Goal: Information Seeking & Learning: Learn about a topic

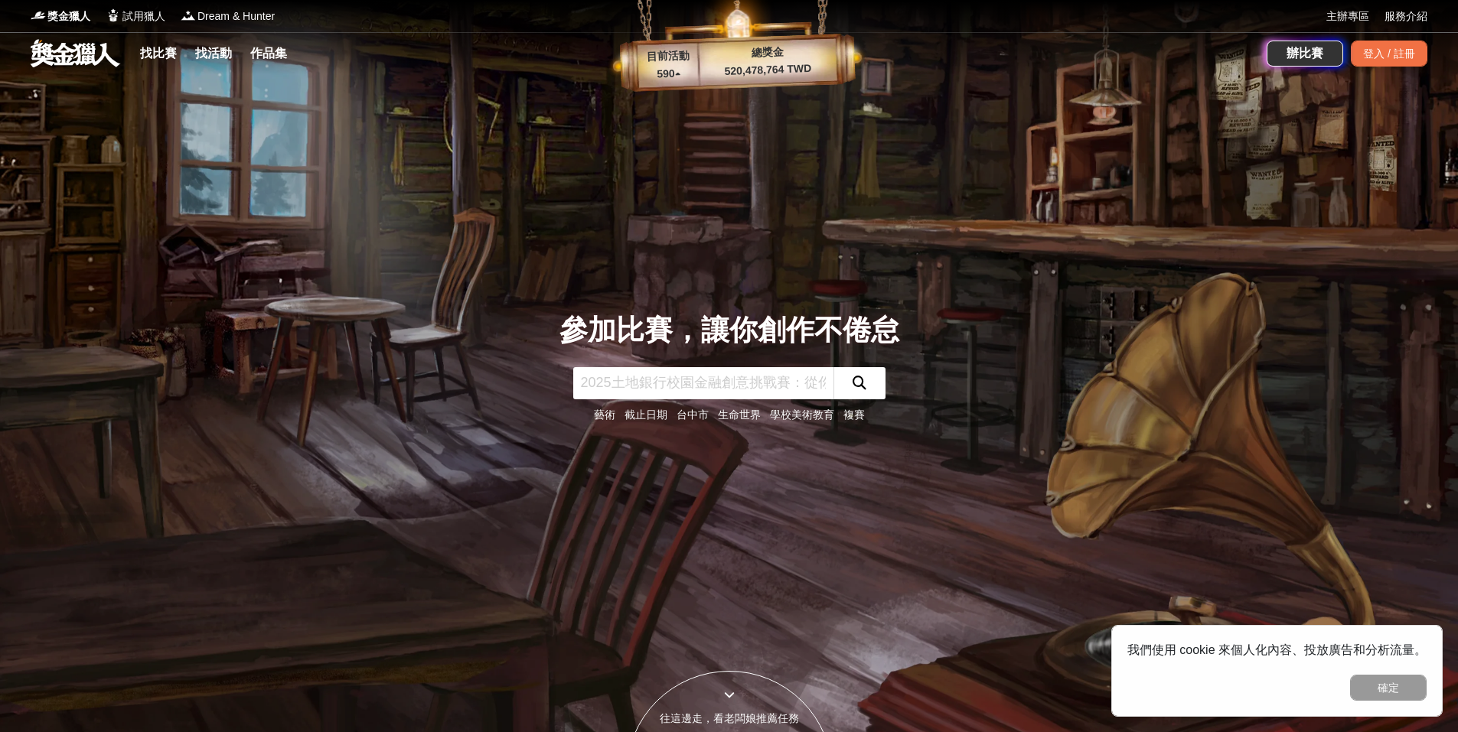
click at [1135, 495] on div "參加比賽，讓你創作不倦怠 藝術 截止日期 台中市 生命世界 學校美術教育 複賽" at bounding box center [729, 366] width 1010 height 732
click at [603, 413] on link "藝術" at bounding box center [604, 415] width 21 height 12
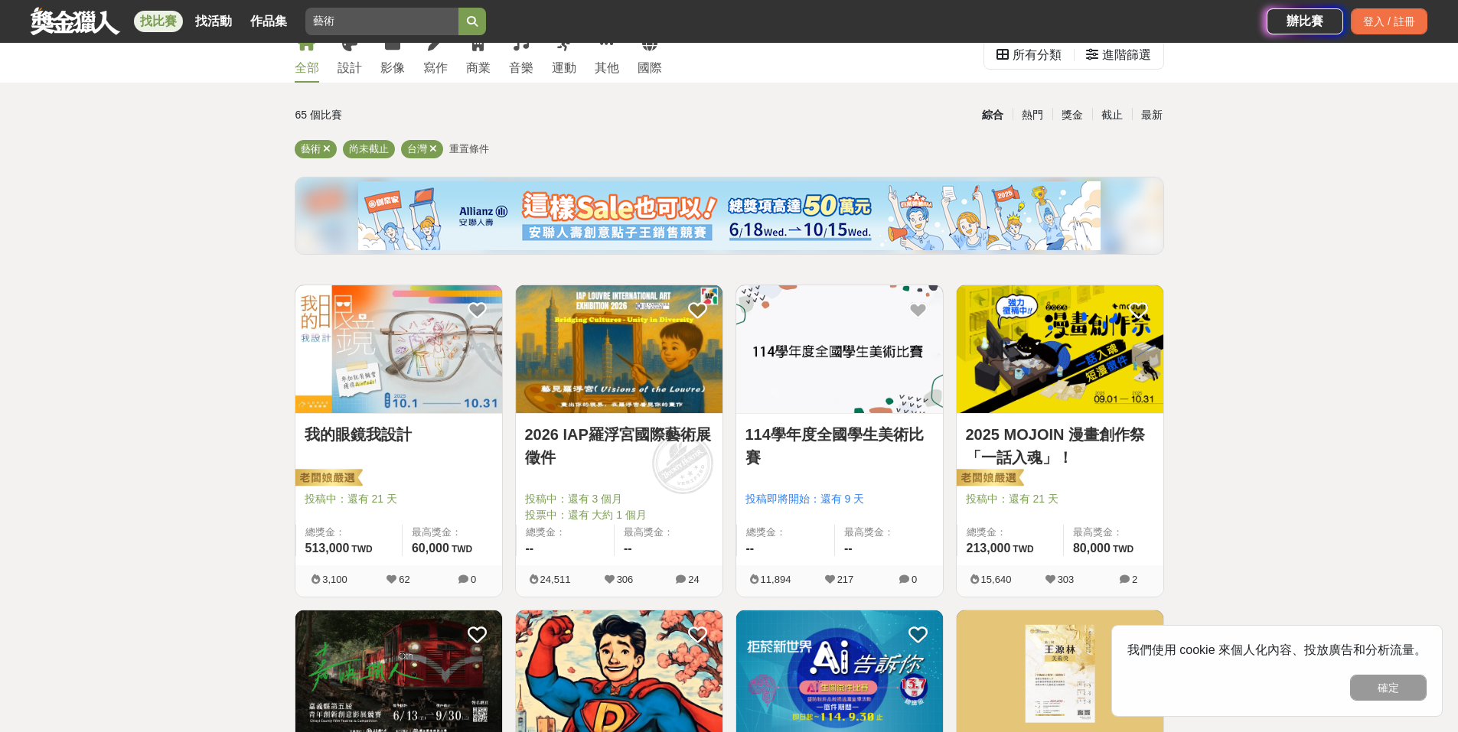
scroll to position [77, 0]
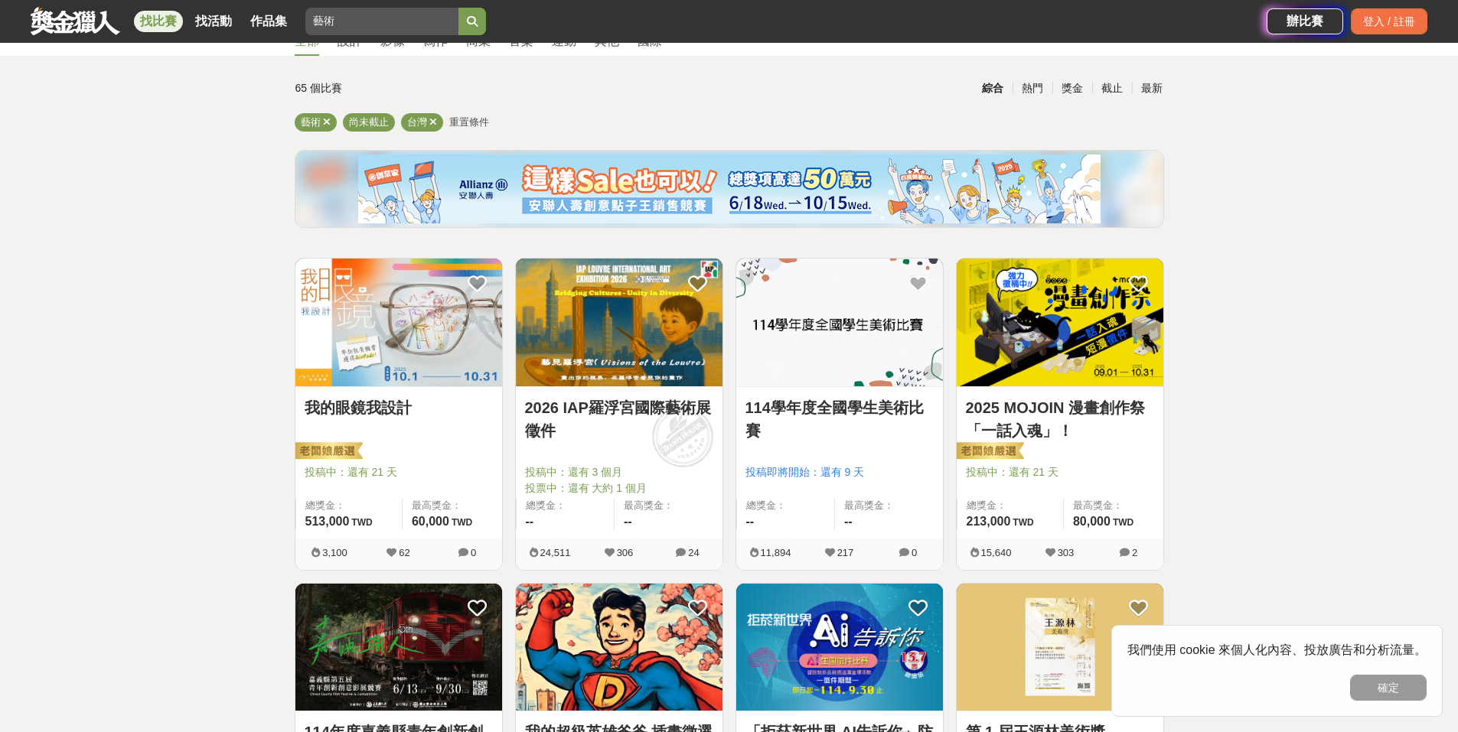
click at [1102, 354] on img at bounding box center [1060, 323] width 207 height 128
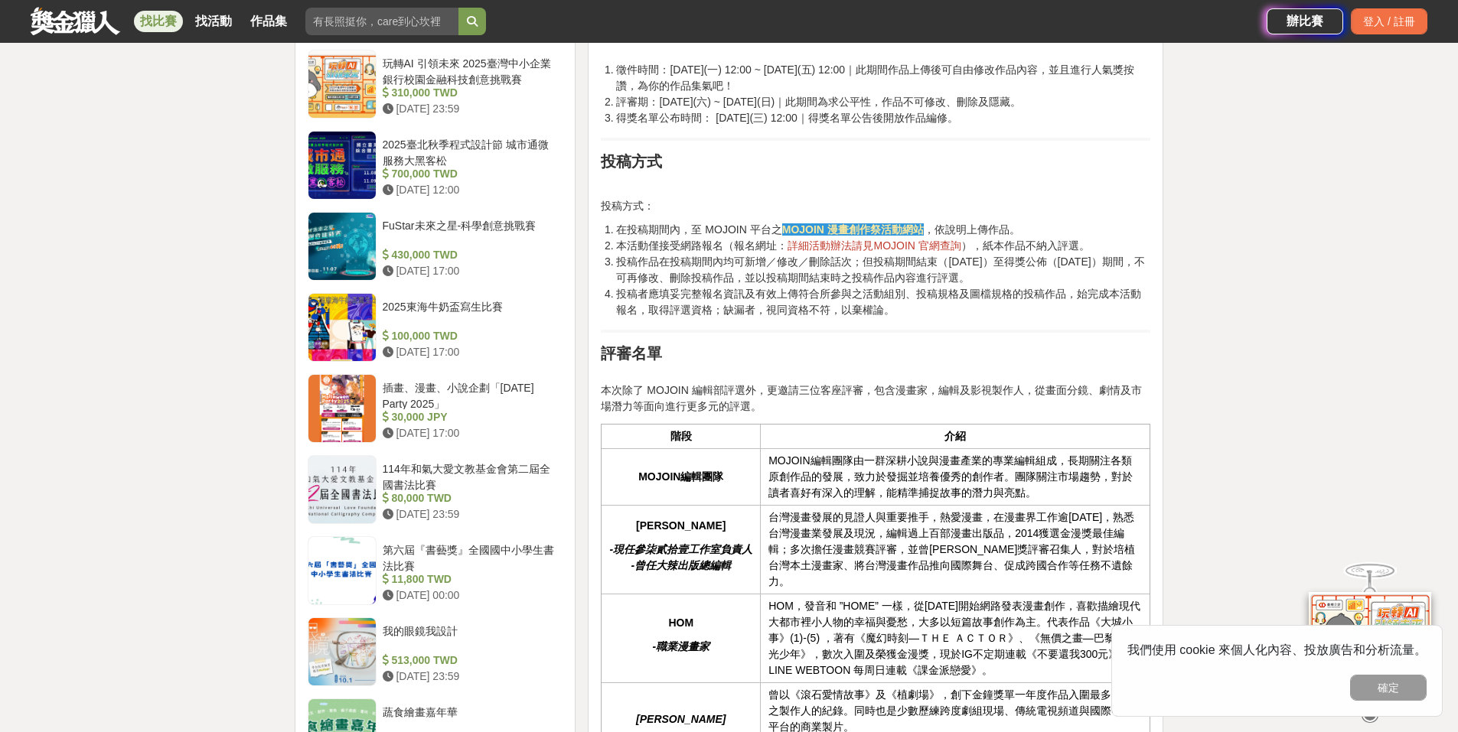
scroll to position [1711, 0]
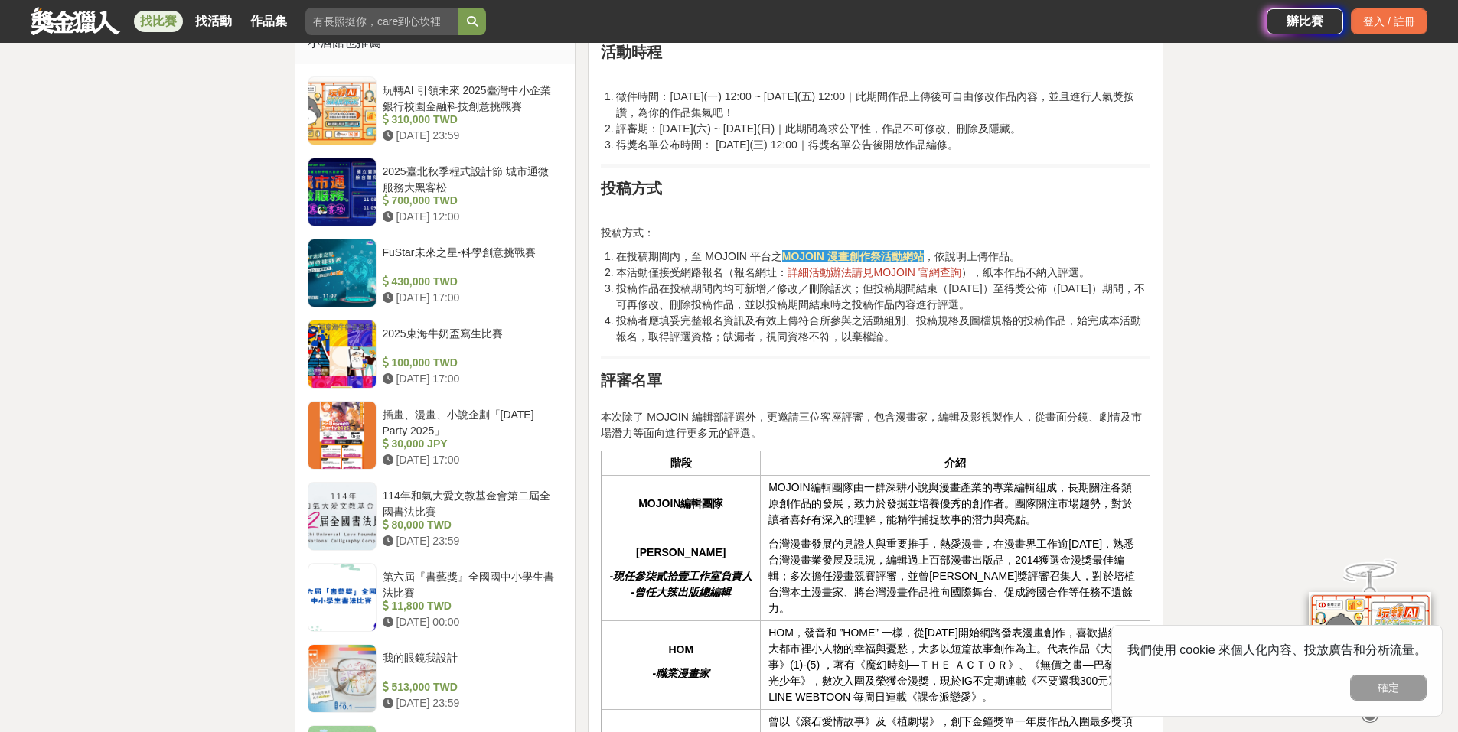
click at [1028, 298] on li "投稿作品在投稿期間內均可新增／修改／刪除話次；但投稿期間結束（[DATE]）至得獎公佈（[DATE]）期間，不可再修改、刪除投稿作品，並以投稿期間結束時之投稿…" at bounding box center [883, 297] width 534 height 32
click at [950, 252] on li "在投稿期間內，至 MOJOIN 平台之 MOJOIN 漫畫創作祭活動網站 ，依說明上傳作品。" at bounding box center [883, 257] width 534 height 16
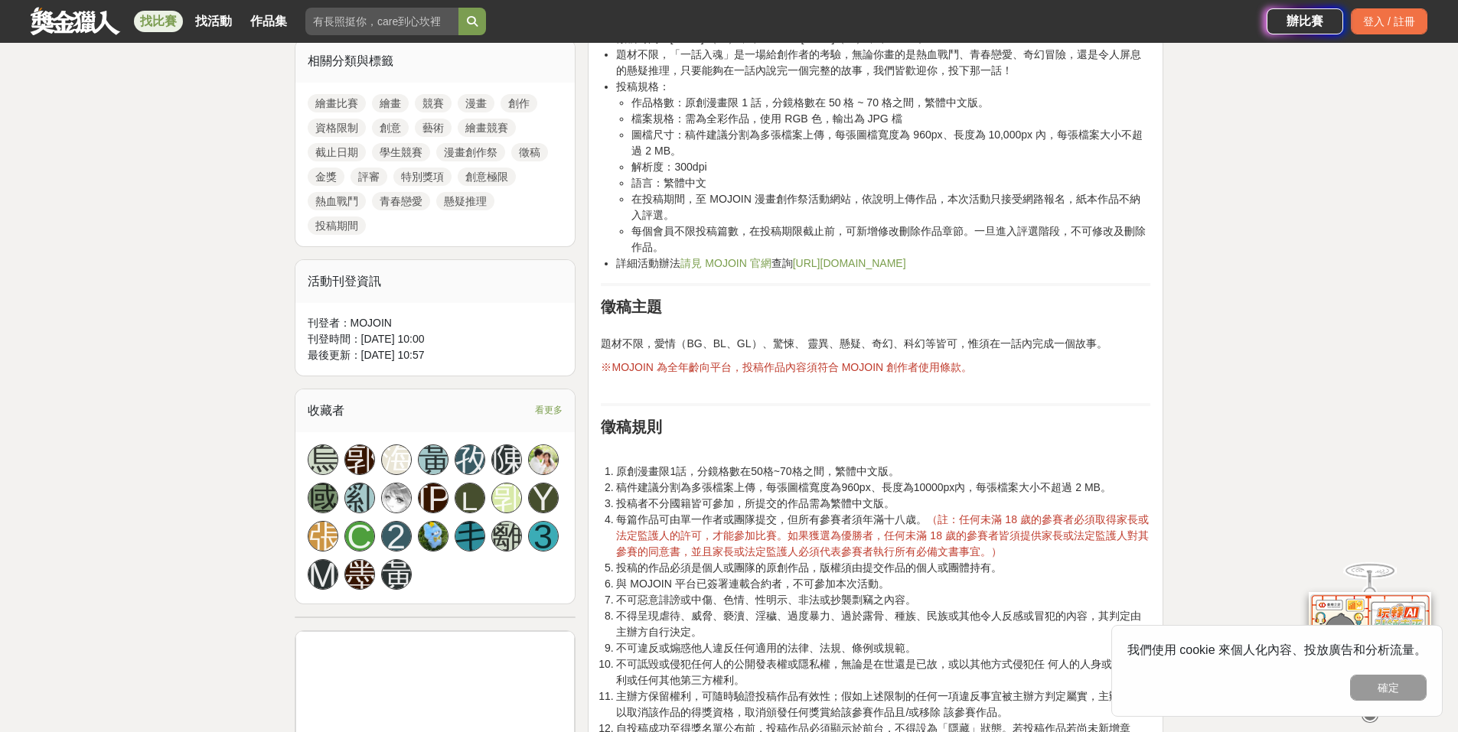
scroll to position [716, 0]
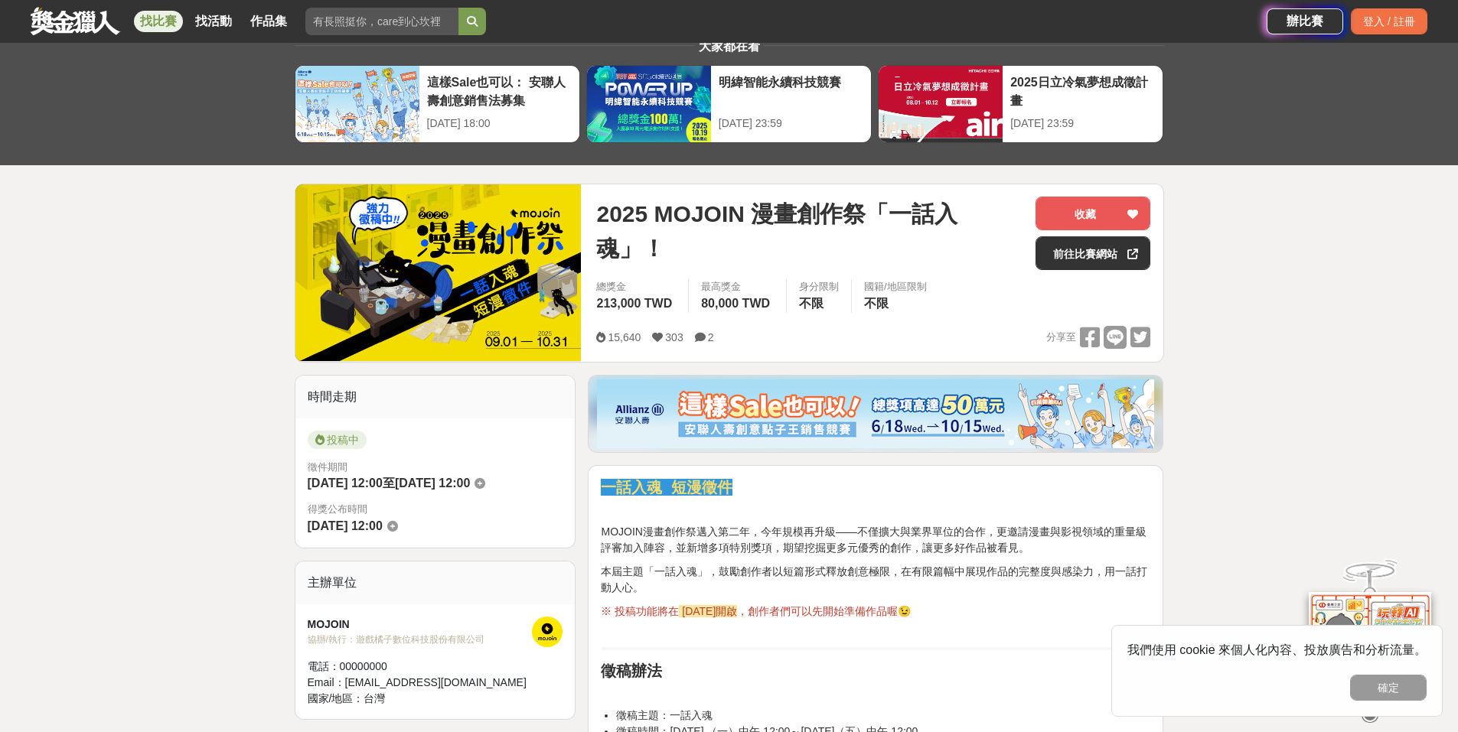
scroll to position [0, 0]
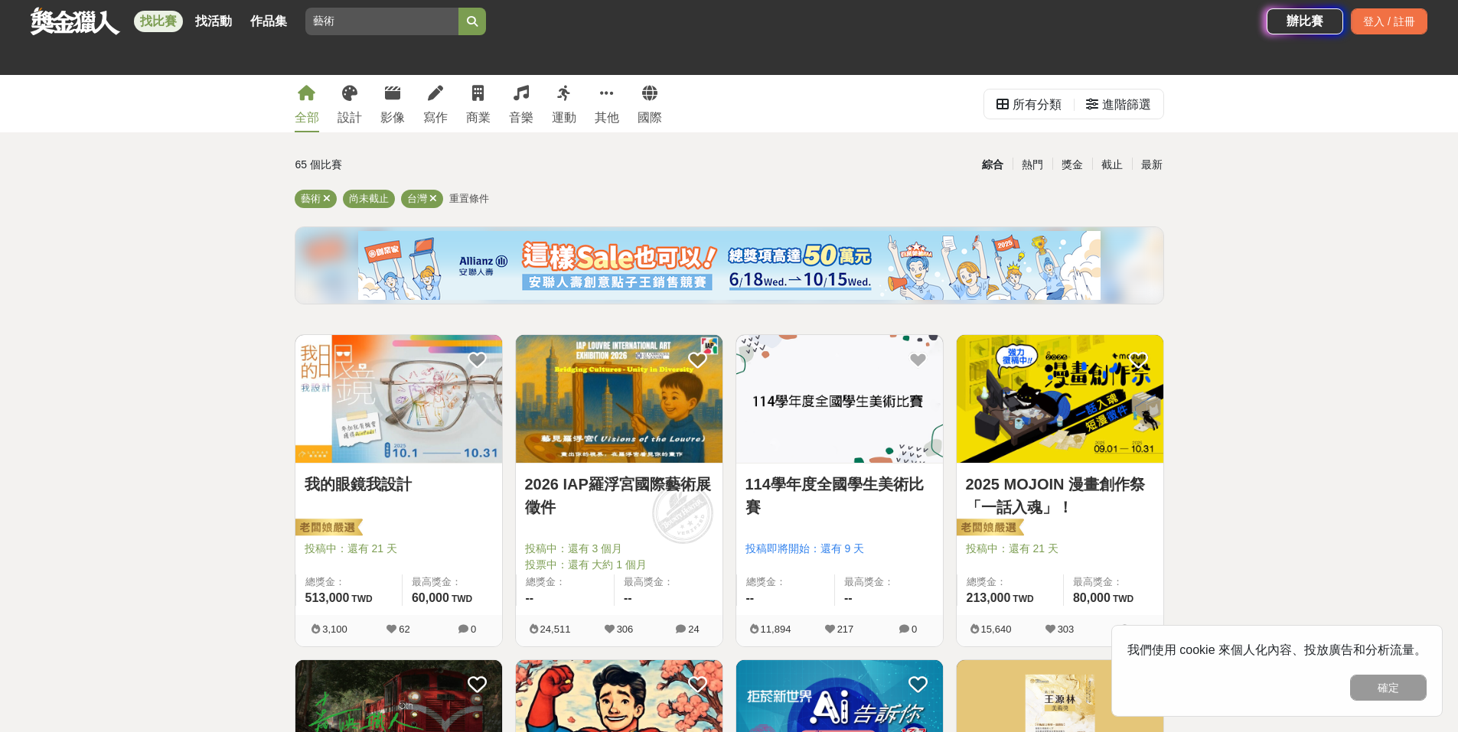
scroll to position [77, 0]
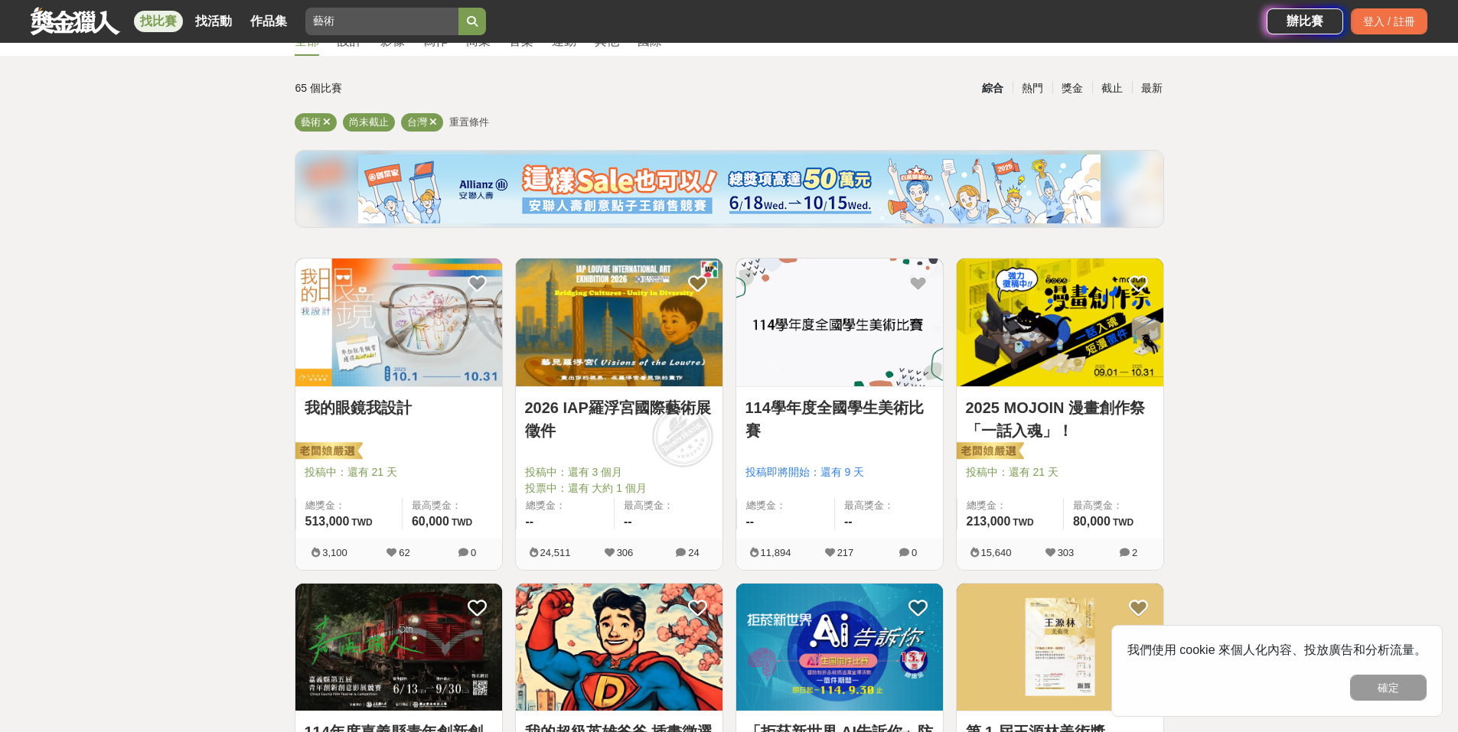
click at [871, 408] on link "114學年度全國學生美術比賽" at bounding box center [839, 419] width 188 height 46
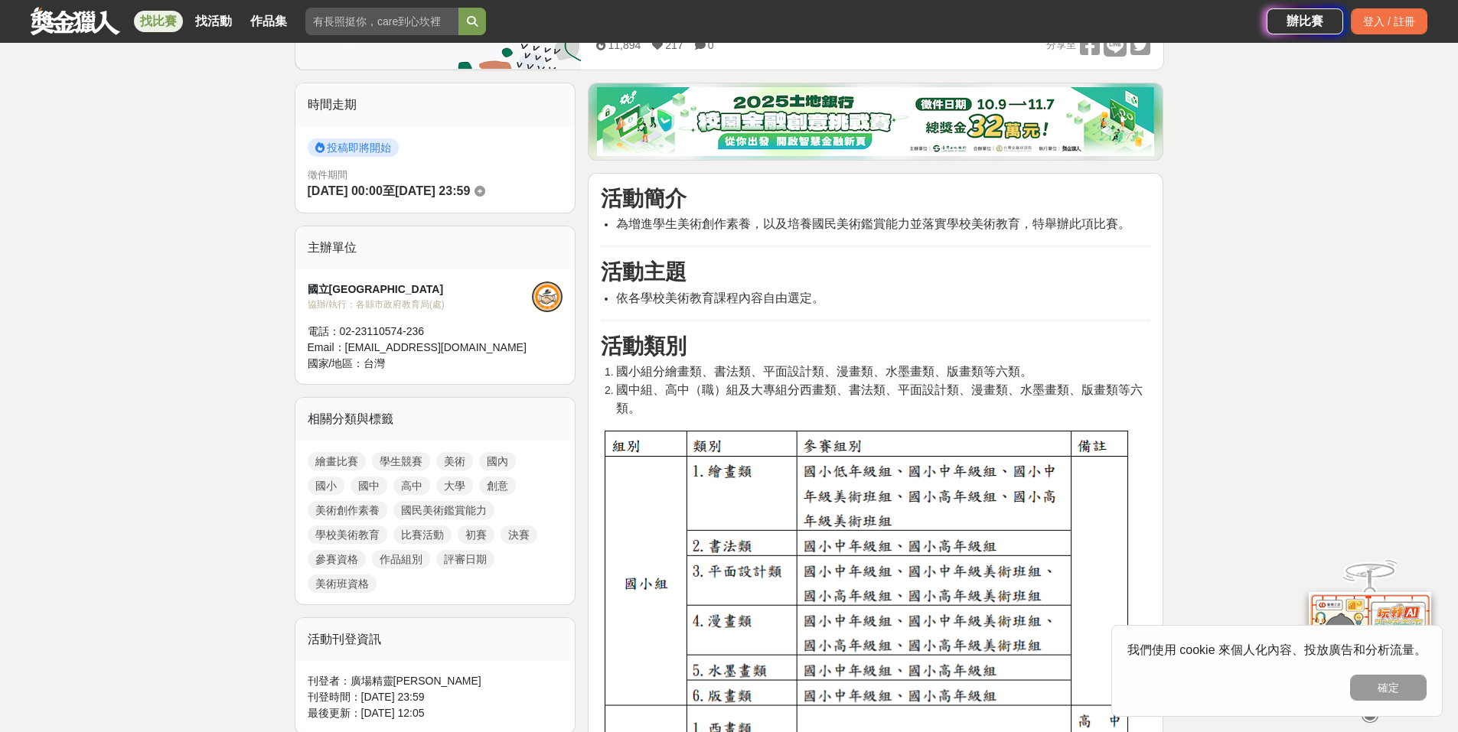
scroll to position [306, 0]
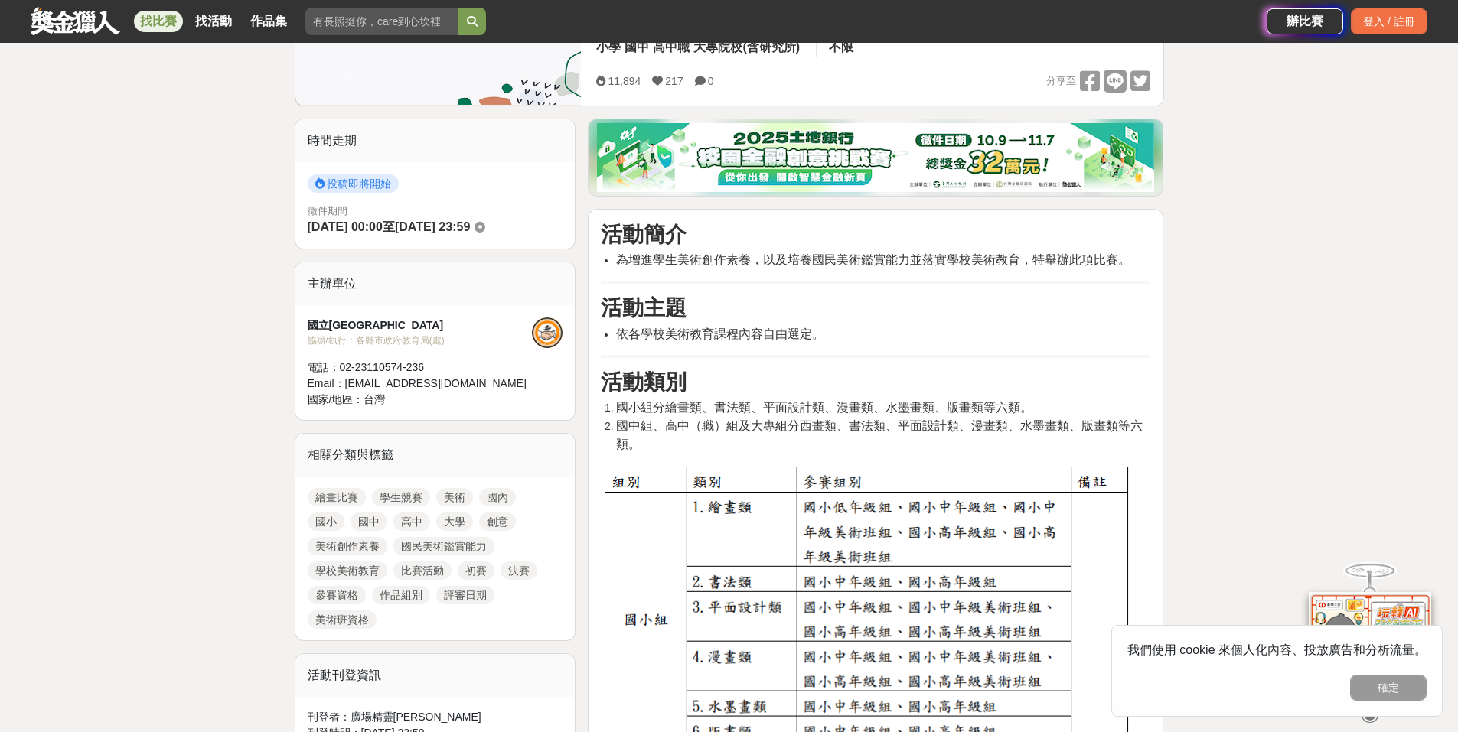
click at [830, 152] on img at bounding box center [875, 157] width 557 height 69
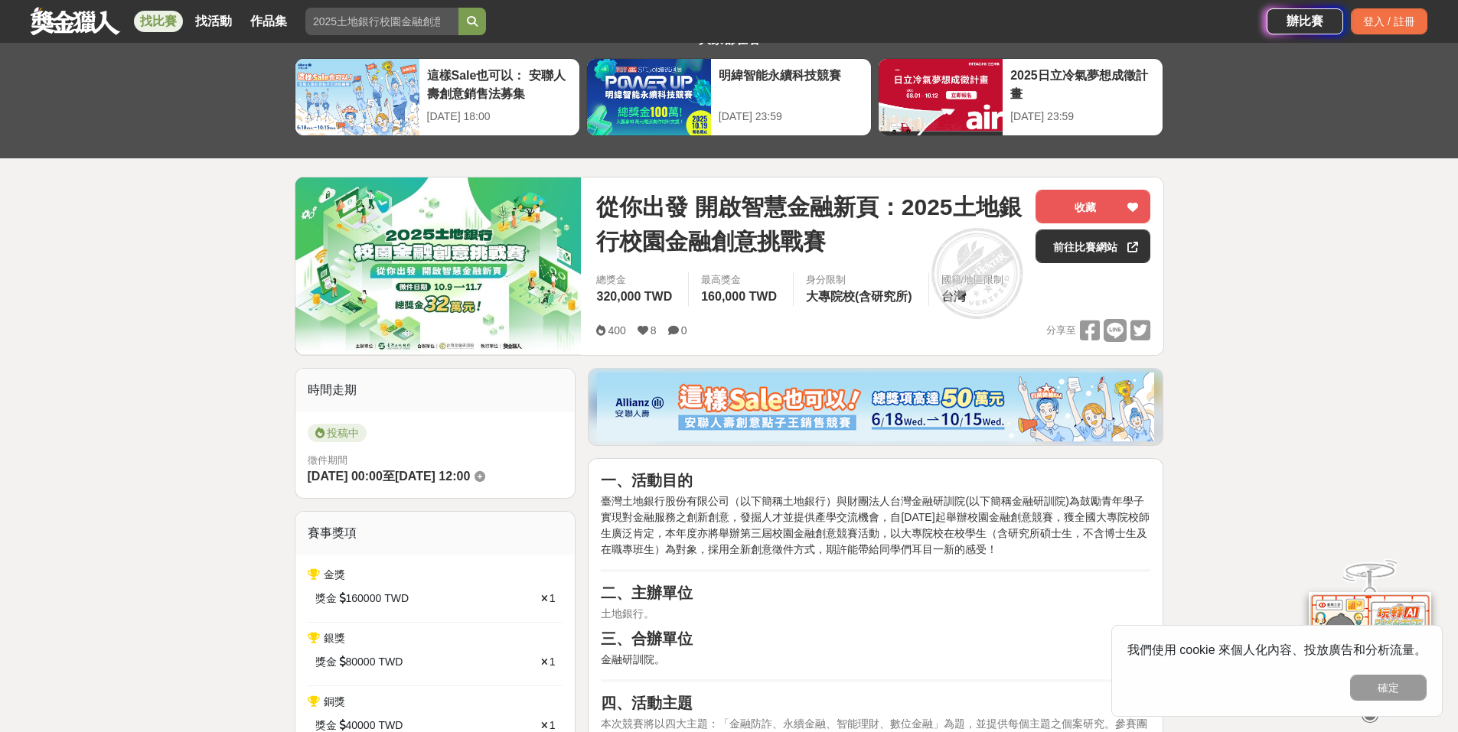
scroll to position [153, 0]
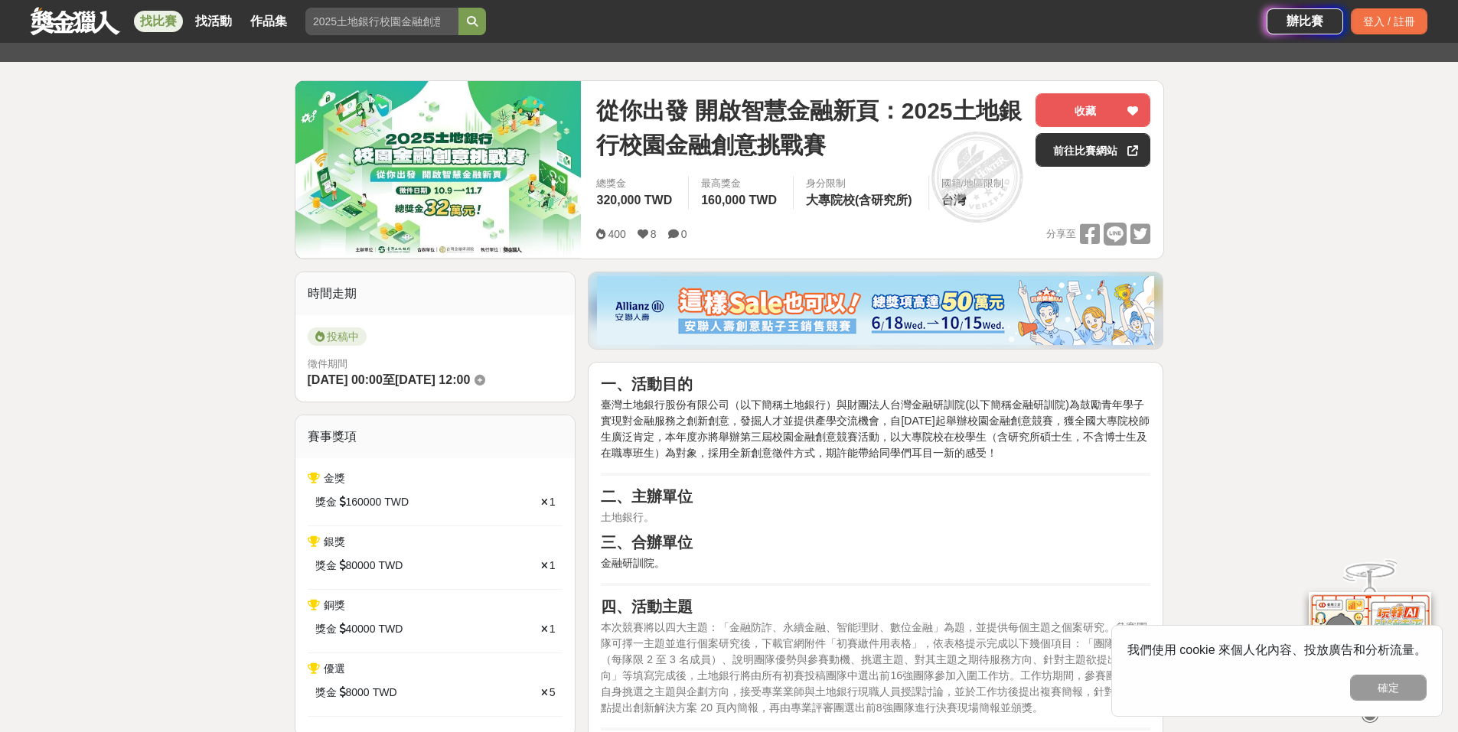
click at [675, 147] on span "從你出發 開啟智慧金融新頁：2025土地銀行校園金融創意挑戰賽" at bounding box center [809, 127] width 427 height 69
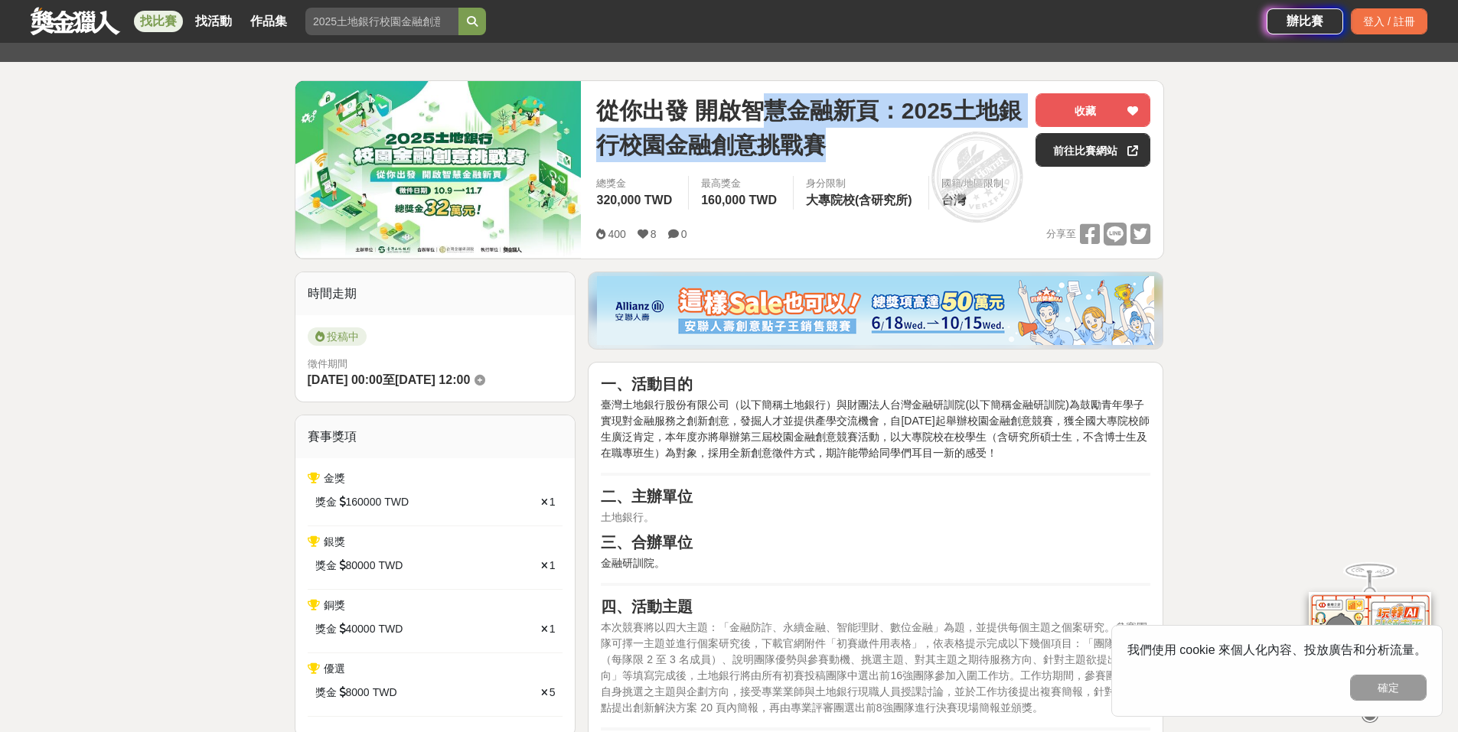
drag, startPoint x: 755, startPoint y: 110, endPoint x: 1032, endPoint y: 107, distance: 277.1
click at [1032, 107] on div "從你出發 開啟智慧金融新頁：2025土地銀行校園金融創意挑戰賽 收藏 前往比賽網站" at bounding box center [873, 134] width 554 height 83
click at [781, 145] on span "從你出發 開啟智慧金融新頁：2025土地銀行校園金融創意挑戰賽" at bounding box center [809, 127] width 427 height 69
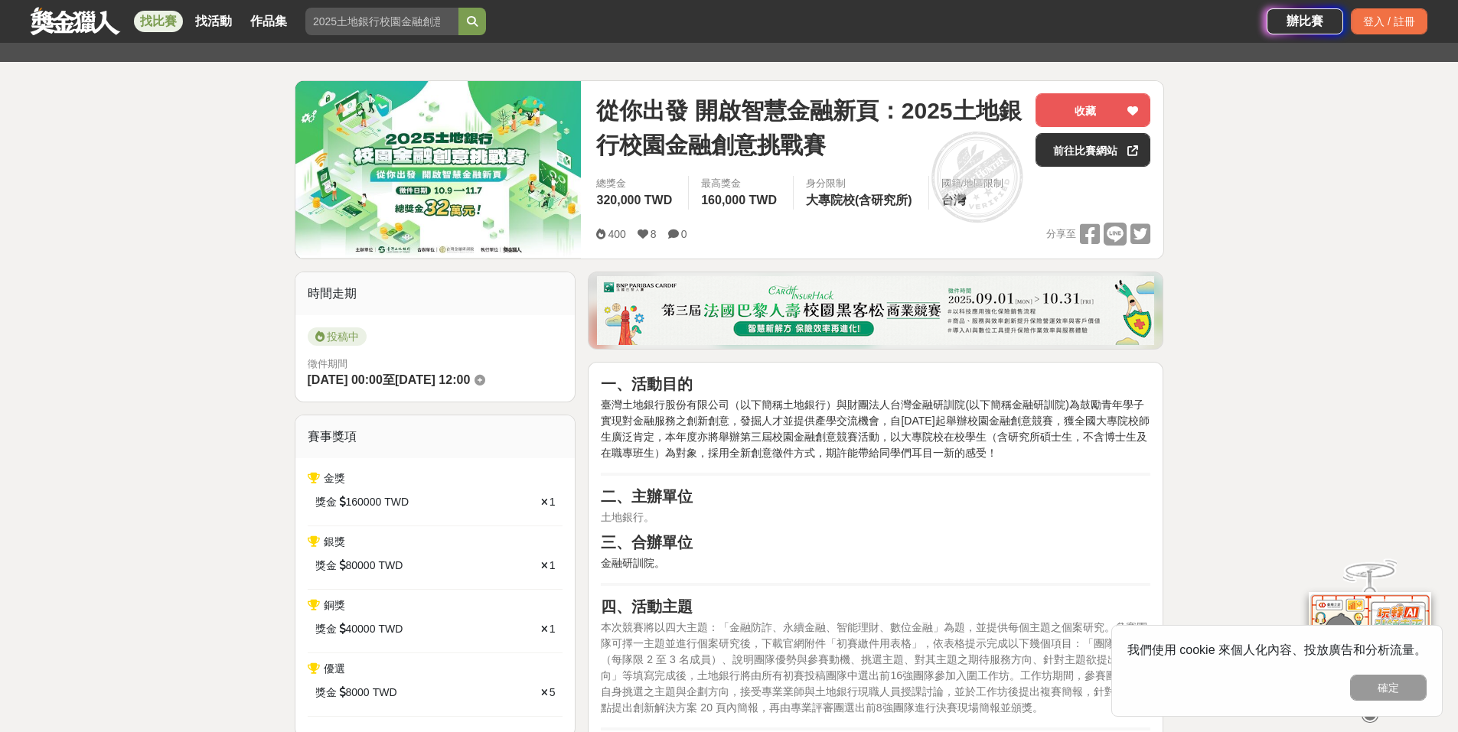
click at [497, 159] on img at bounding box center [438, 169] width 286 height 177
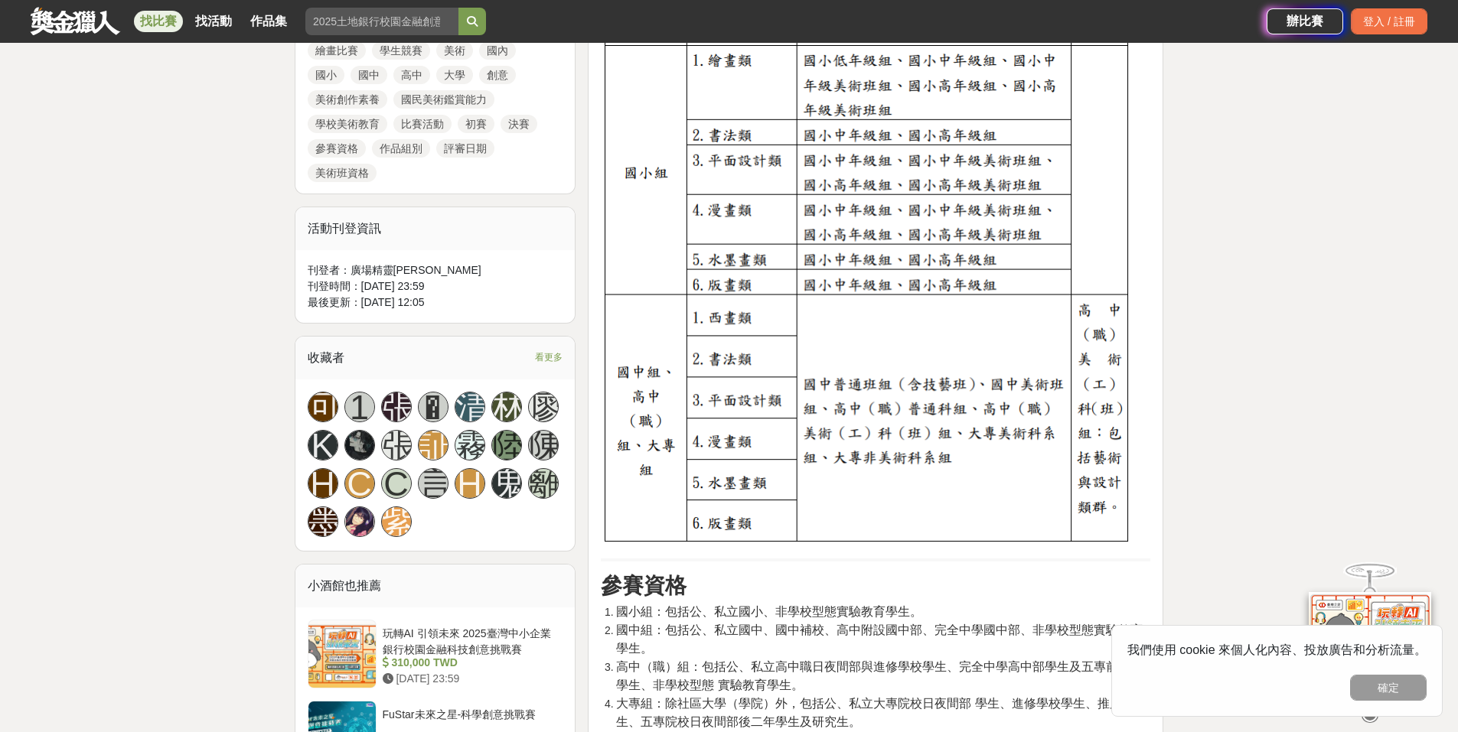
scroll to position [918, 0]
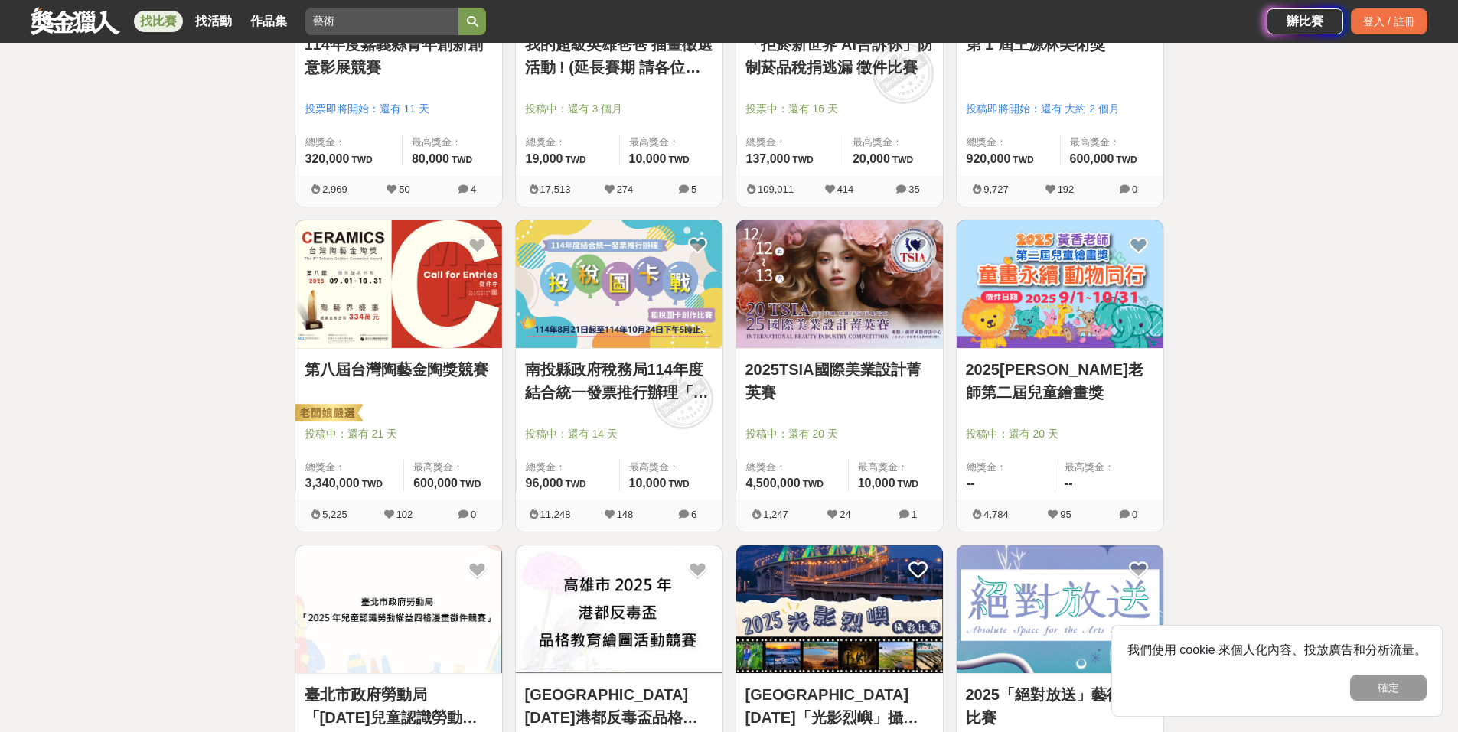
scroll to position [765, 0]
click at [1112, 372] on link "2025[PERSON_NAME]老師第二屆兒童繪畫獎" at bounding box center [1060, 380] width 188 height 46
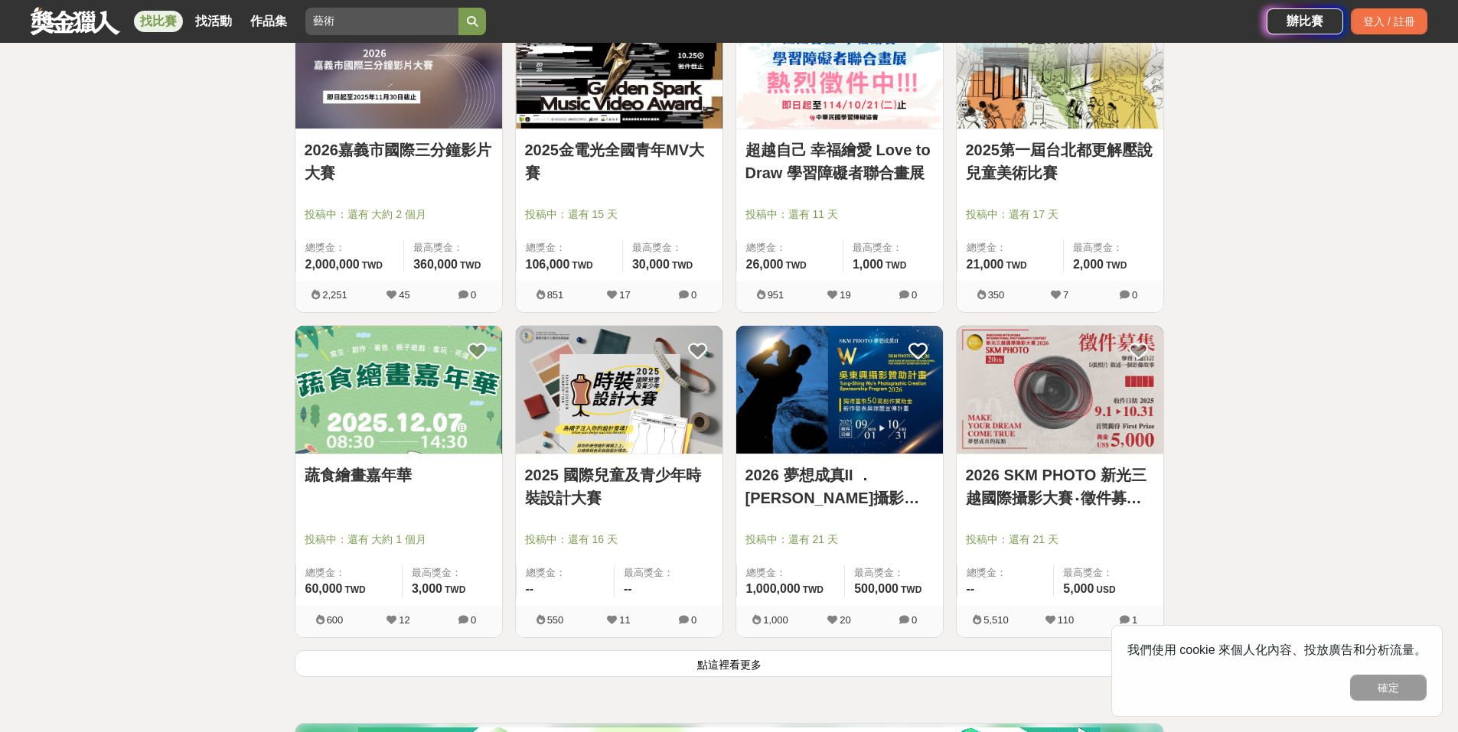
scroll to position [1607, 0]
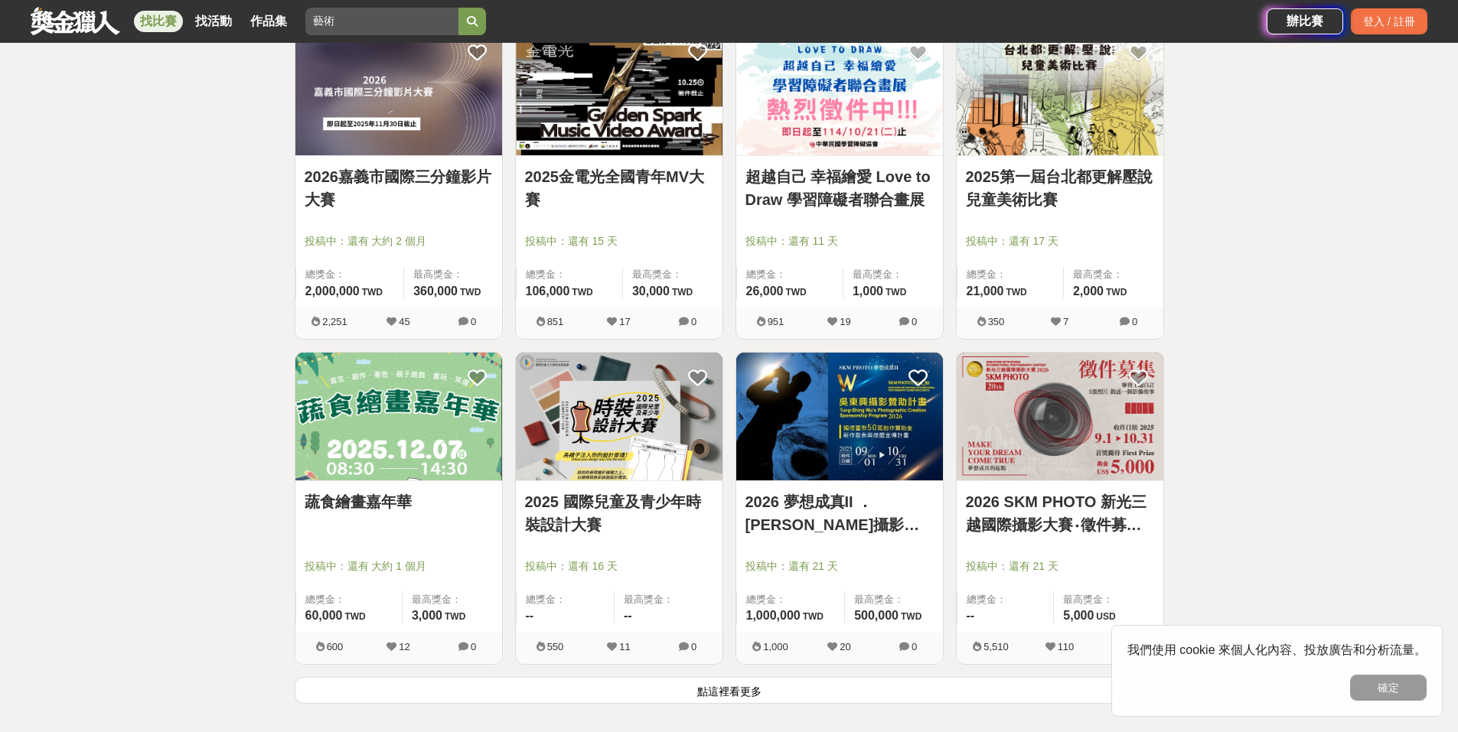
click at [392, 445] on img at bounding box center [398, 417] width 207 height 128
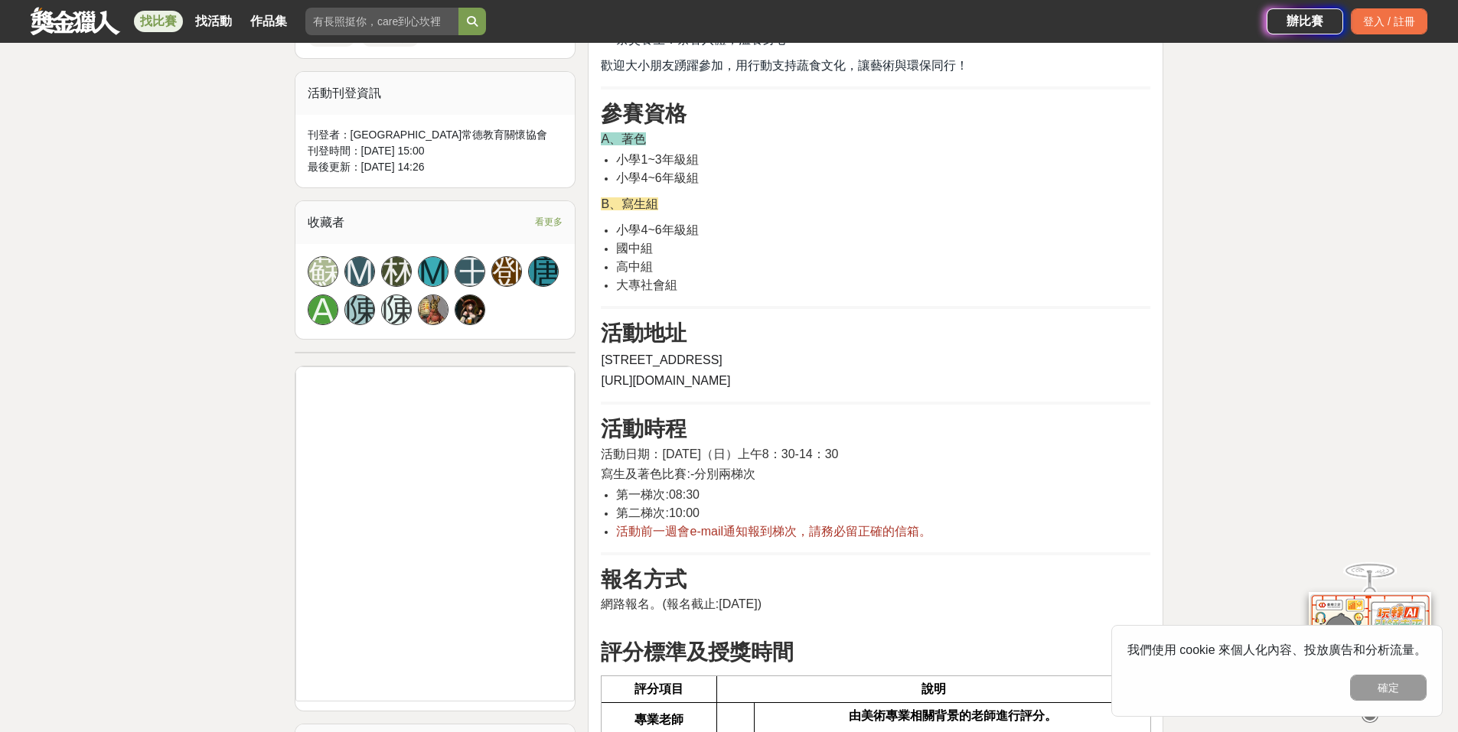
scroll to position [918, 0]
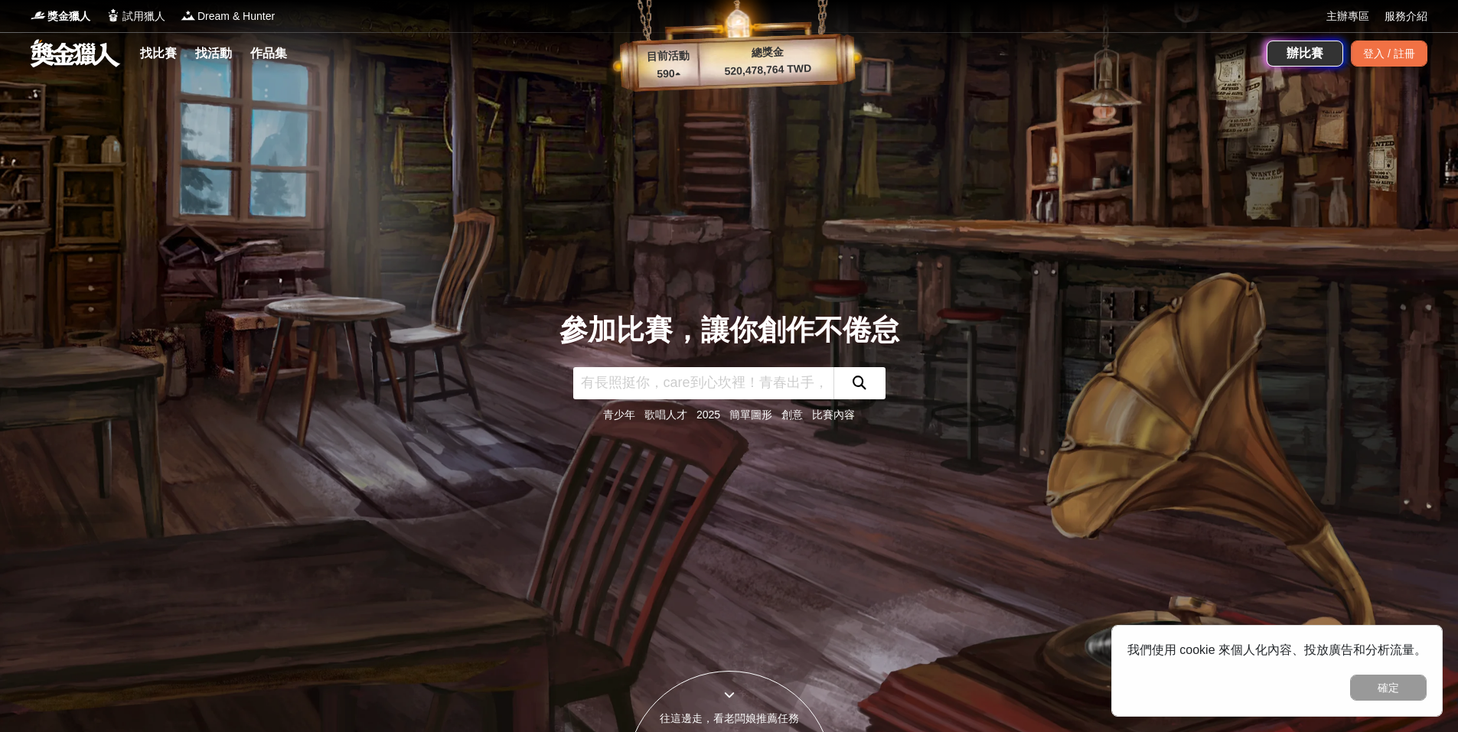
click at [756, 375] on input "text" at bounding box center [703, 383] width 260 height 32
click at [752, 416] on link "簡單圖形" at bounding box center [750, 415] width 43 height 12
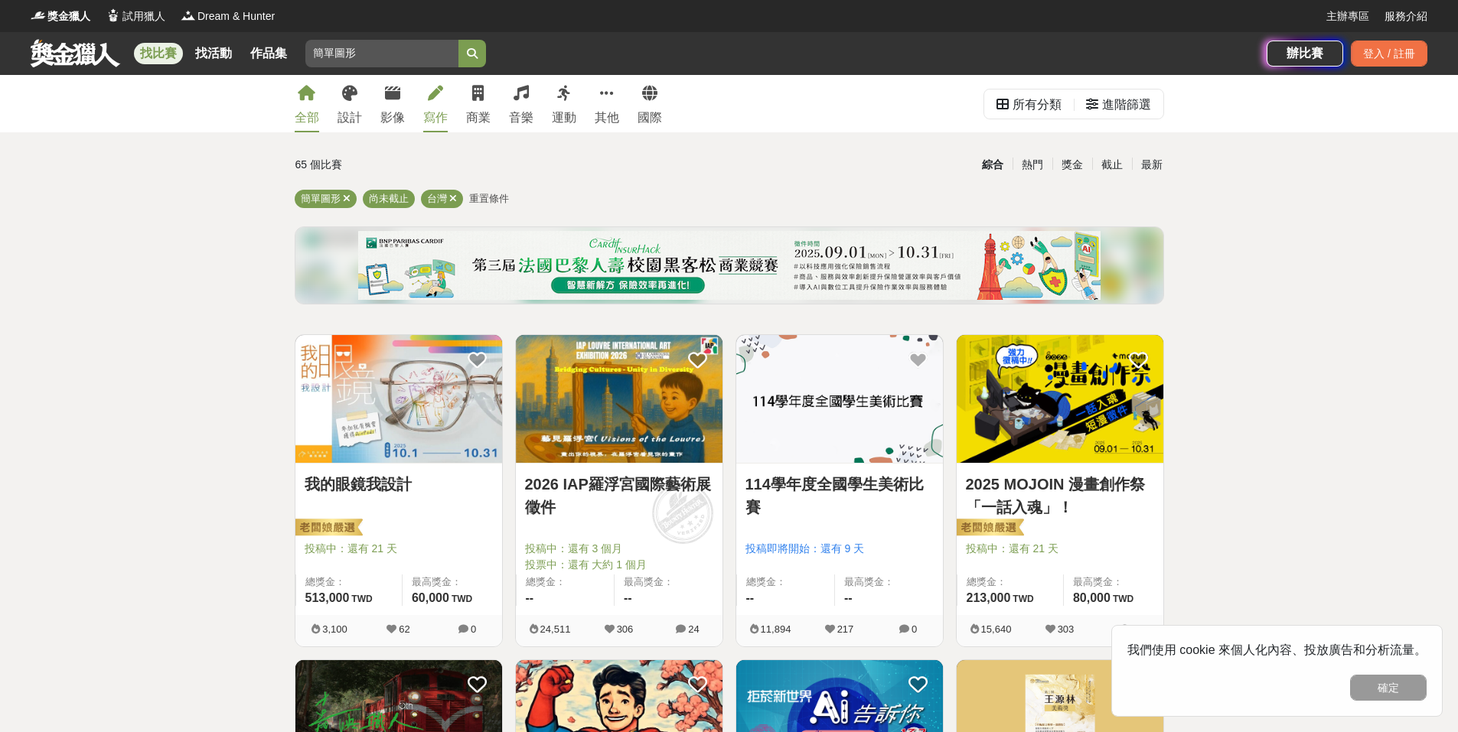
click at [442, 117] on div "寫作" at bounding box center [435, 118] width 24 height 18
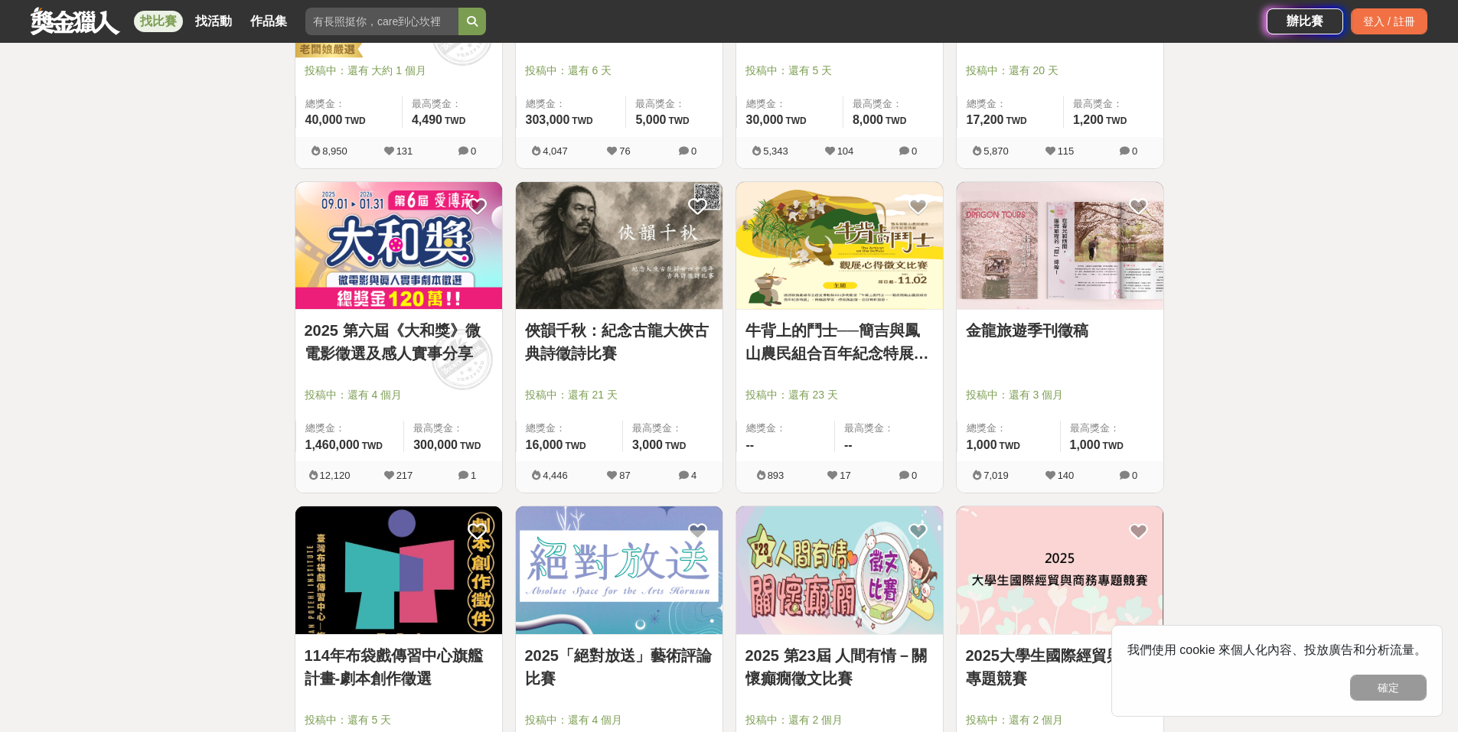
scroll to position [536, 0]
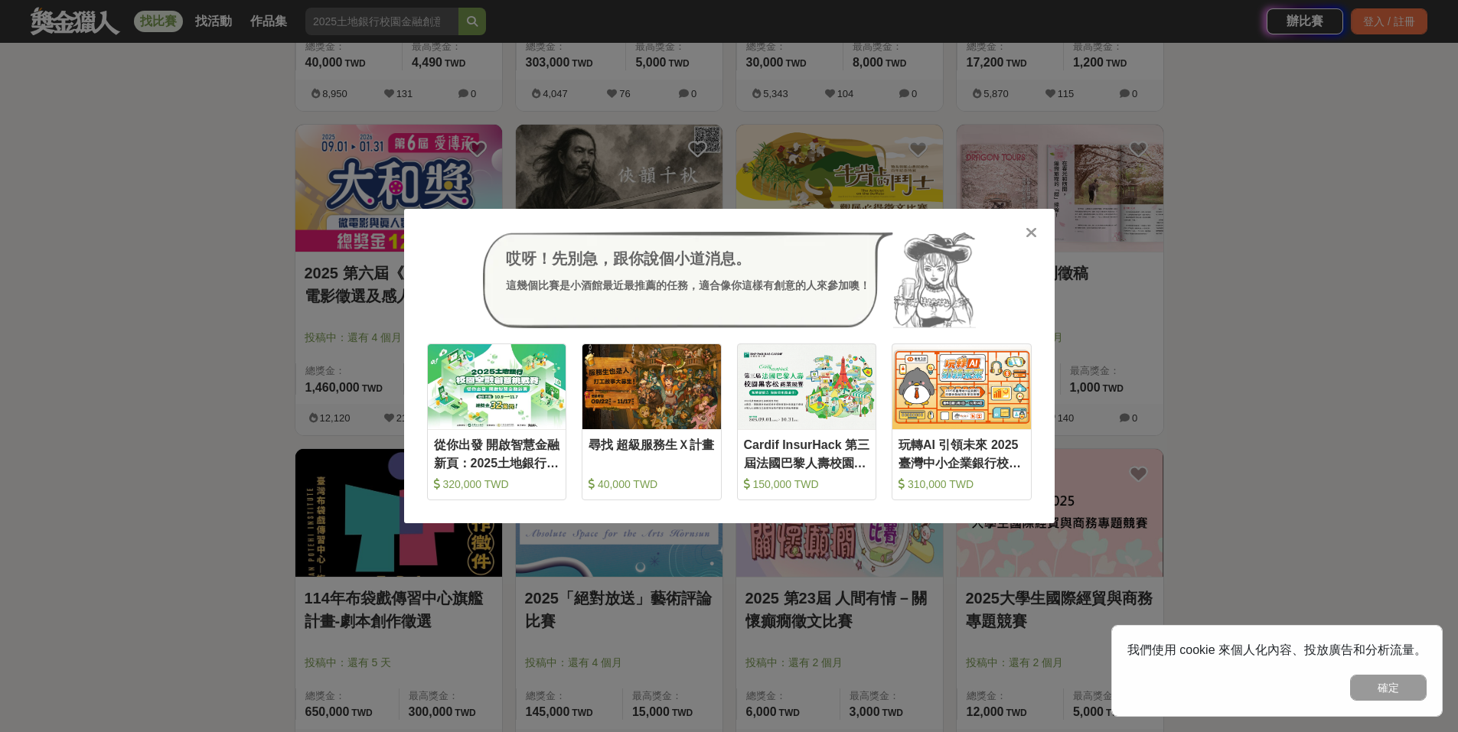
click at [1030, 232] on icon at bounding box center [1031, 232] width 11 height 15
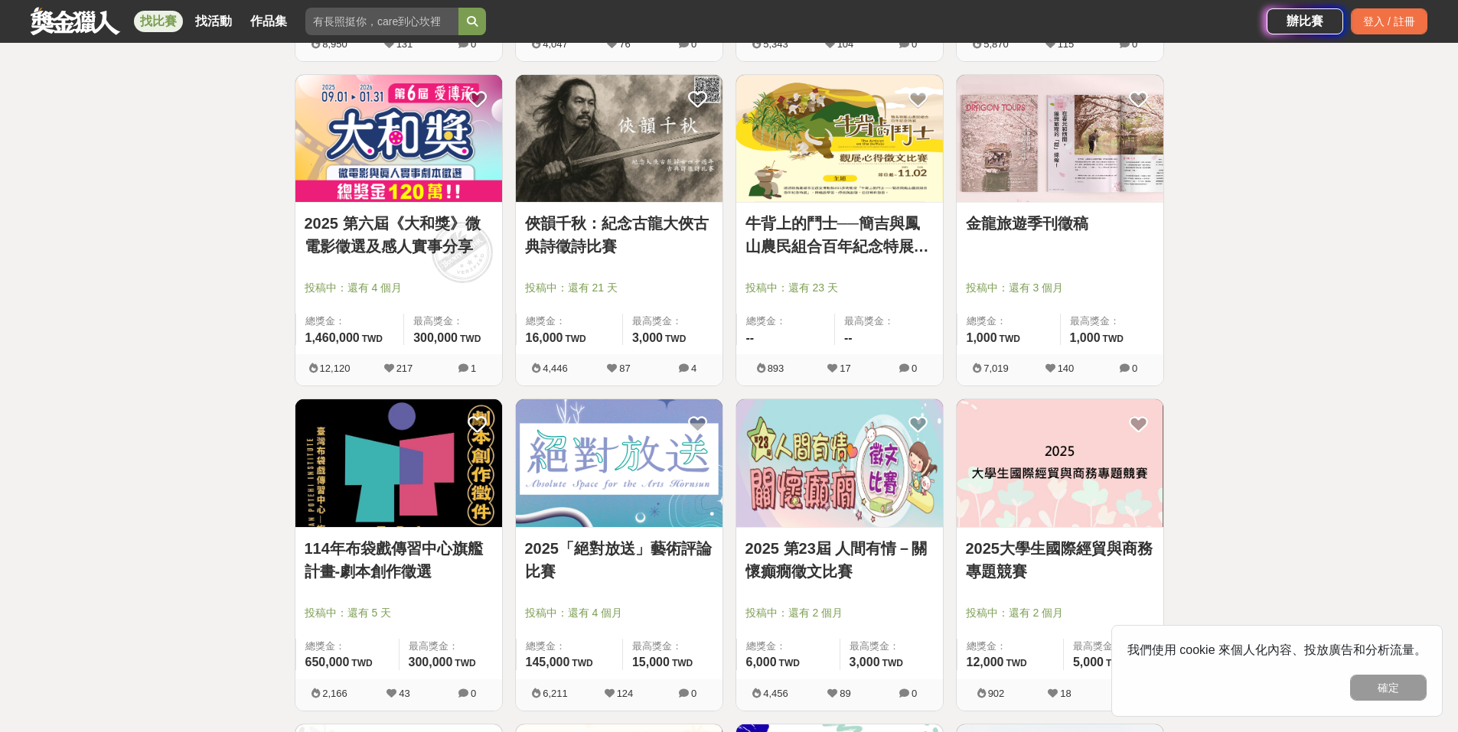
scroll to position [612, 0]
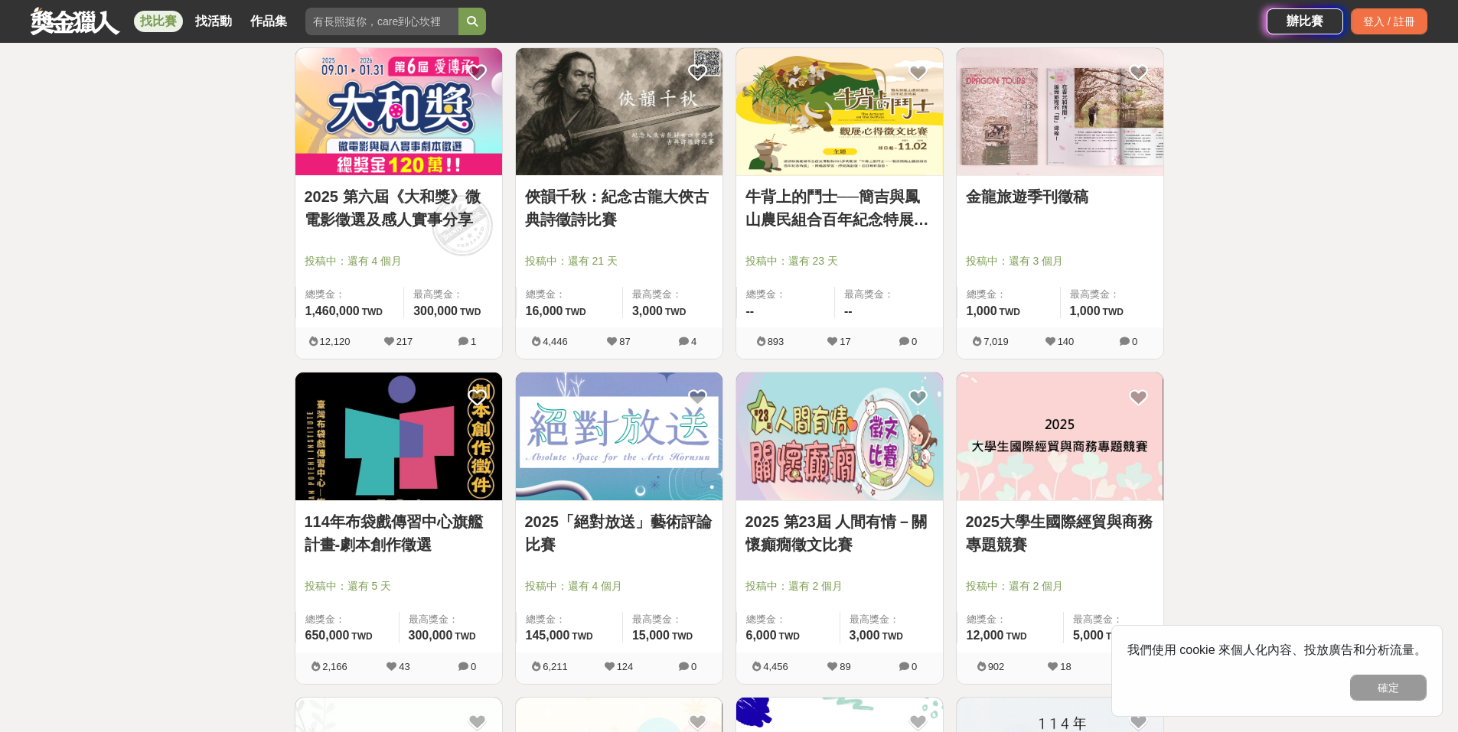
click at [839, 466] on img at bounding box center [839, 437] width 207 height 128
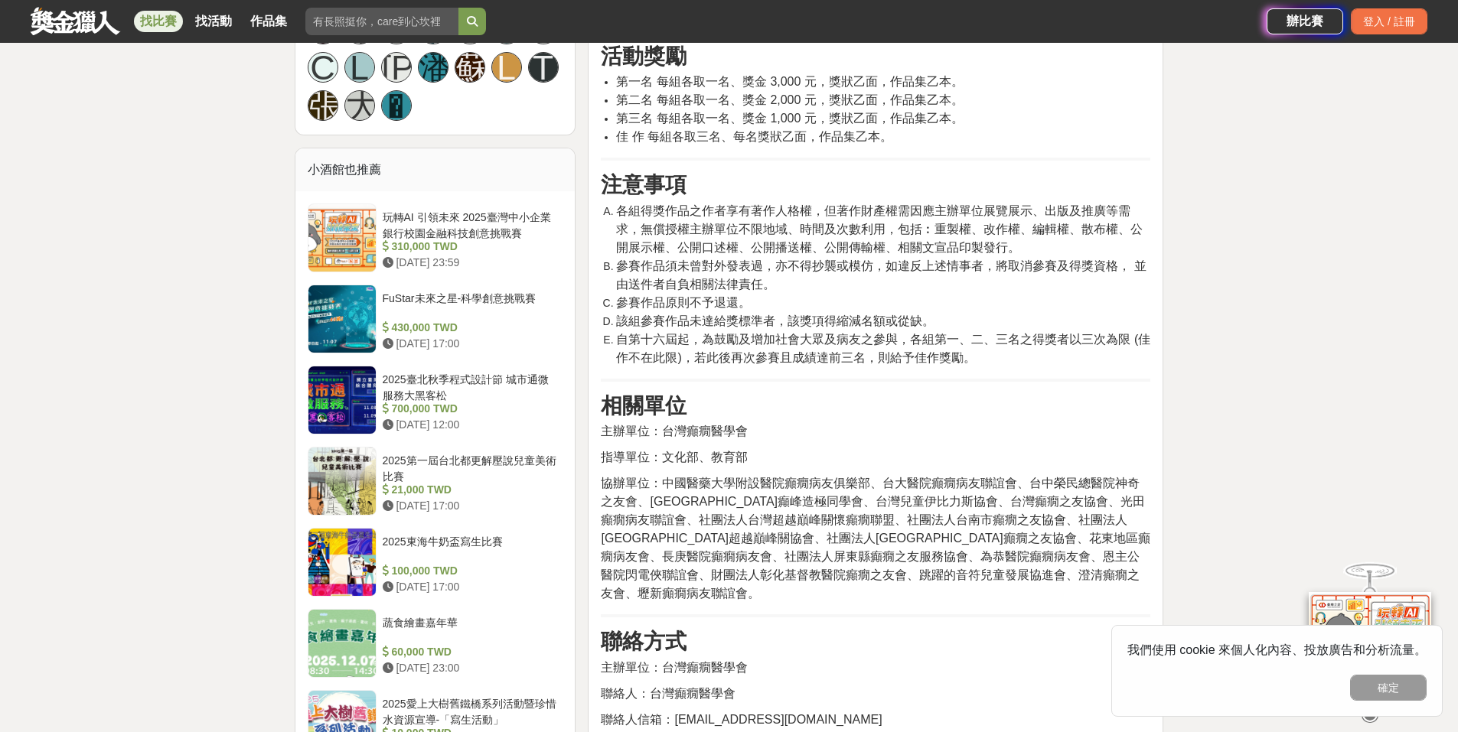
scroll to position [1148, 0]
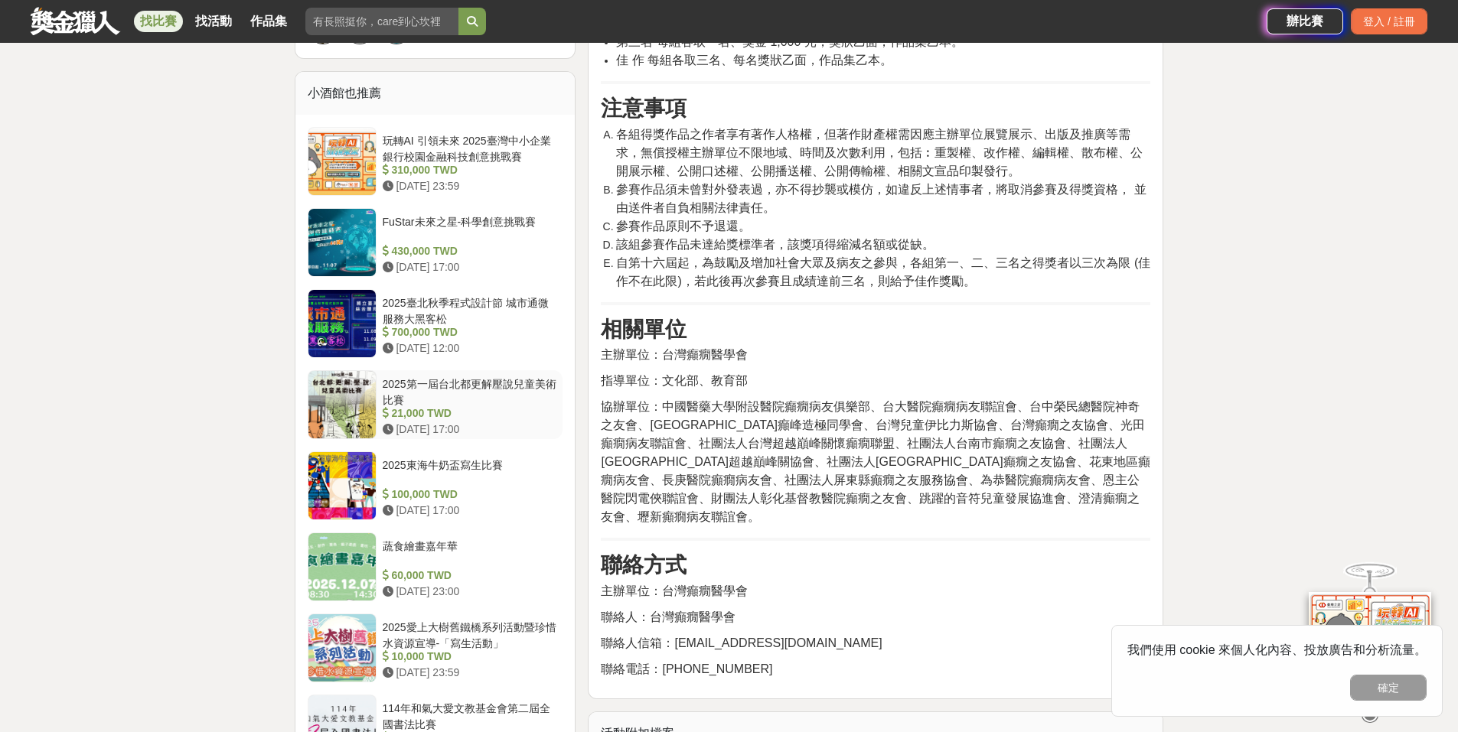
click at [499, 388] on div "2025第一屆台北都更解壓說兒童美術比賽" at bounding box center [470, 391] width 174 height 29
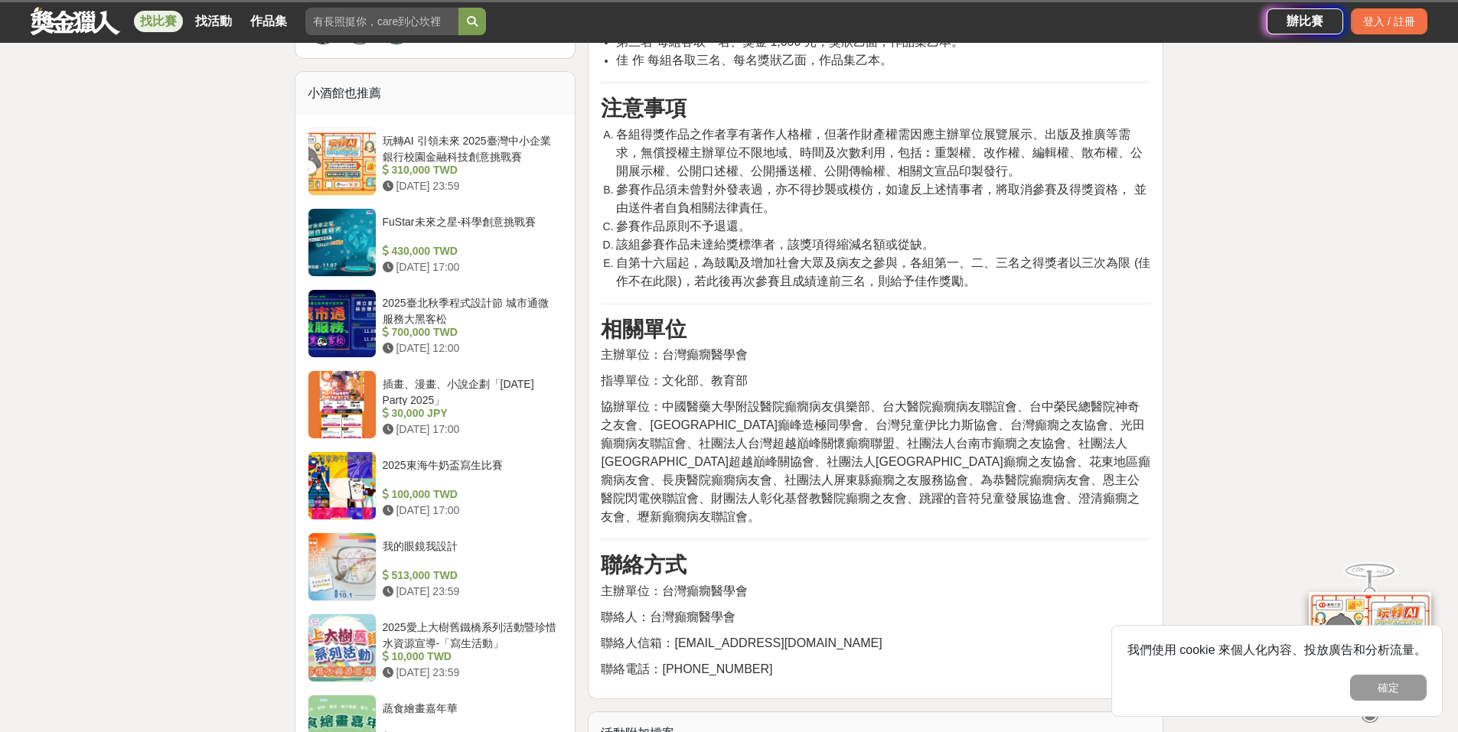
scroll to position [1146, 0]
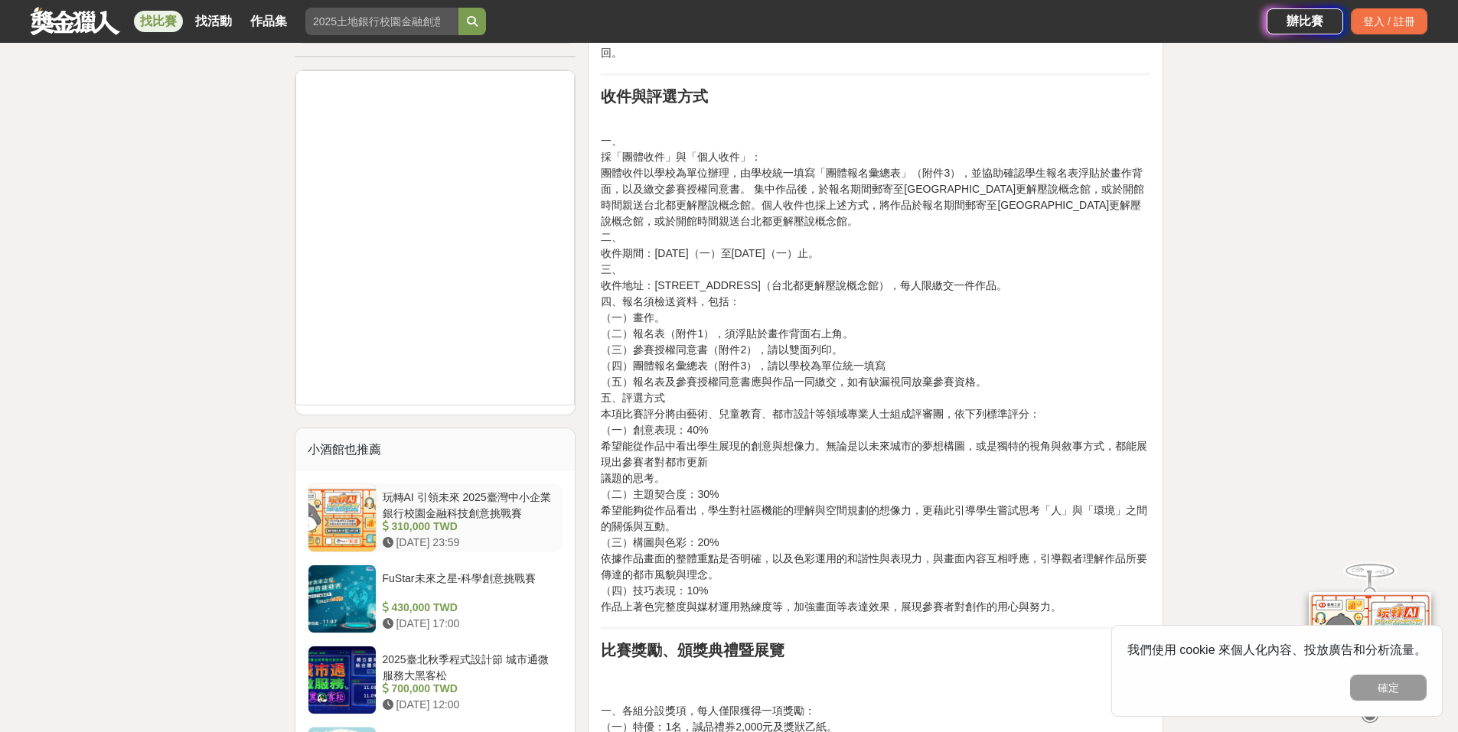
click at [511, 507] on div "玩轉AI 引領未來 2025臺灣中小企業銀行校園金融科技創意挑戰賽" at bounding box center [470, 504] width 174 height 29
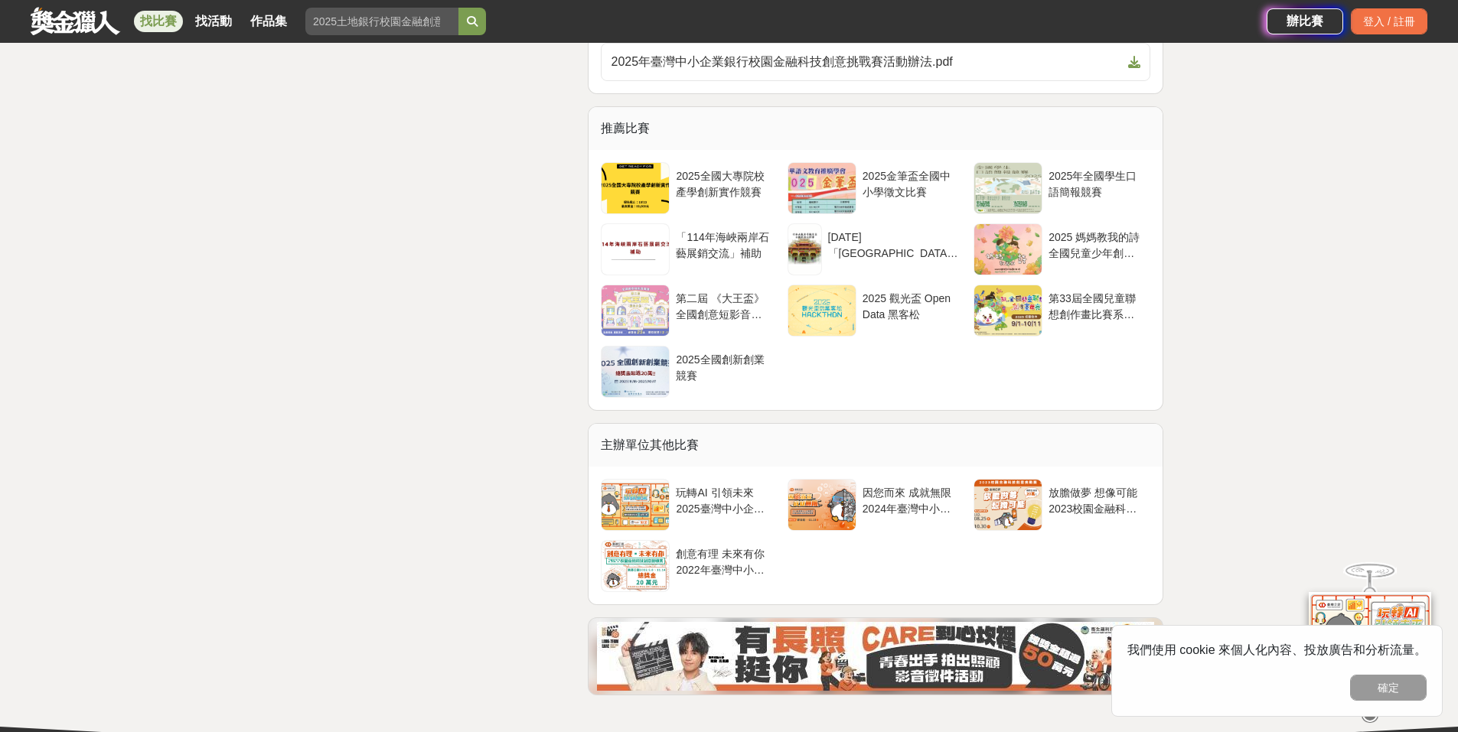
scroll to position [4056, 0]
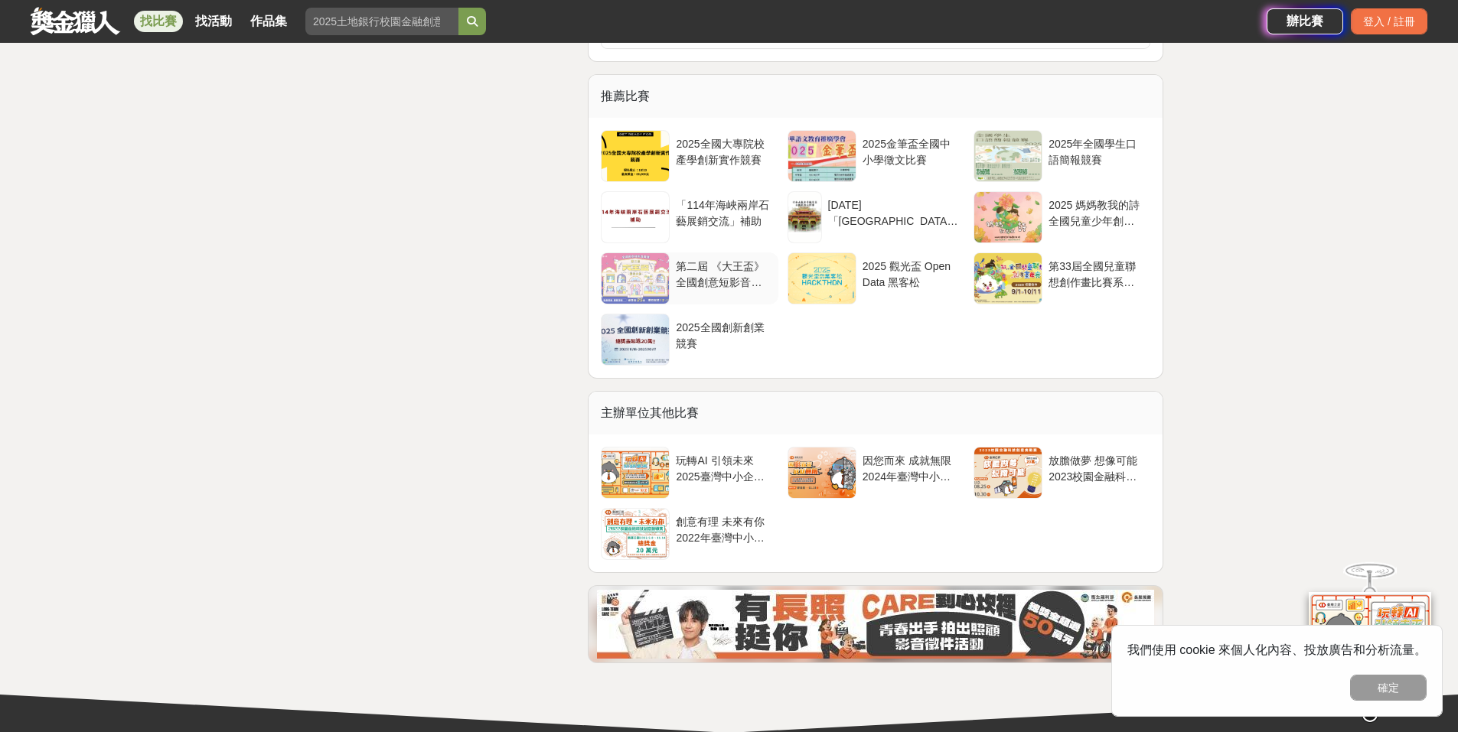
click at [729, 280] on div "第二屆 《大王盃》全國創意短影音競賽" at bounding box center [724, 273] width 96 height 29
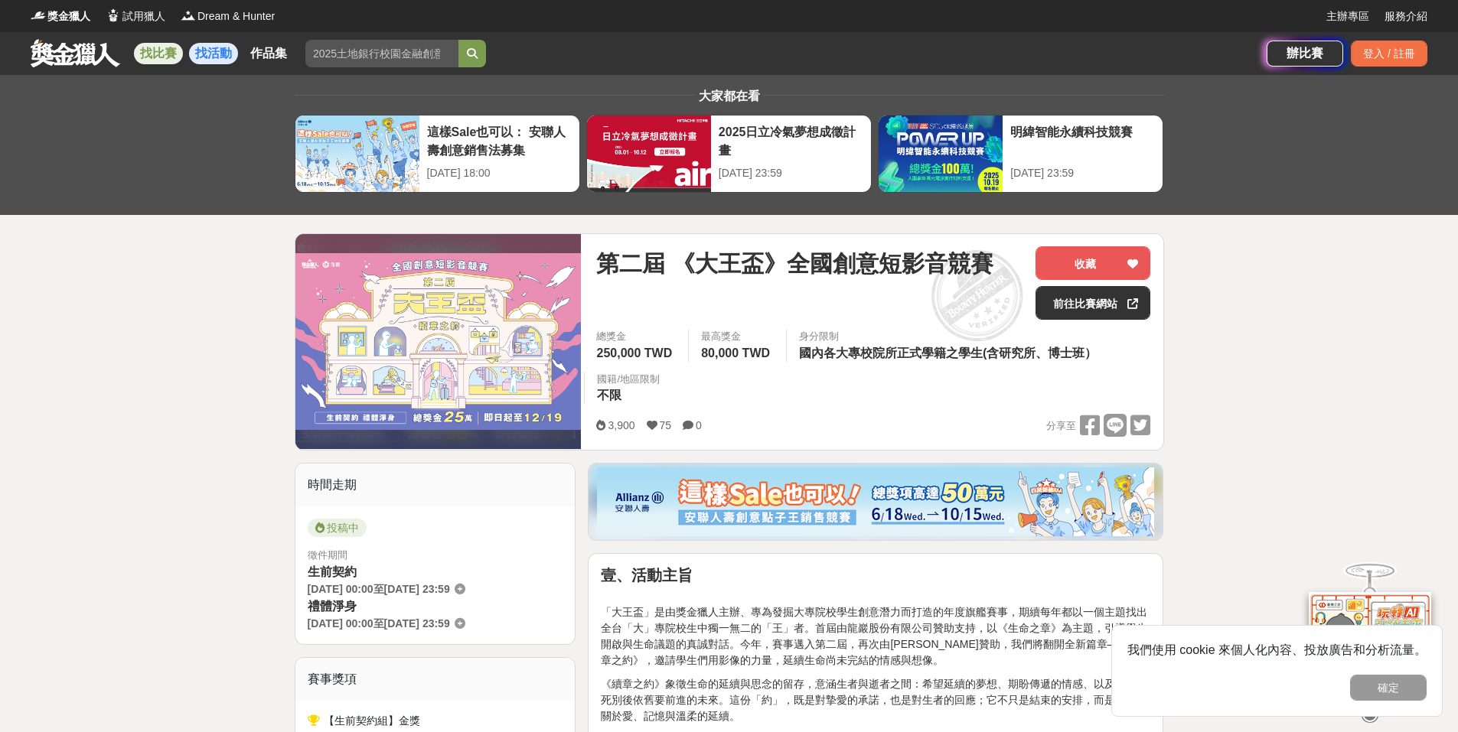
click at [219, 51] on link "找活動" at bounding box center [213, 53] width 49 height 21
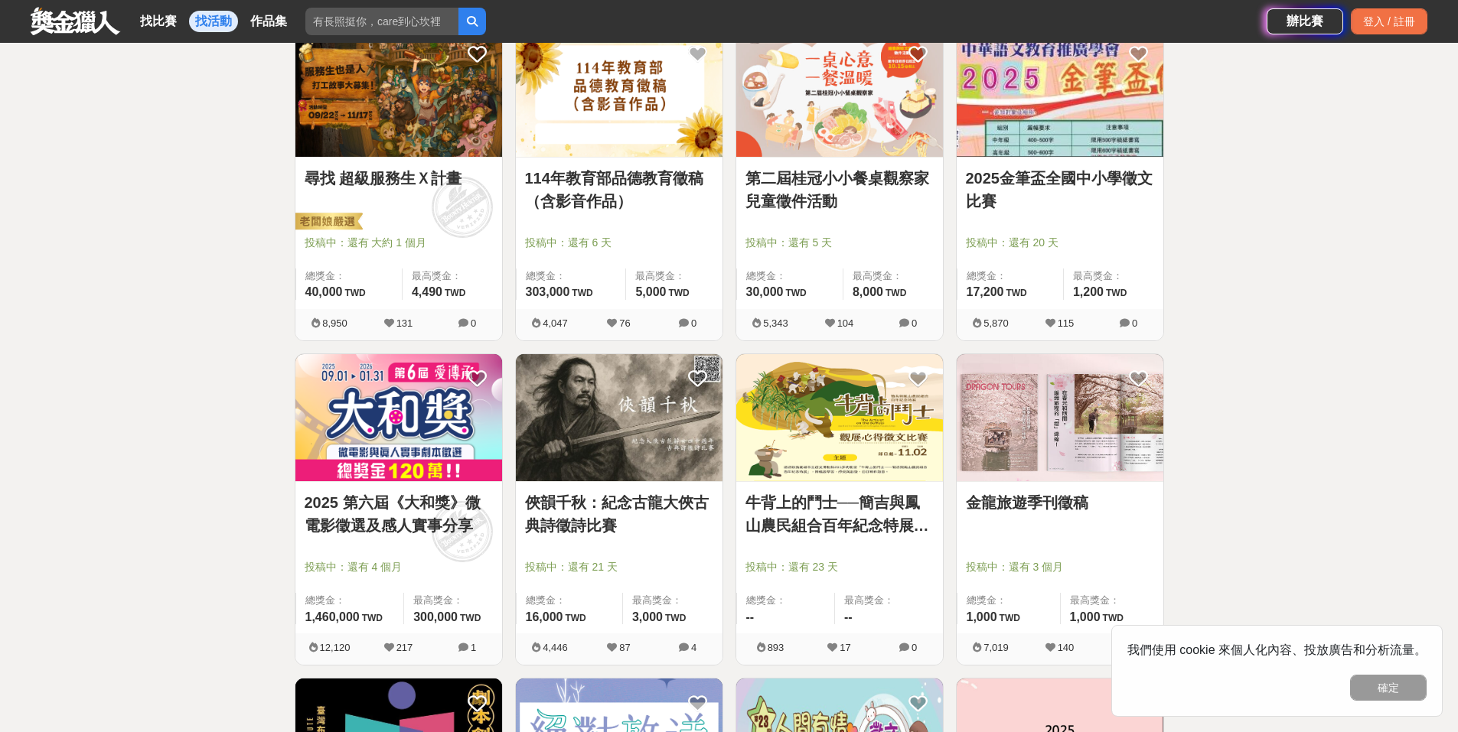
scroll to position [383, 0]
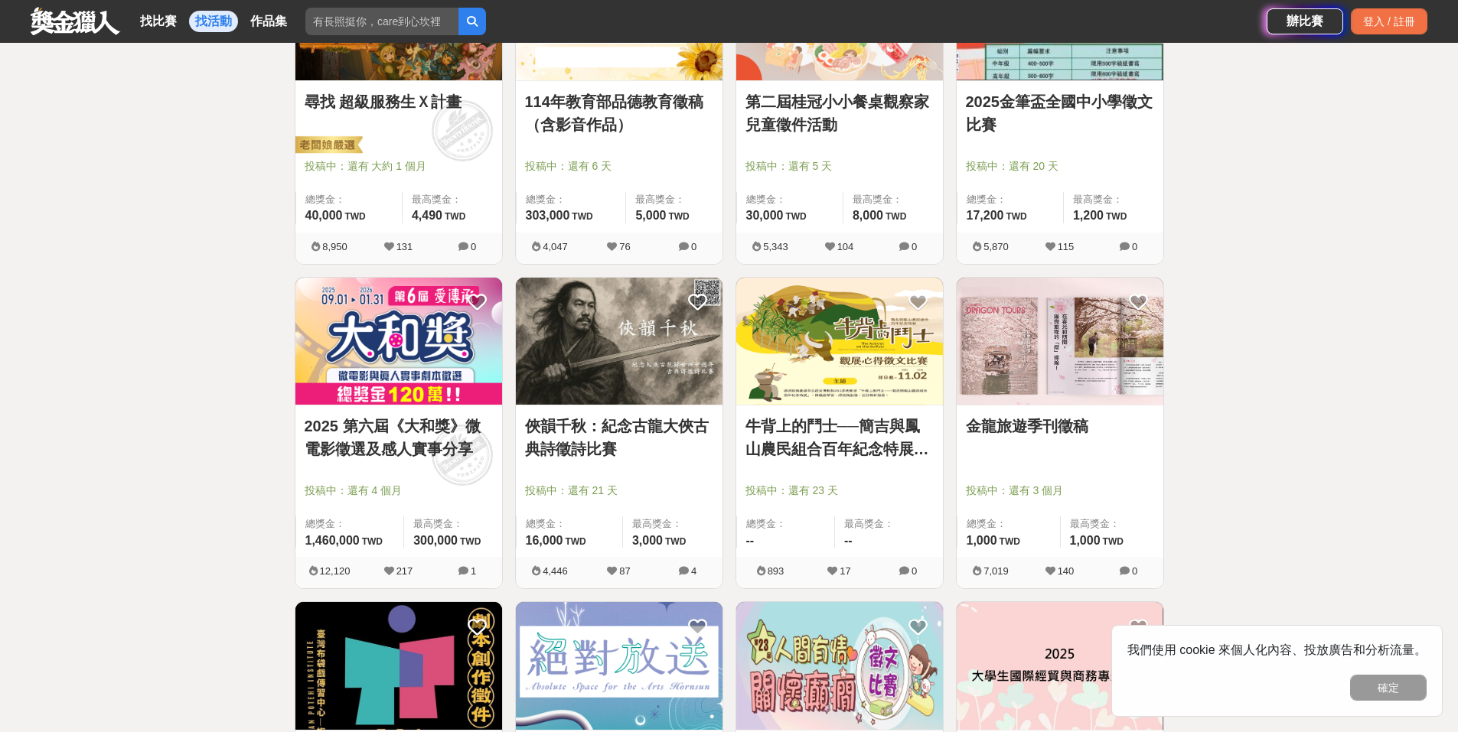
click at [1038, 426] on link "金龍旅遊季刊徵稿" at bounding box center [1060, 426] width 188 height 23
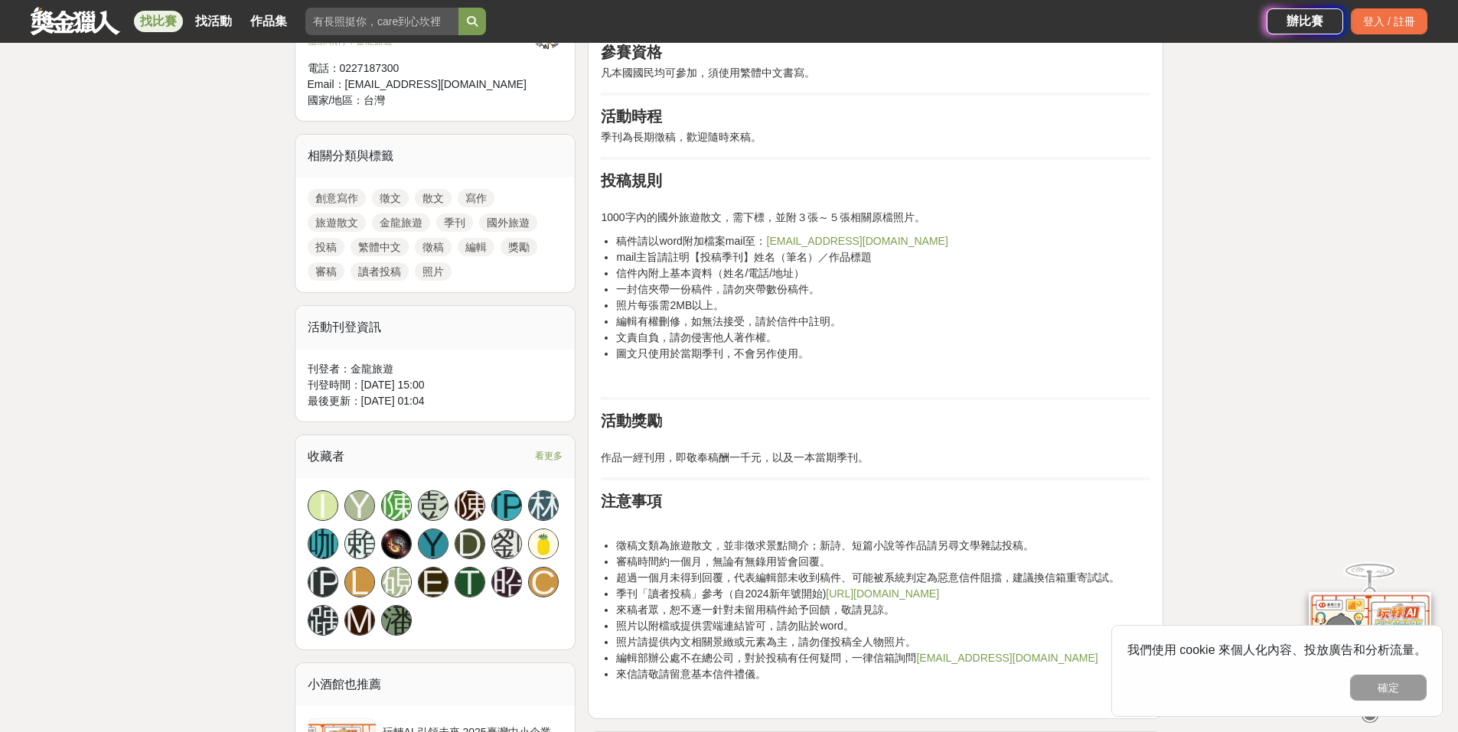
scroll to position [842, 0]
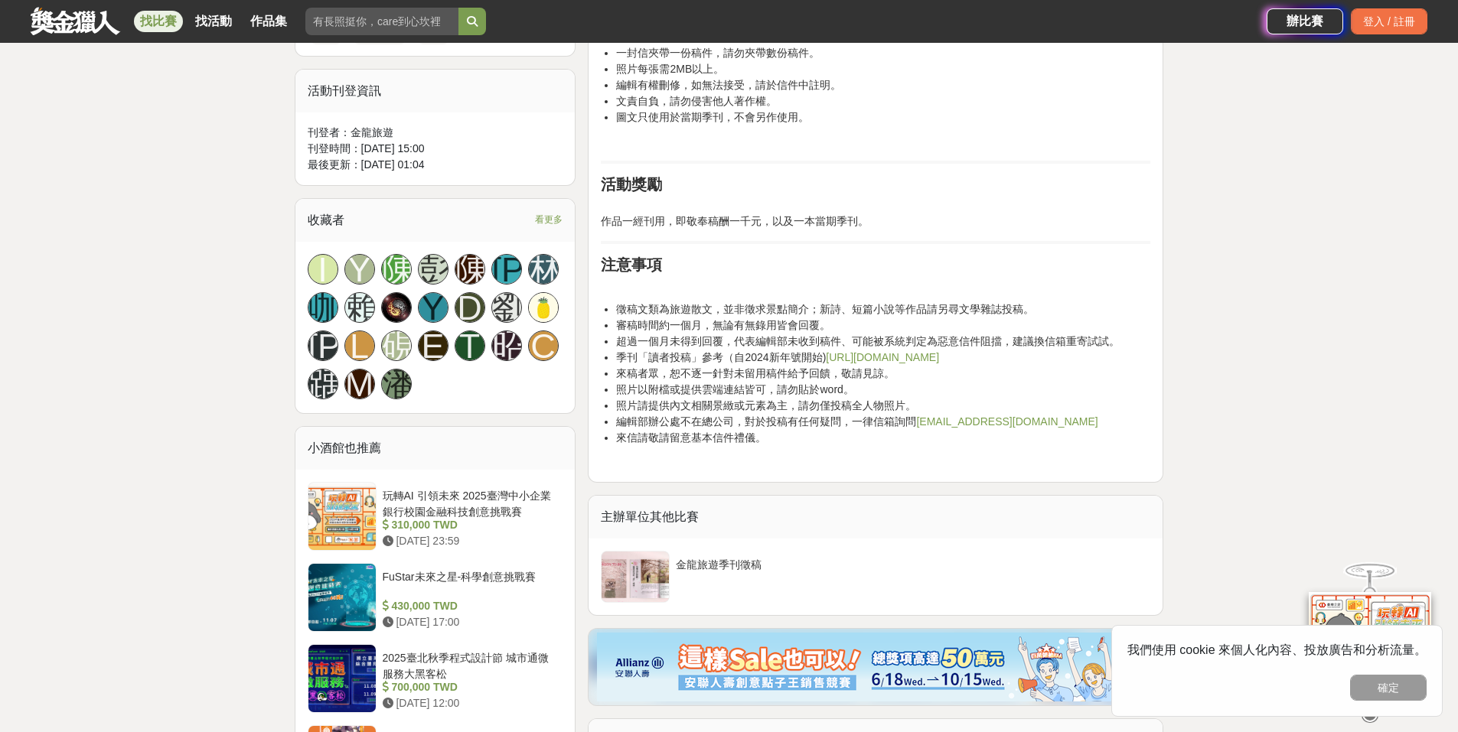
click at [184, 365] on div "大家都在看 這樣Sale也可以： 安聯人壽創意銷售法募集 [DATE] 18:00 2025日立冷氣夢想成徵計畫 [DATE] 23:59 明緯智能永續科技競…" at bounding box center [729, 379] width 1458 height 2292
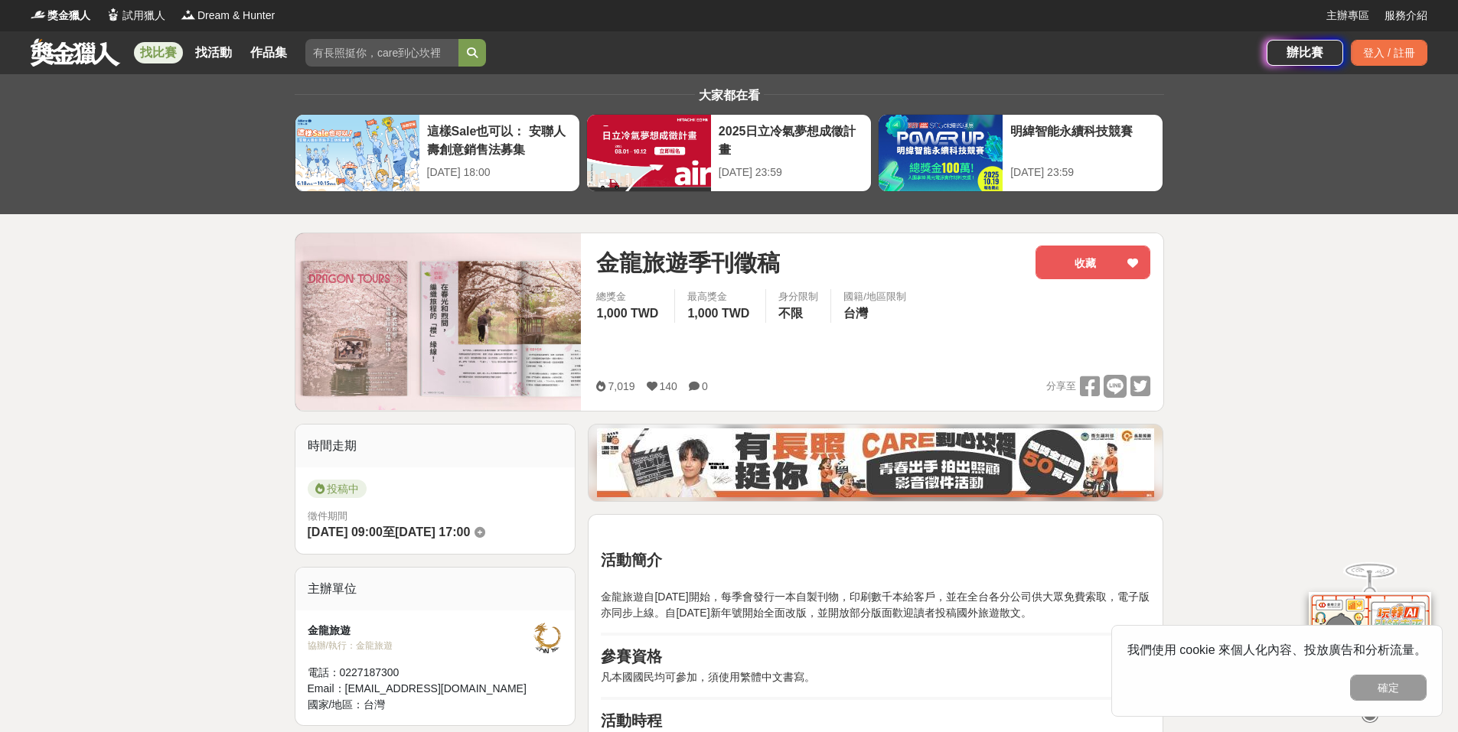
scroll to position [0, 0]
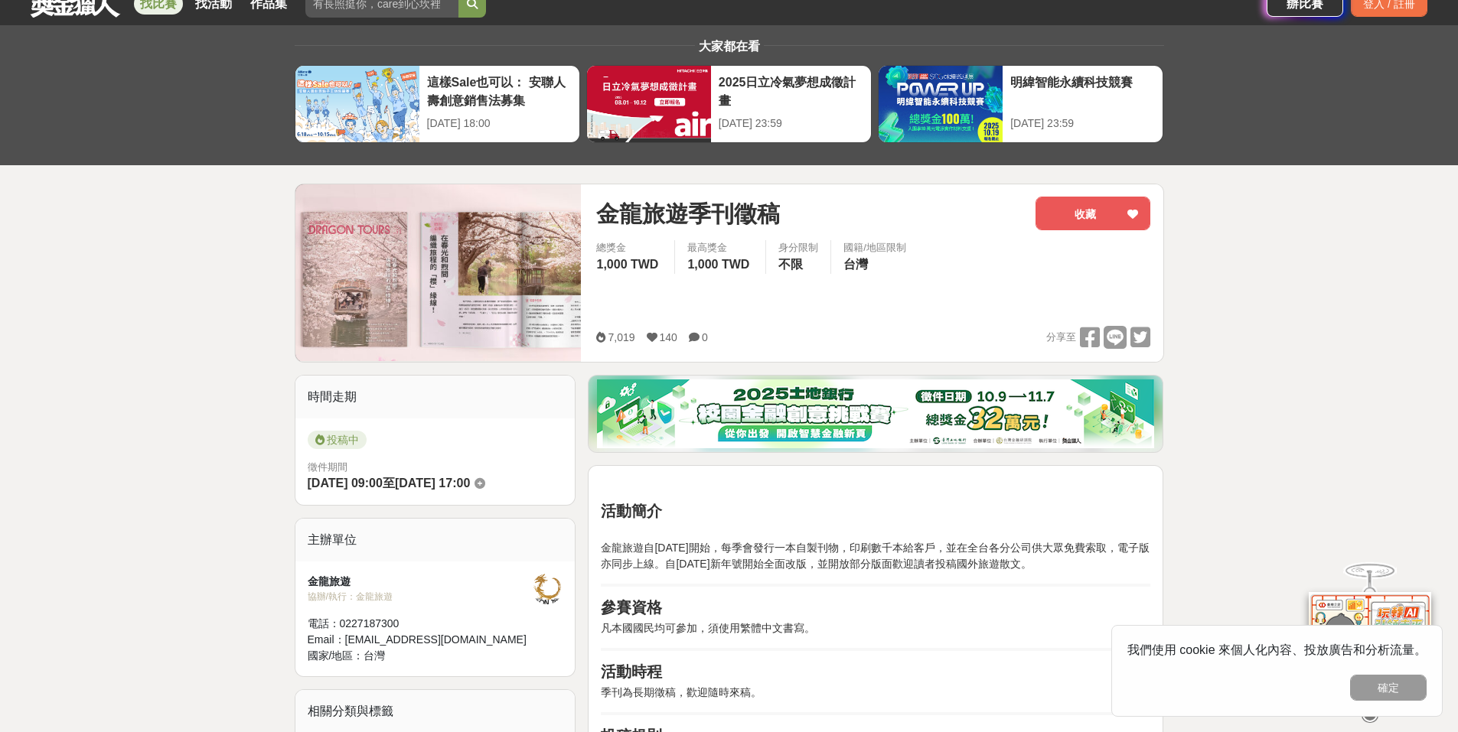
scroll to position [77, 0]
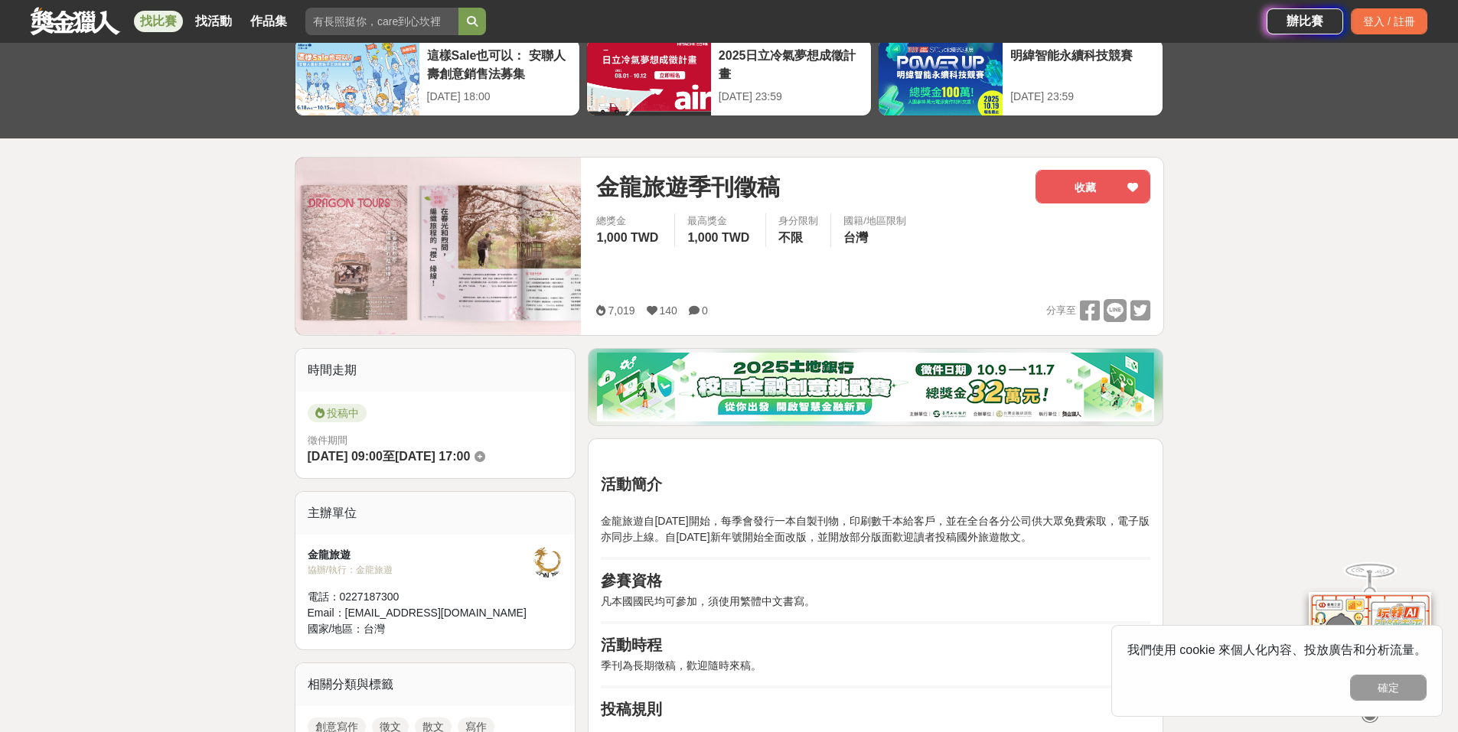
click at [492, 276] on img at bounding box center [438, 246] width 286 height 177
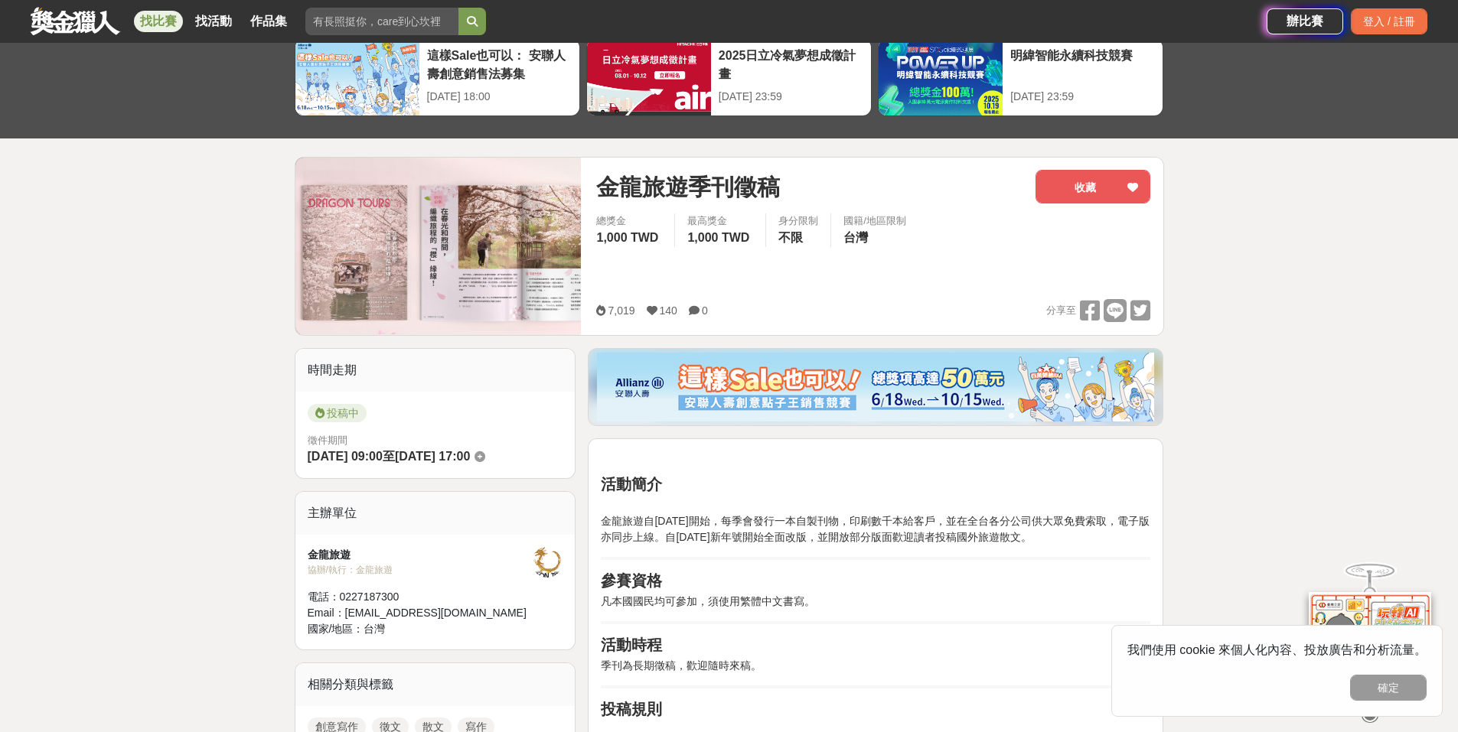
click at [524, 296] on img at bounding box center [438, 246] width 286 height 177
click at [387, 280] on img at bounding box center [438, 246] width 286 height 177
click at [479, 279] on img at bounding box center [438, 246] width 286 height 177
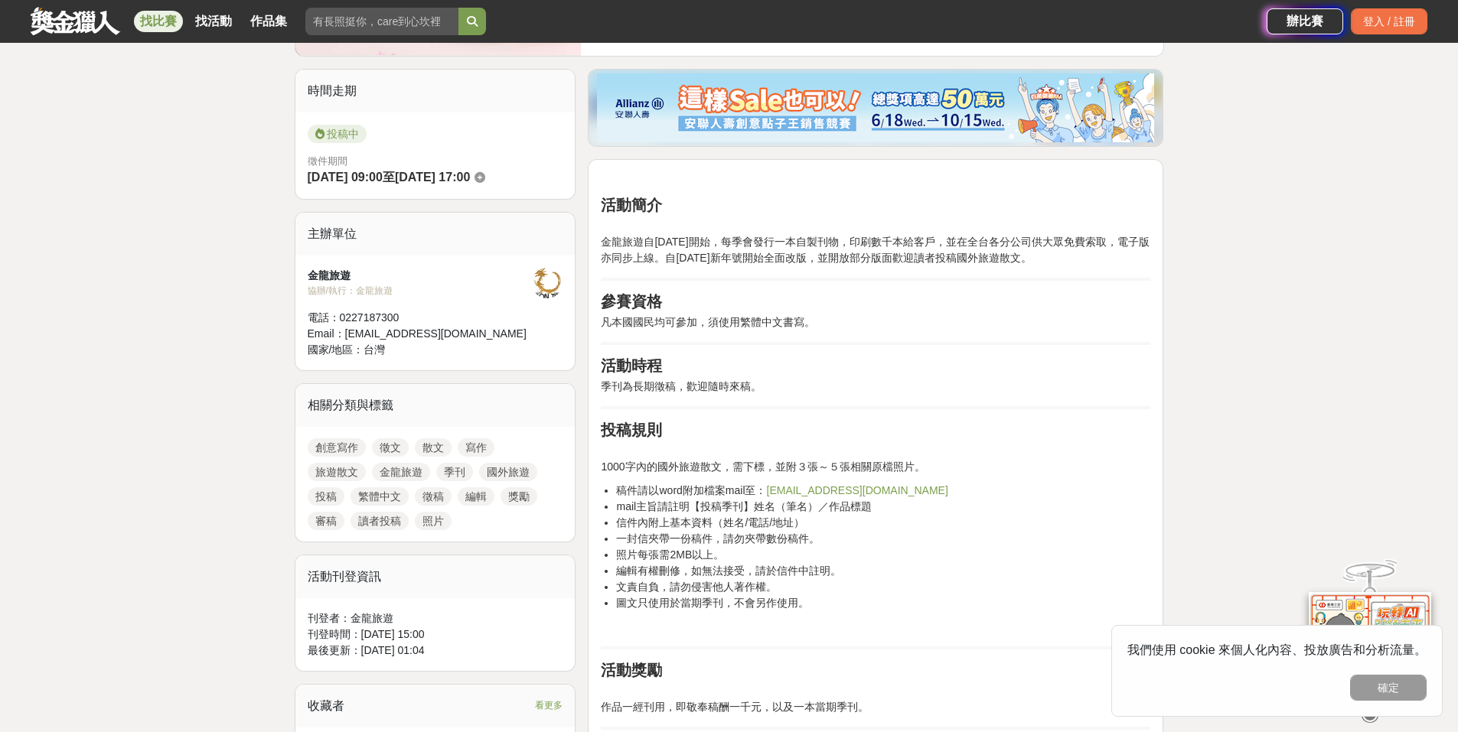
scroll to position [383, 0]
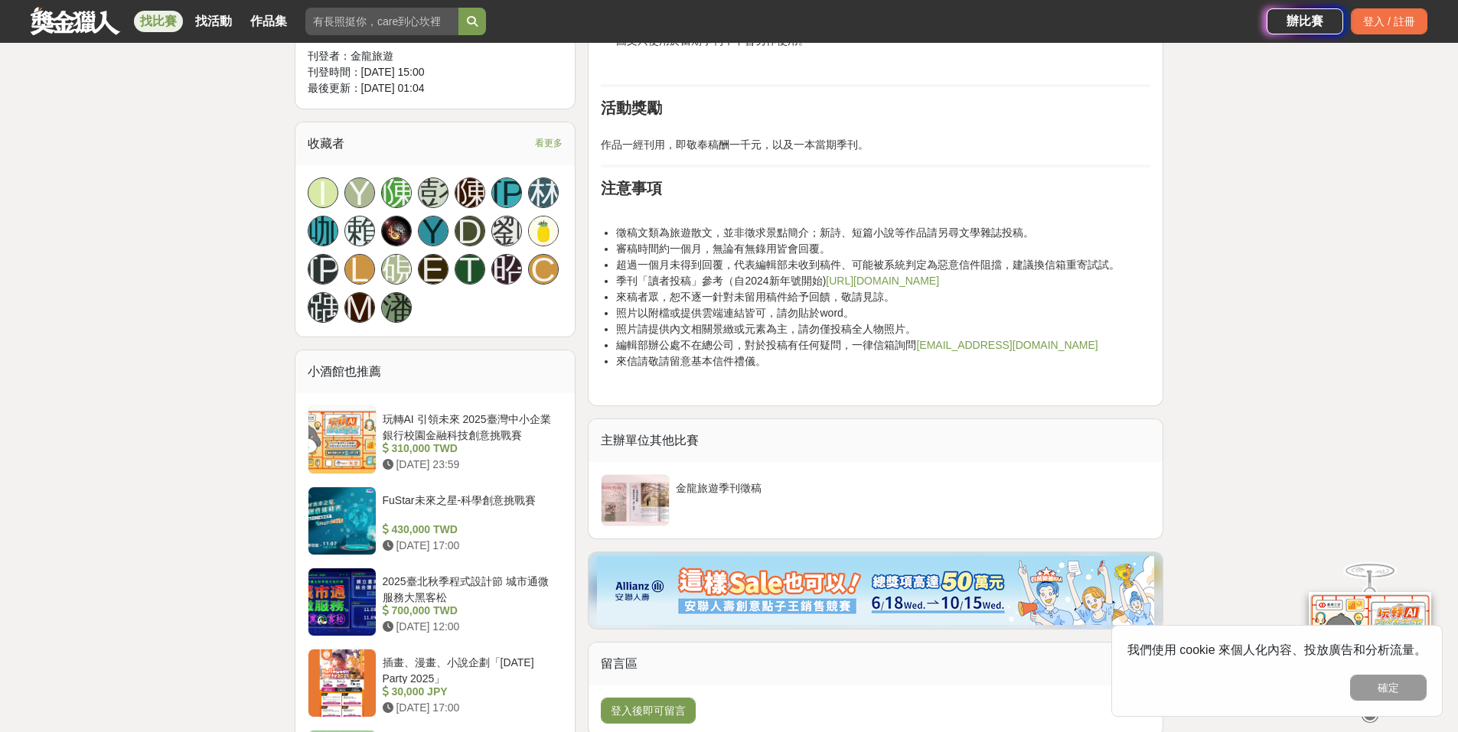
scroll to position [995, 0]
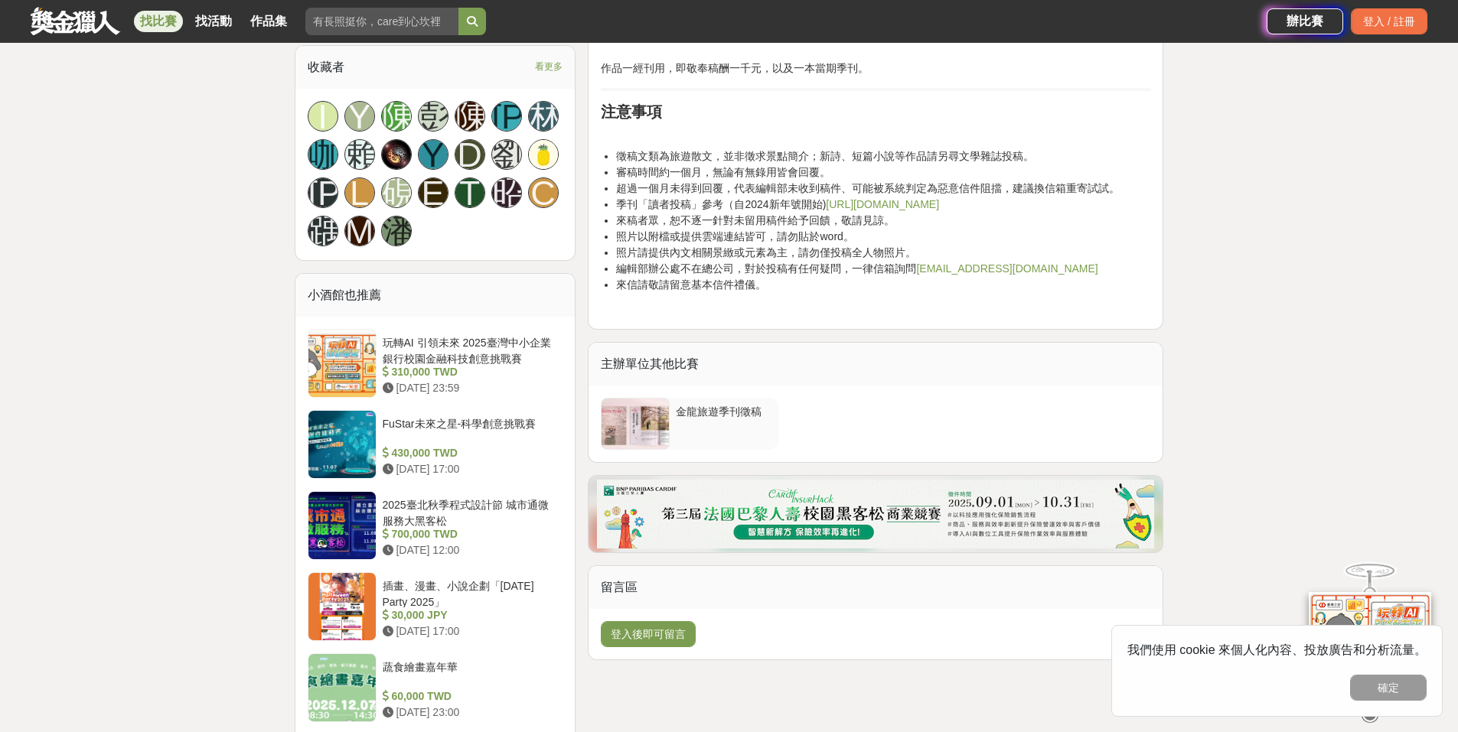
click at [732, 412] on div "金龍旅遊季刊徵稿" at bounding box center [724, 418] width 96 height 29
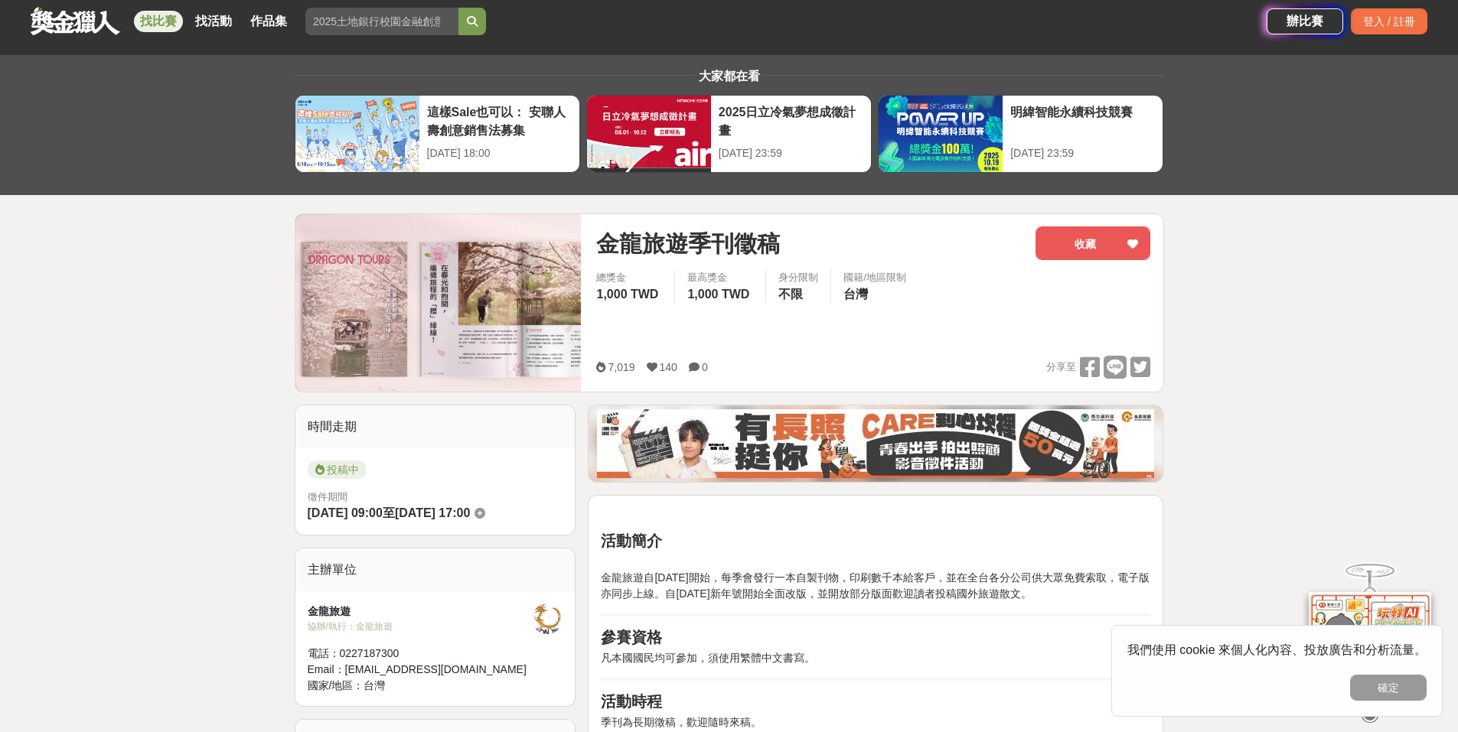
scroll to position [0, 0]
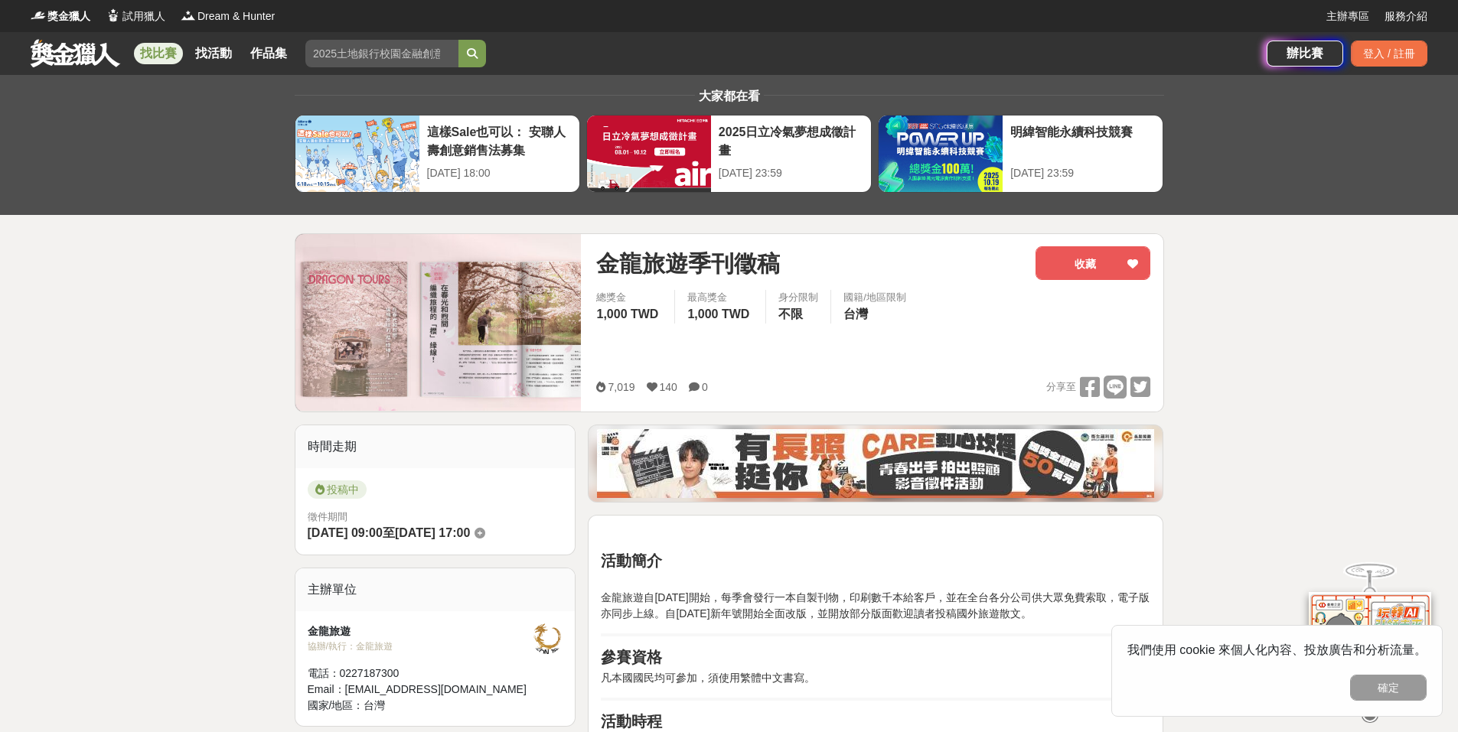
click at [514, 365] on img at bounding box center [438, 322] width 286 height 177
click at [365, 370] on img at bounding box center [438, 322] width 286 height 177
click at [676, 272] on span "金龍旅遊季刊徵稿" at bounding box center [688, 263] width 184 height 34
click at [873, 280] on div "金龍旅遊季刊徵稿" at bounding box center [809, 263] width 427 height 34
click at [948, 312] on div "總獎金 1,000 TWD 最高獎金 1,000 TWD 身分限制 不限 國籍/地區限制 台灣" at bounding box center [873, 311] width 579 height 43
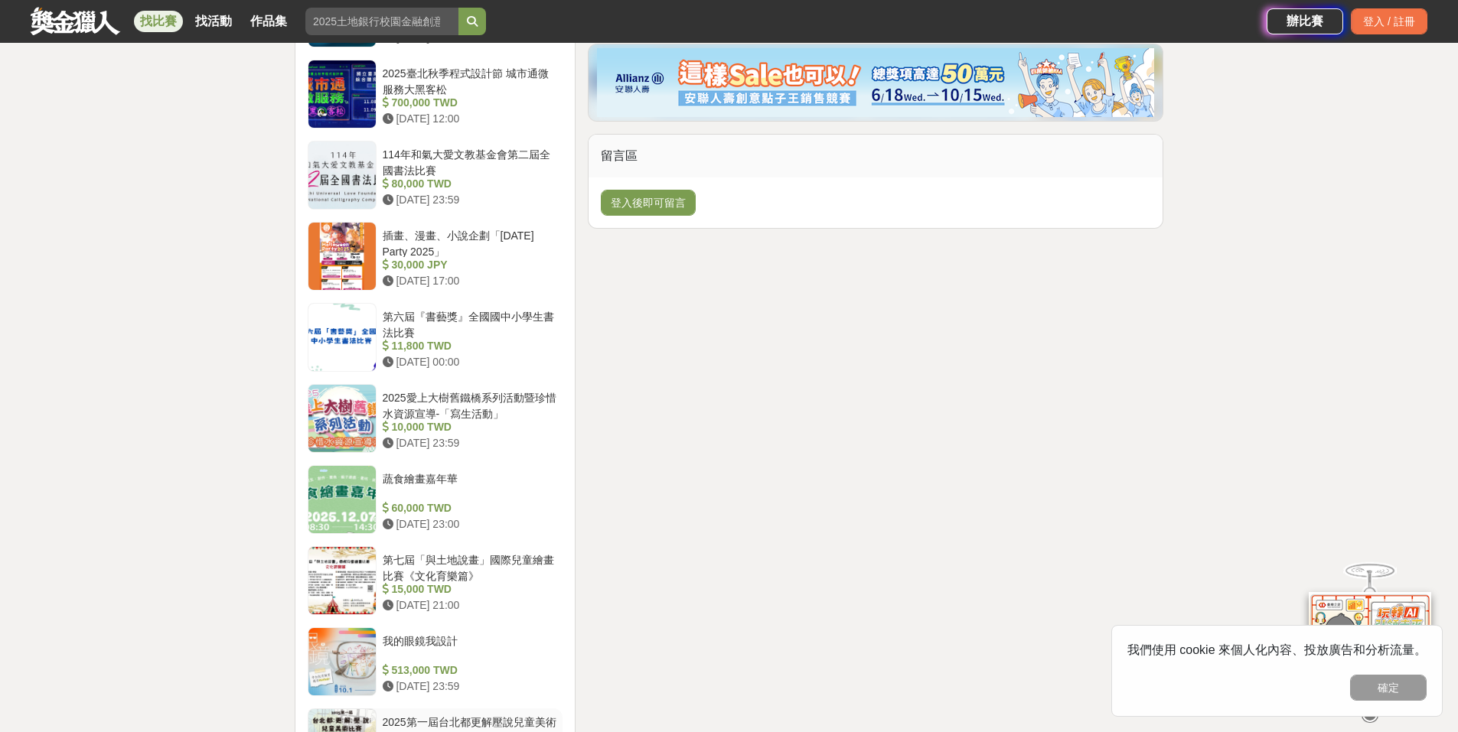
scroll to position [1390, 0]
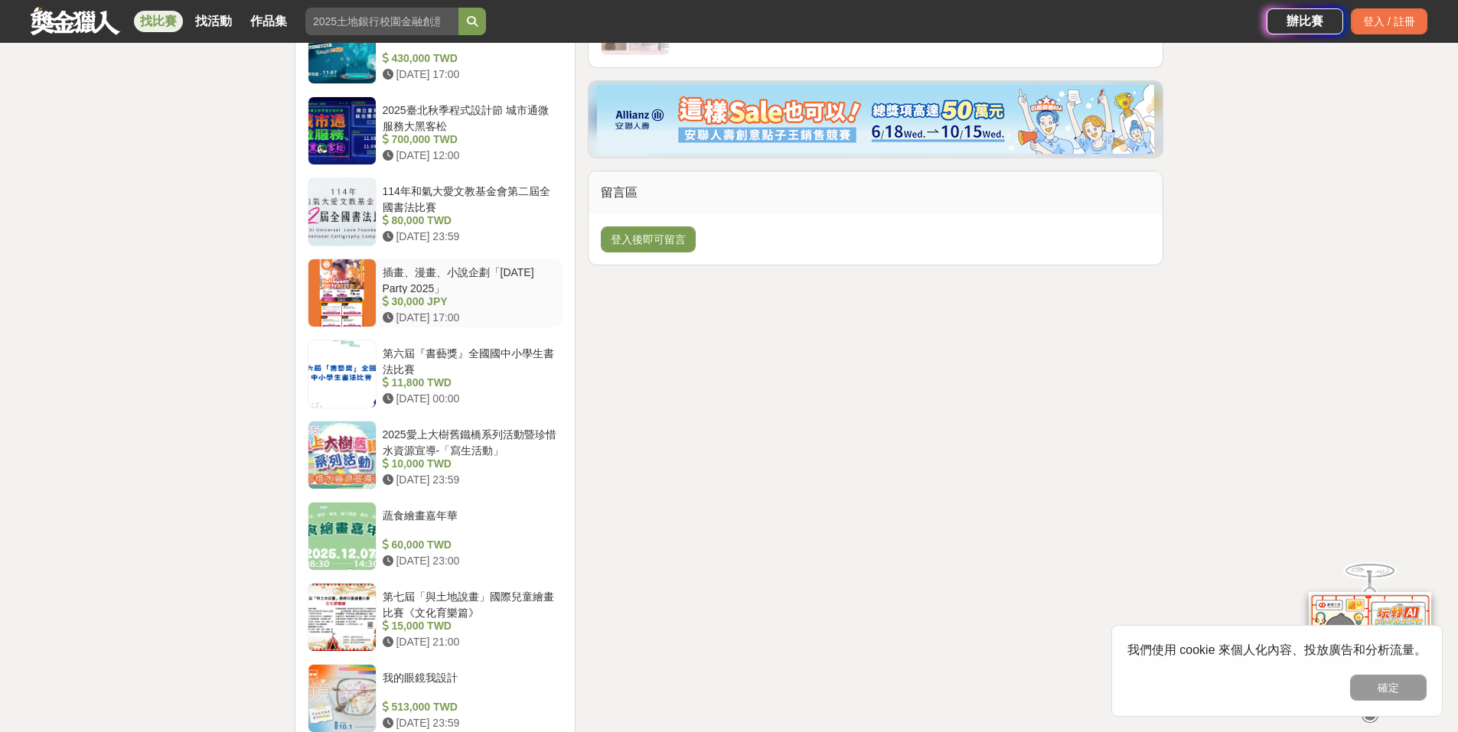
click at [463, 280] on div "插畫、漫畫、小說企劃「[DATE] Party 2025」" at bounding box center [470, 279] width 174 height 29
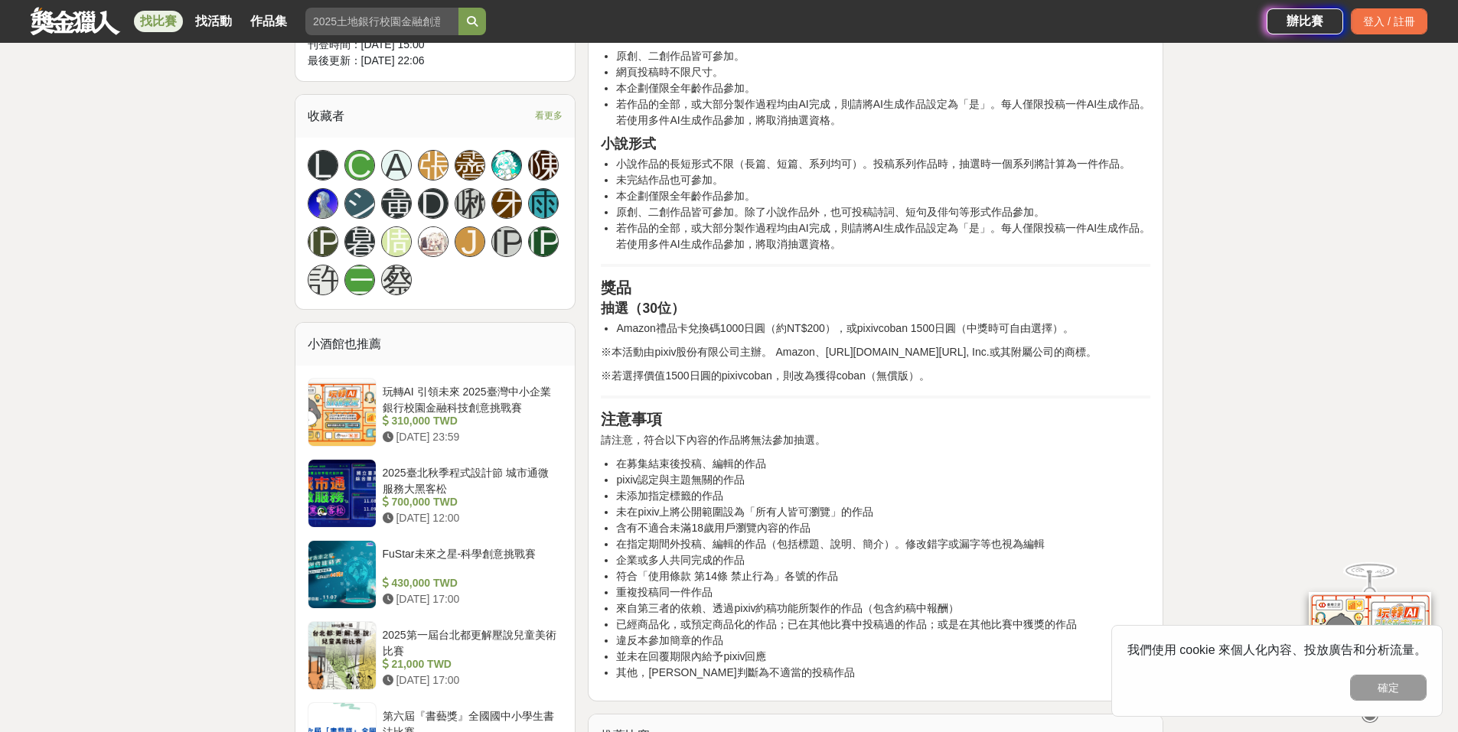
scroll to position [929, 0]
click at [443, 398] on div "玩轉AI 引領未來 2025臺灣中小企業銀行校園金融科技創意挑戰賽" at bounding box center [470, 400] width 174 height 29
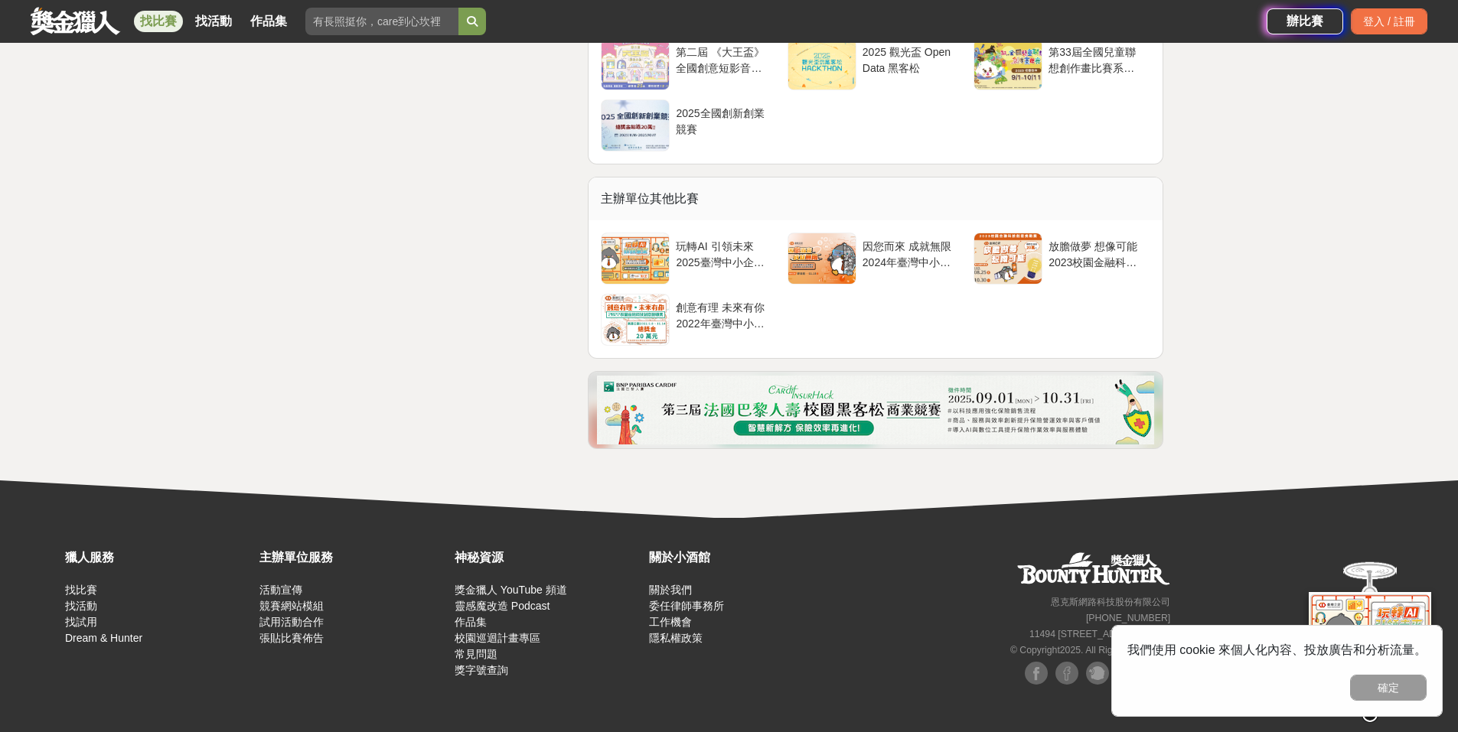
scroll to position [3888, 0]
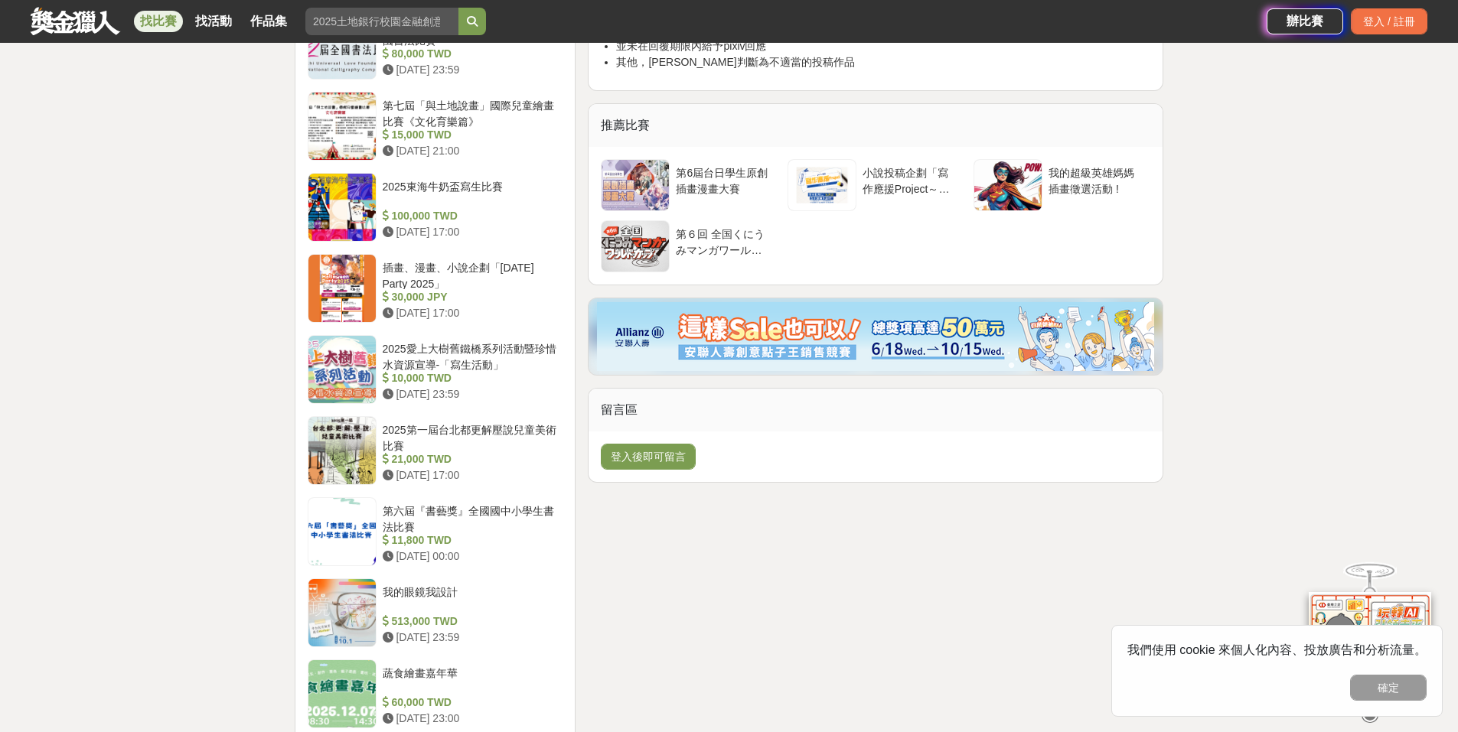
scroll to position [1618, 0]
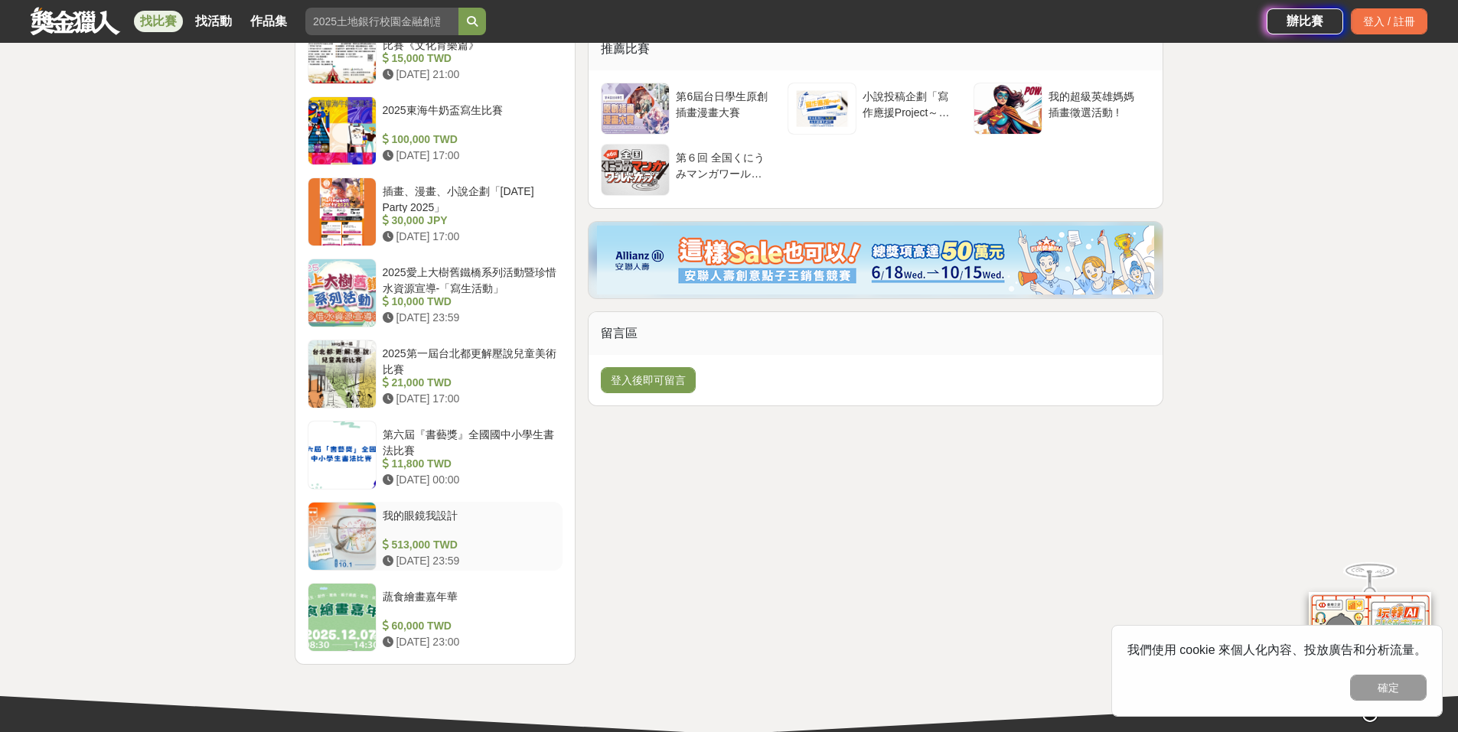
click at [426, 512] on div "我的眼鏡我設計" at bounding box center [470, 522] width 174 height 29
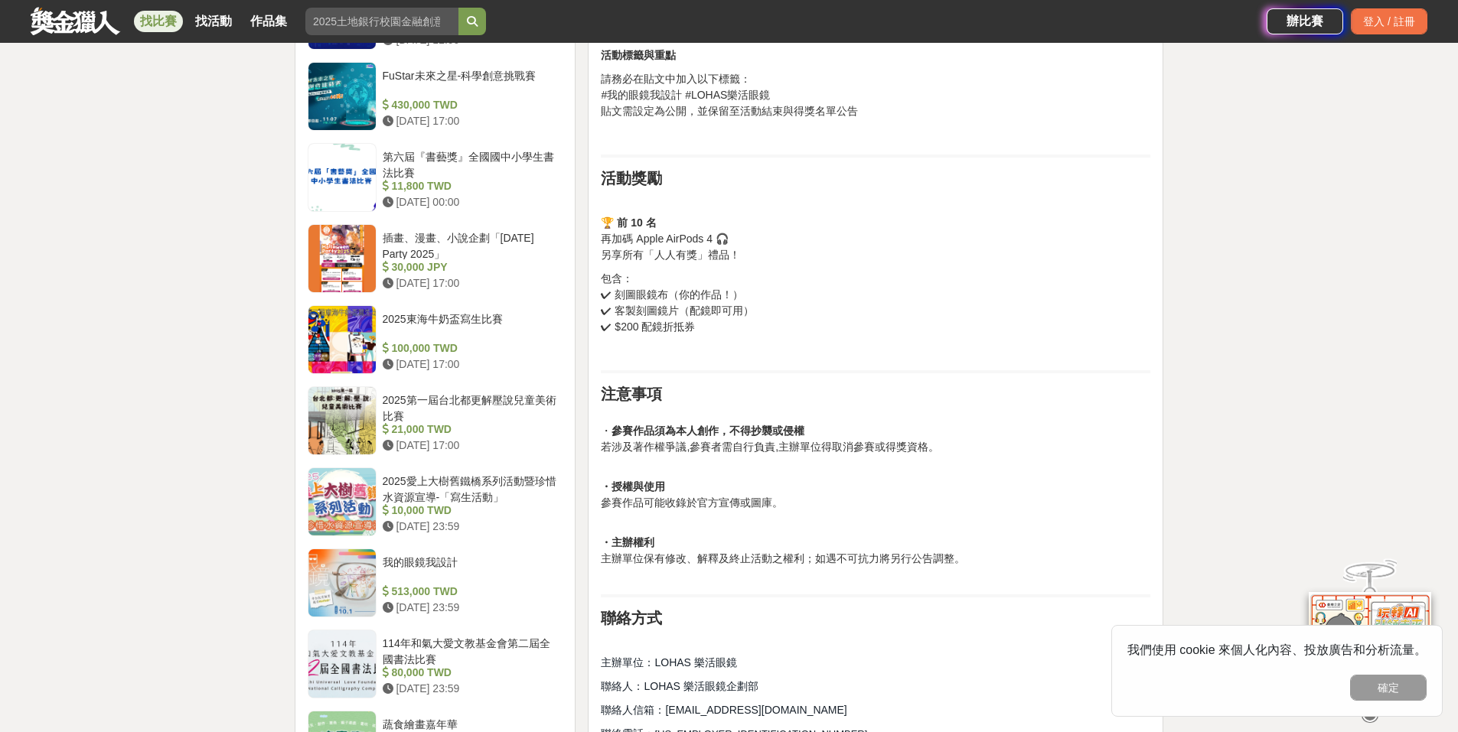
scroll to position [1463, 0]
click at [514, 394] on div "2025第一屆台北都更解壓說兒童美術比賽" at bounding box center [470, 408] width 174 height 29
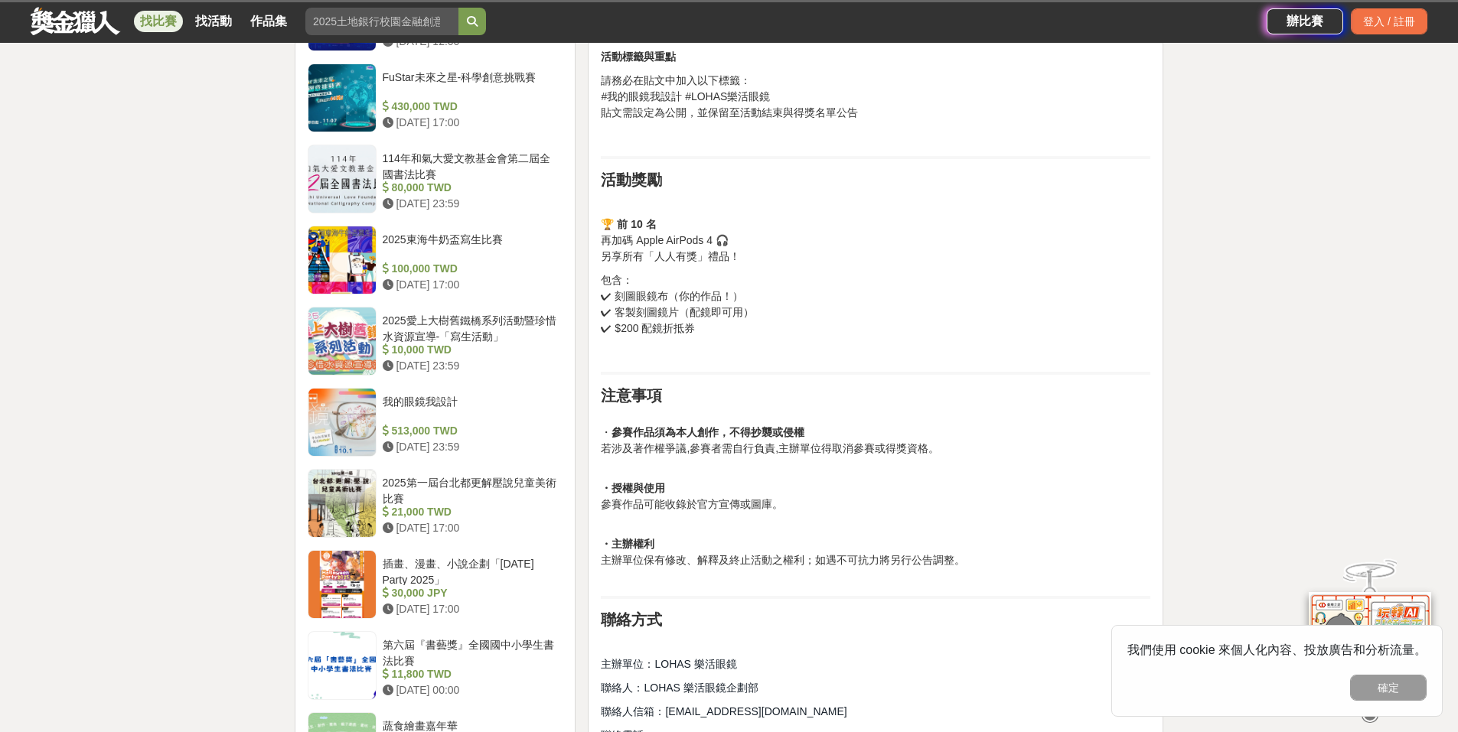
scroll to position [1456, 0]
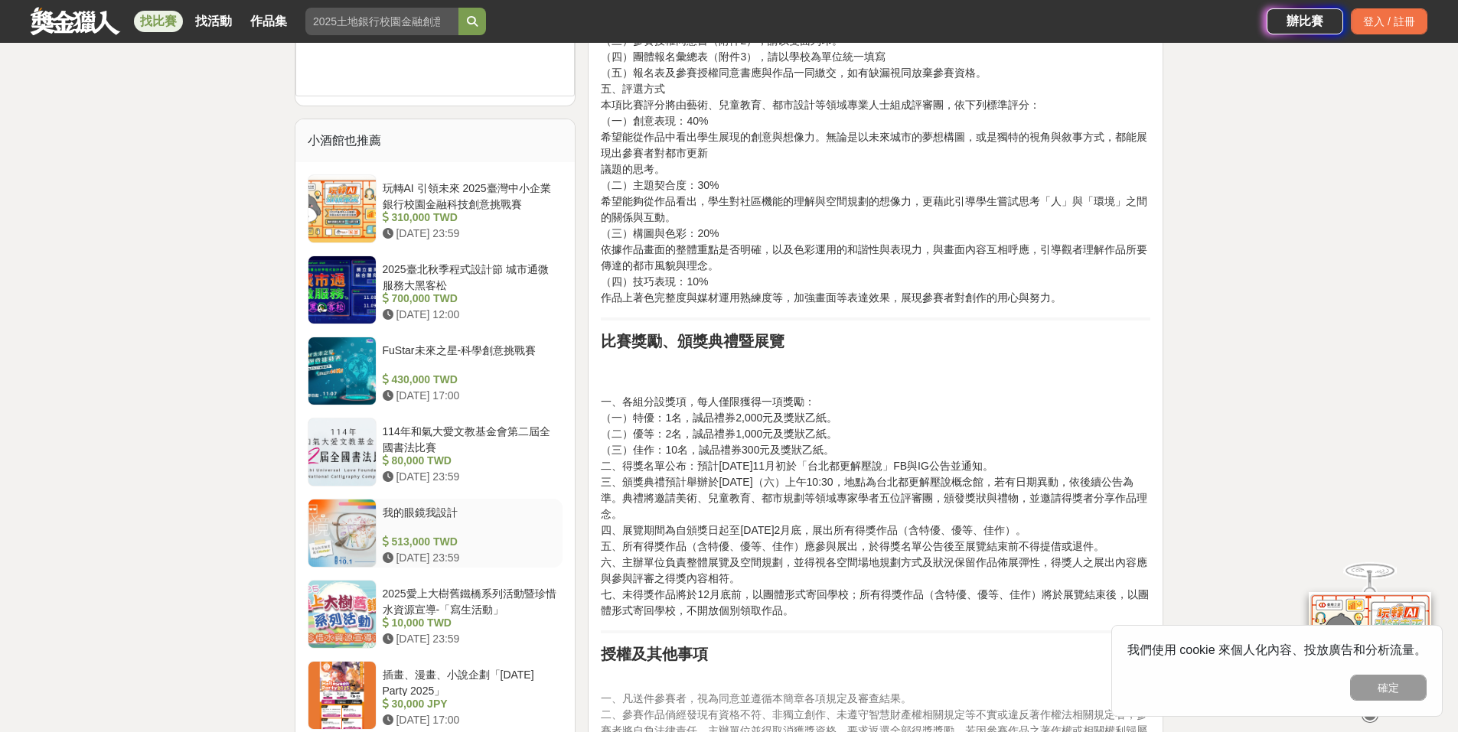
click at [430, 516] on div "我的眼鏡我設計" at bounding box center [470, 519] width 174 height 29
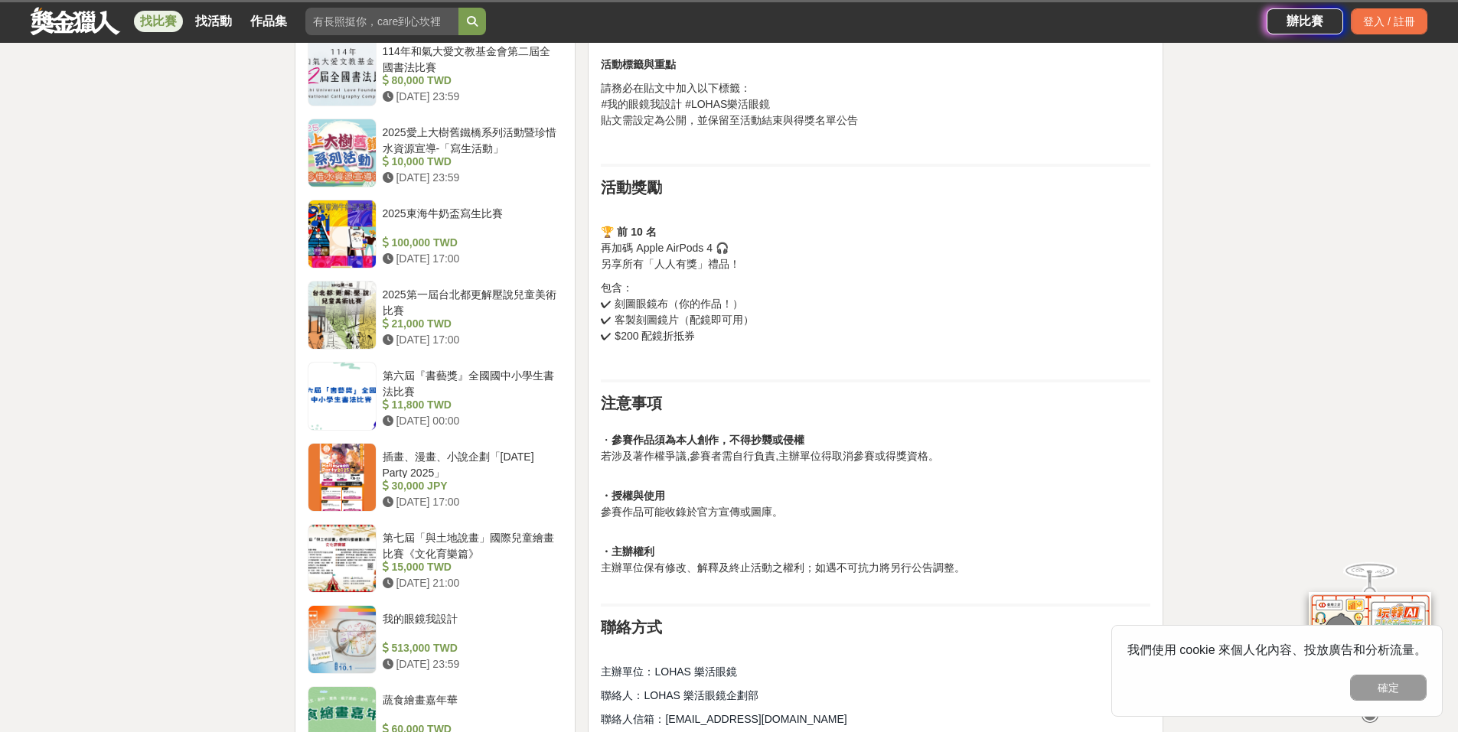
scroll to position [1454, 0]
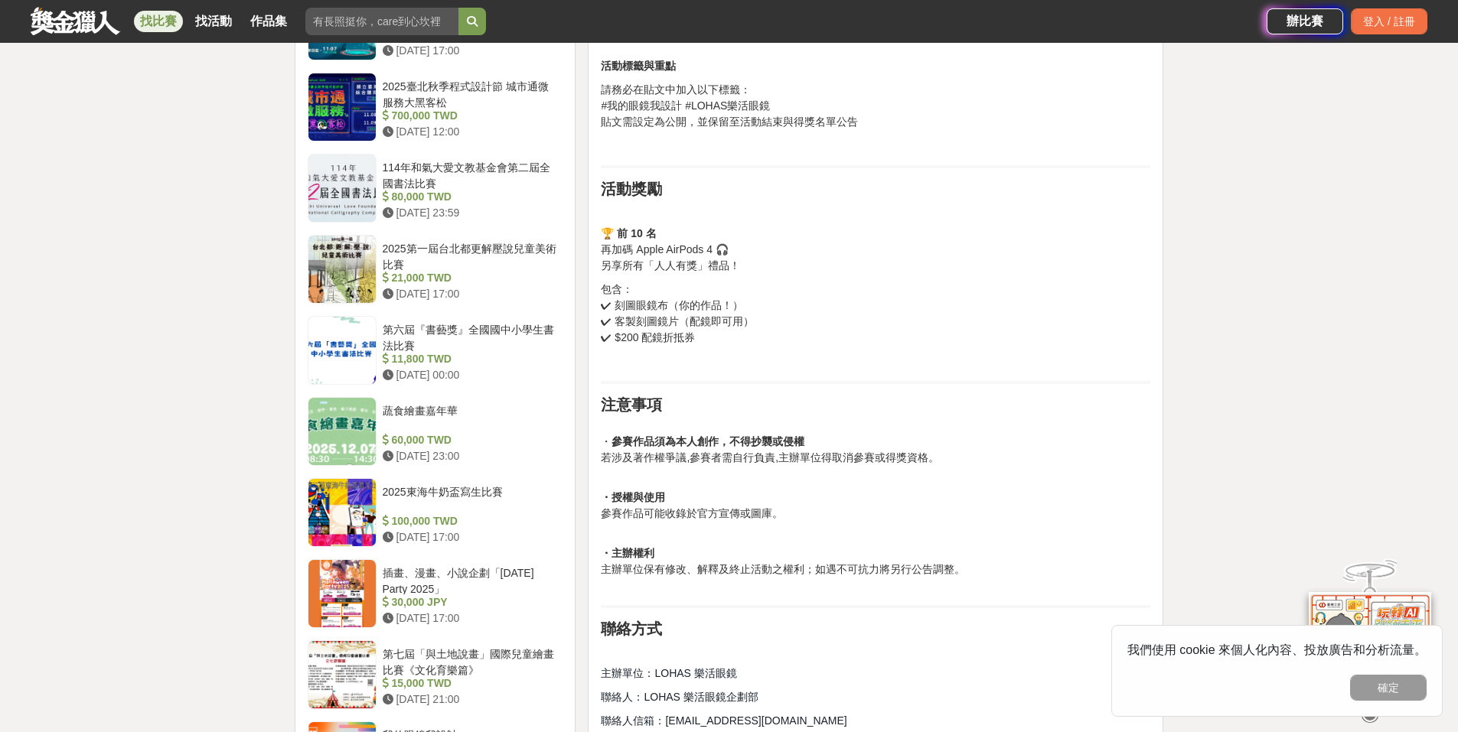
click at [1314, 312] on div "大家都在看 這樣Sale也可以： 安聯人壽創意銷售法募集 [DATE] 18:00 2025日立冷氣夢想成徵計畫 [DATE] 23:59 明緯智能永續科技競…" at bounding box center [729, 25] width 1458 height 2808
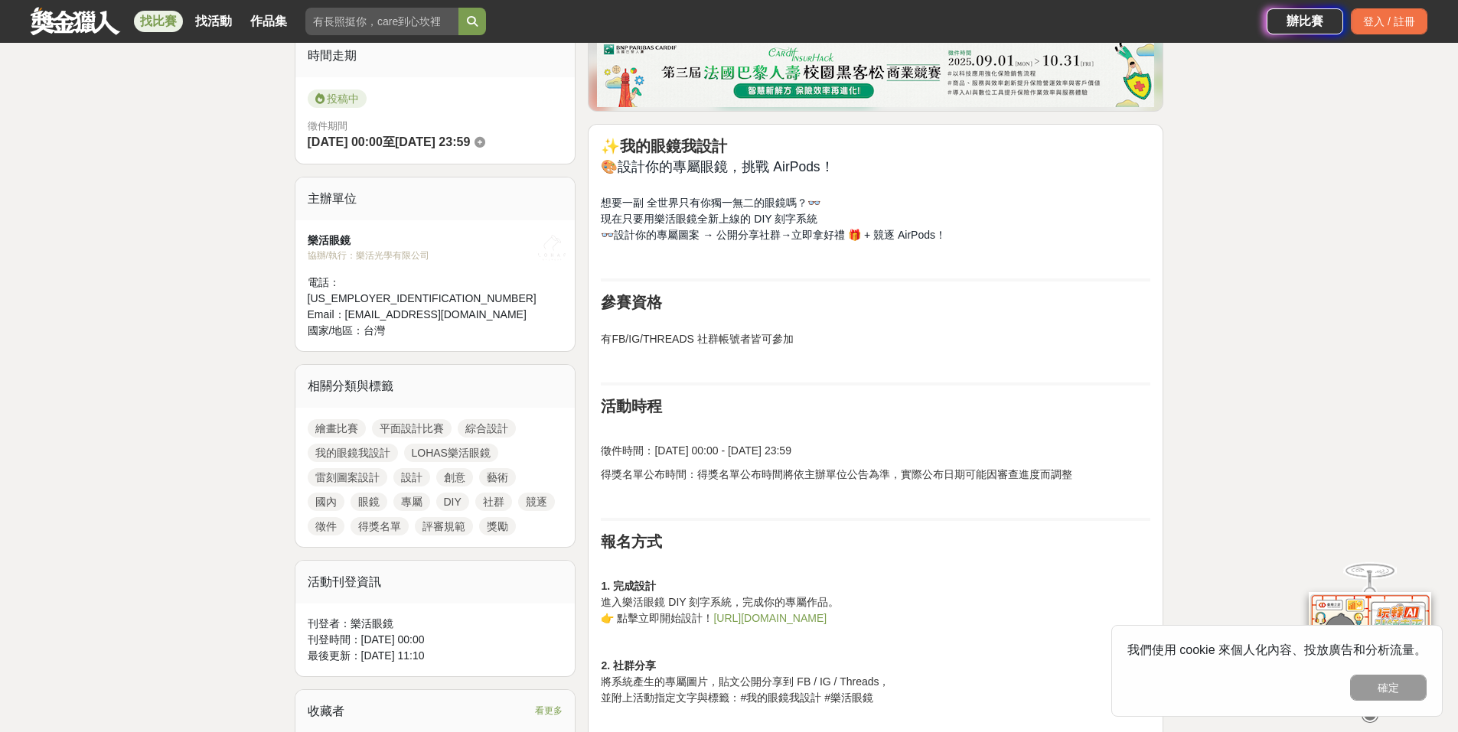
scroll to position [383, 0]
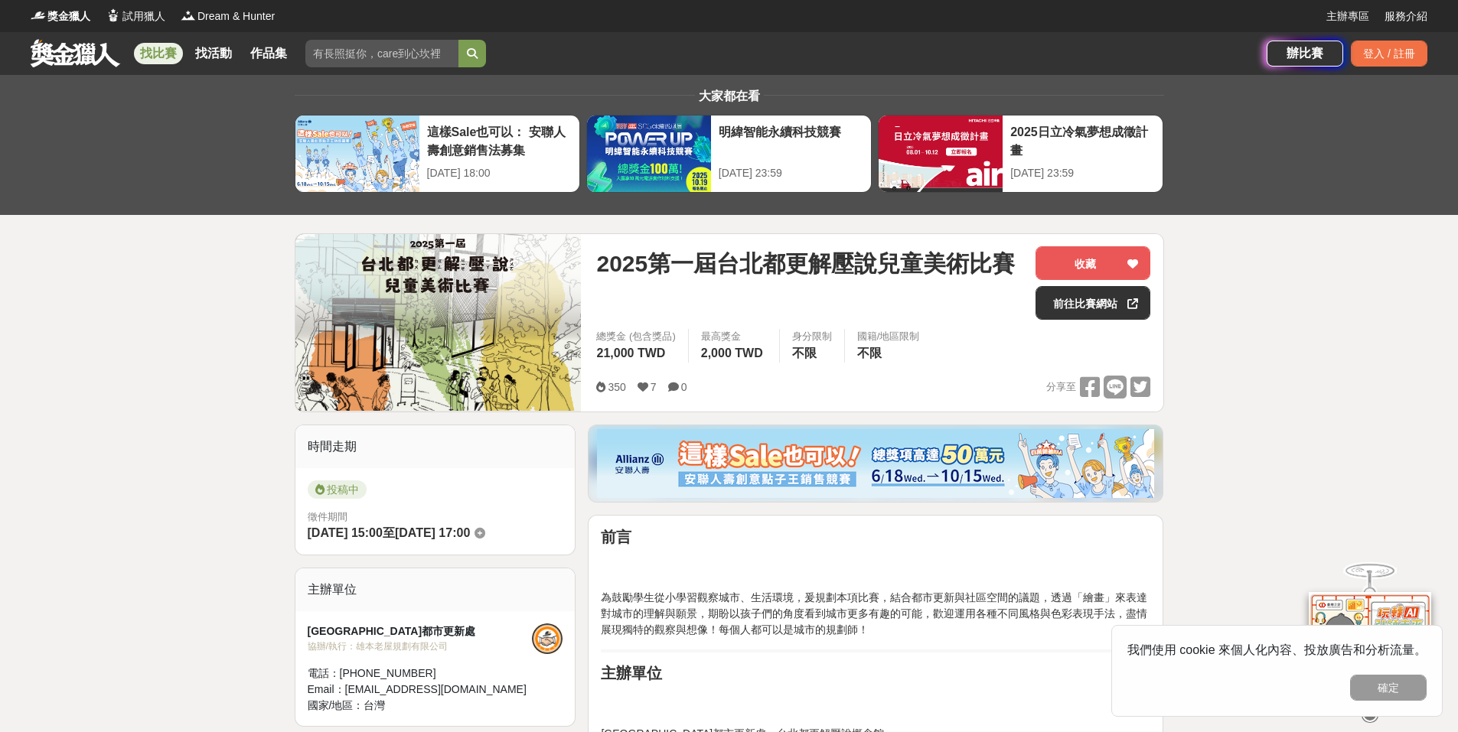
click at [90, 51] on link at bounding box center [75, 52] width 93 height 29
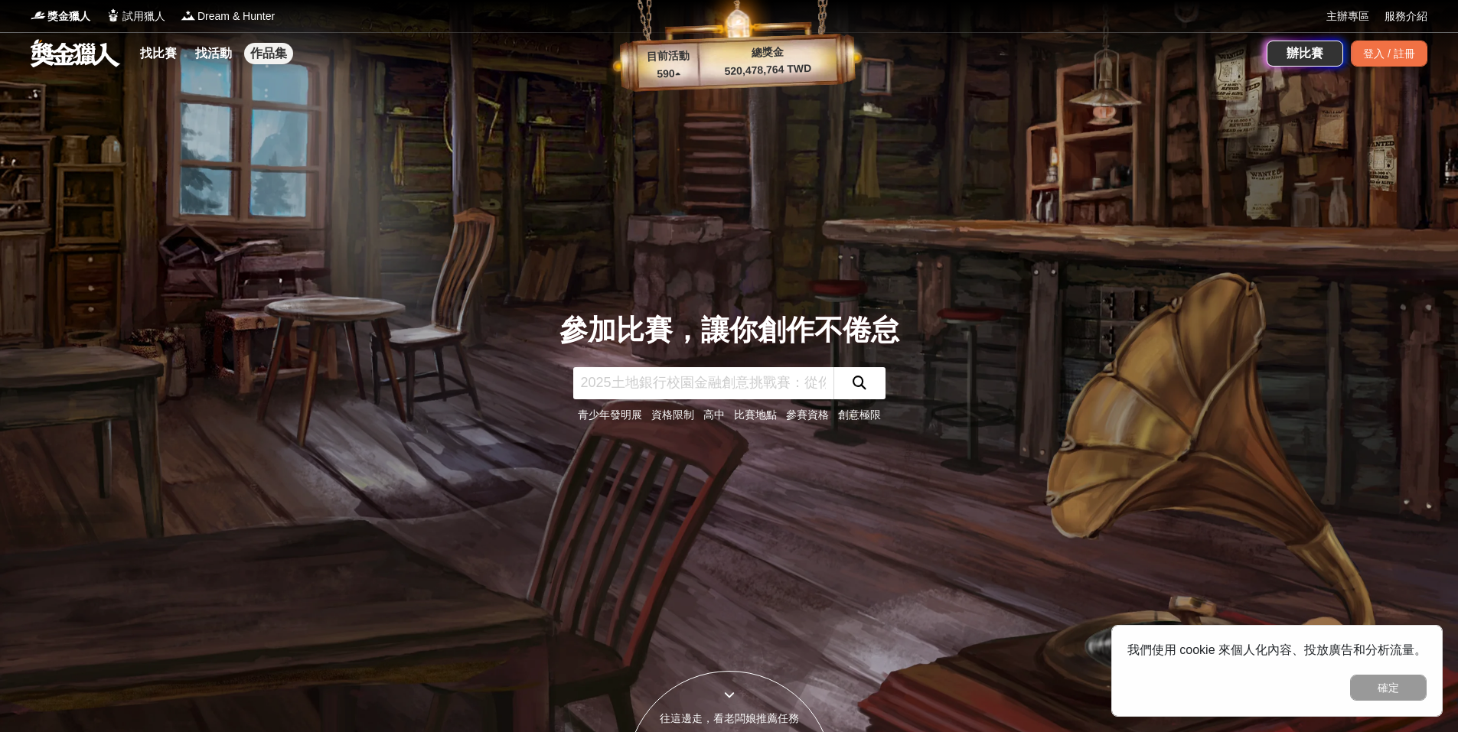
click at [281, 51] on link "作品集" at bounding box center [268, 53] width 49 height 21
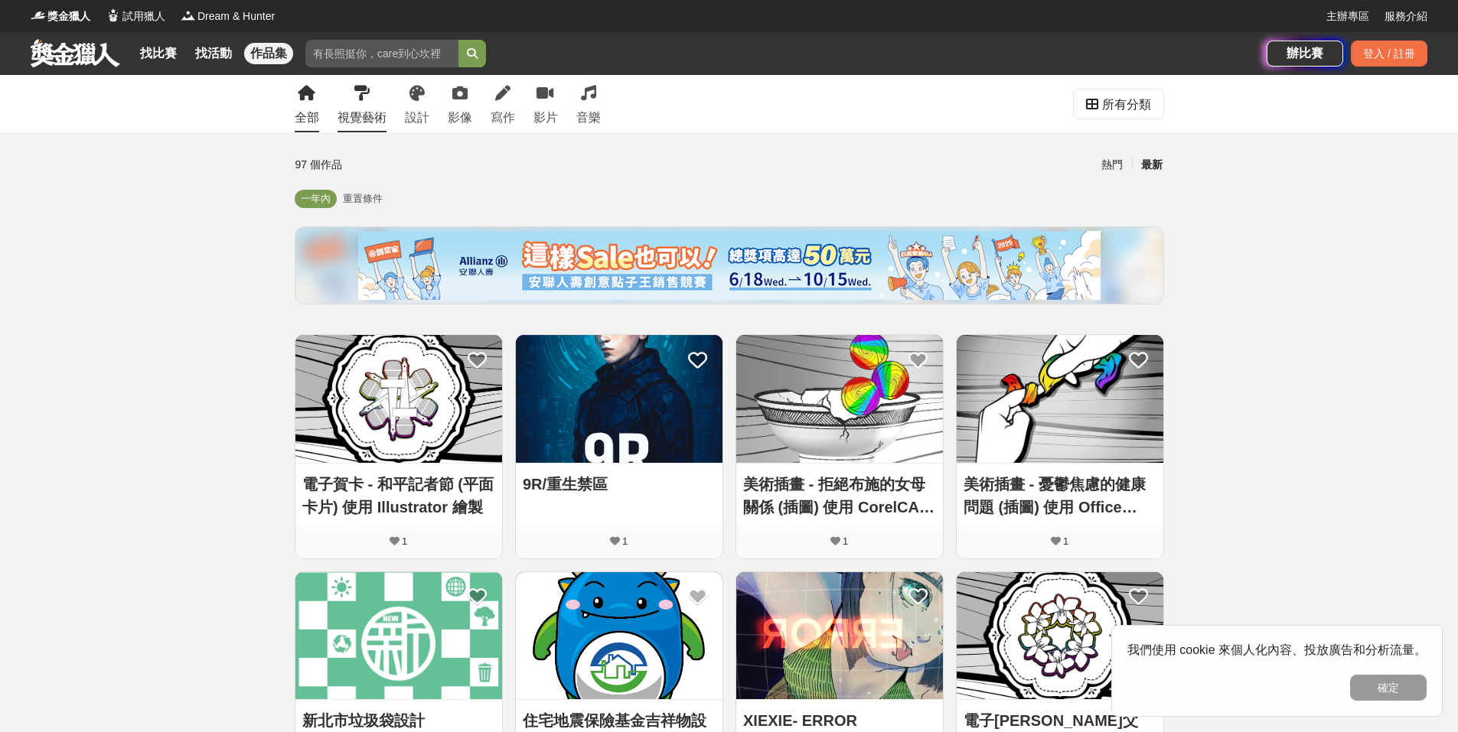
click at [370, 111] on div "視覺藝術" at bounding box center [362, 118] width 49 height 18
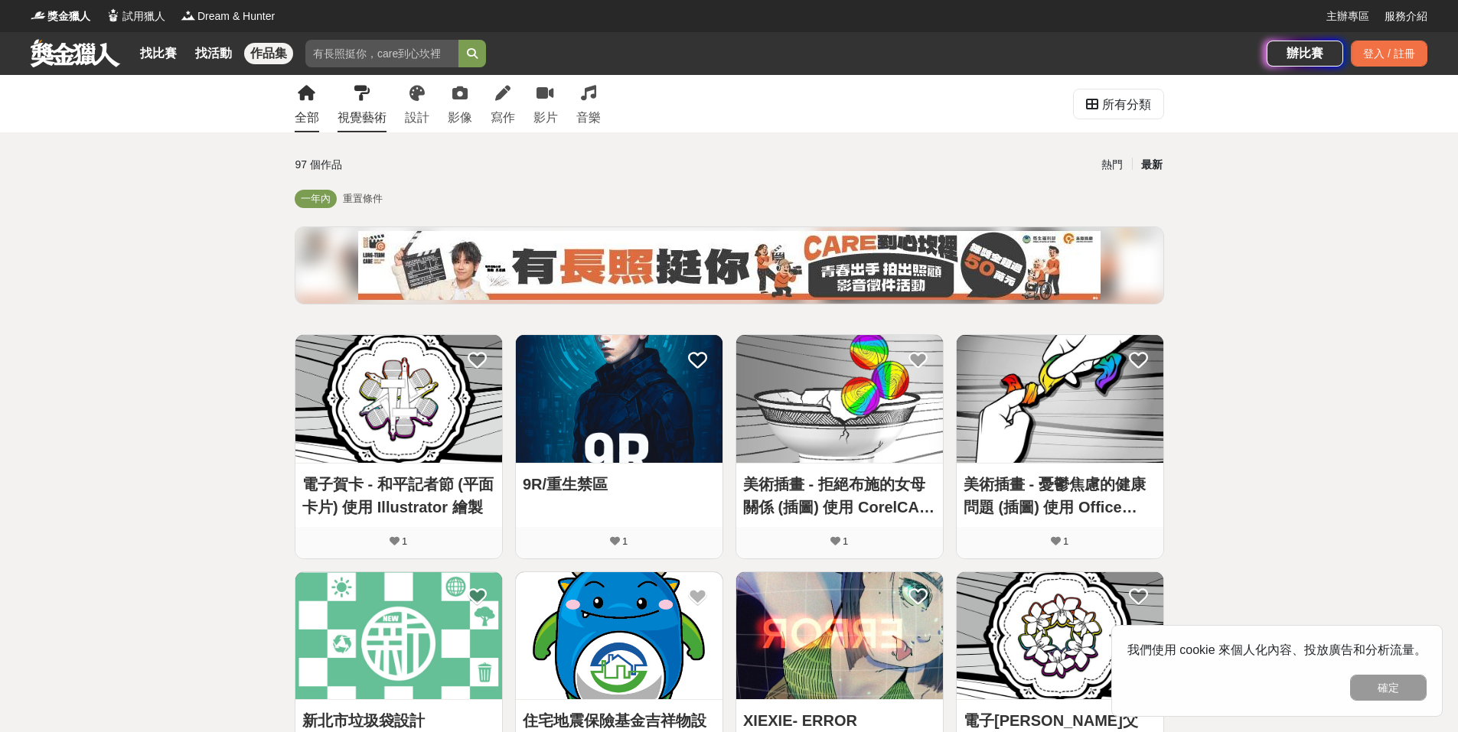
click at [370, 118] on div "視覺藝術" at bounding box center [362, 118] width 49 height 18
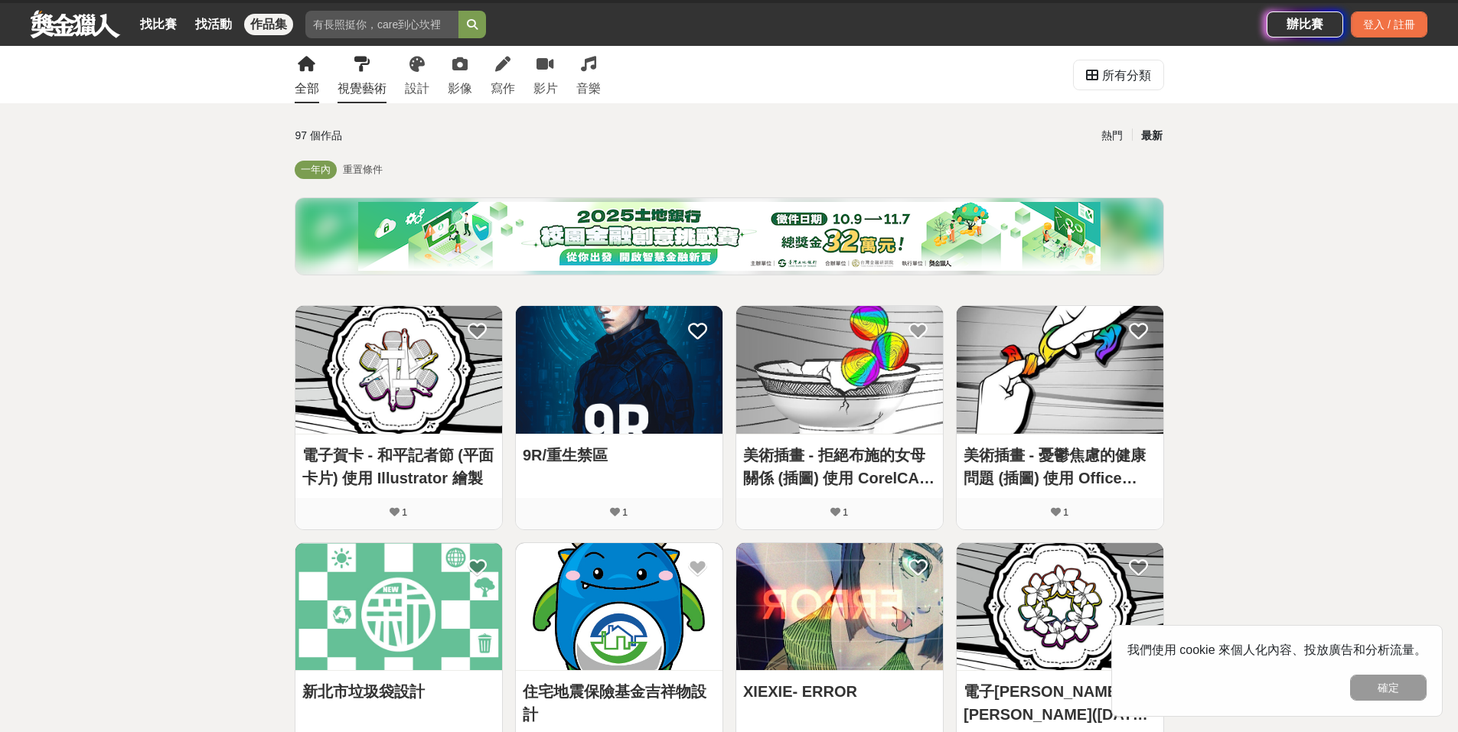
scroll to position [153, 0]
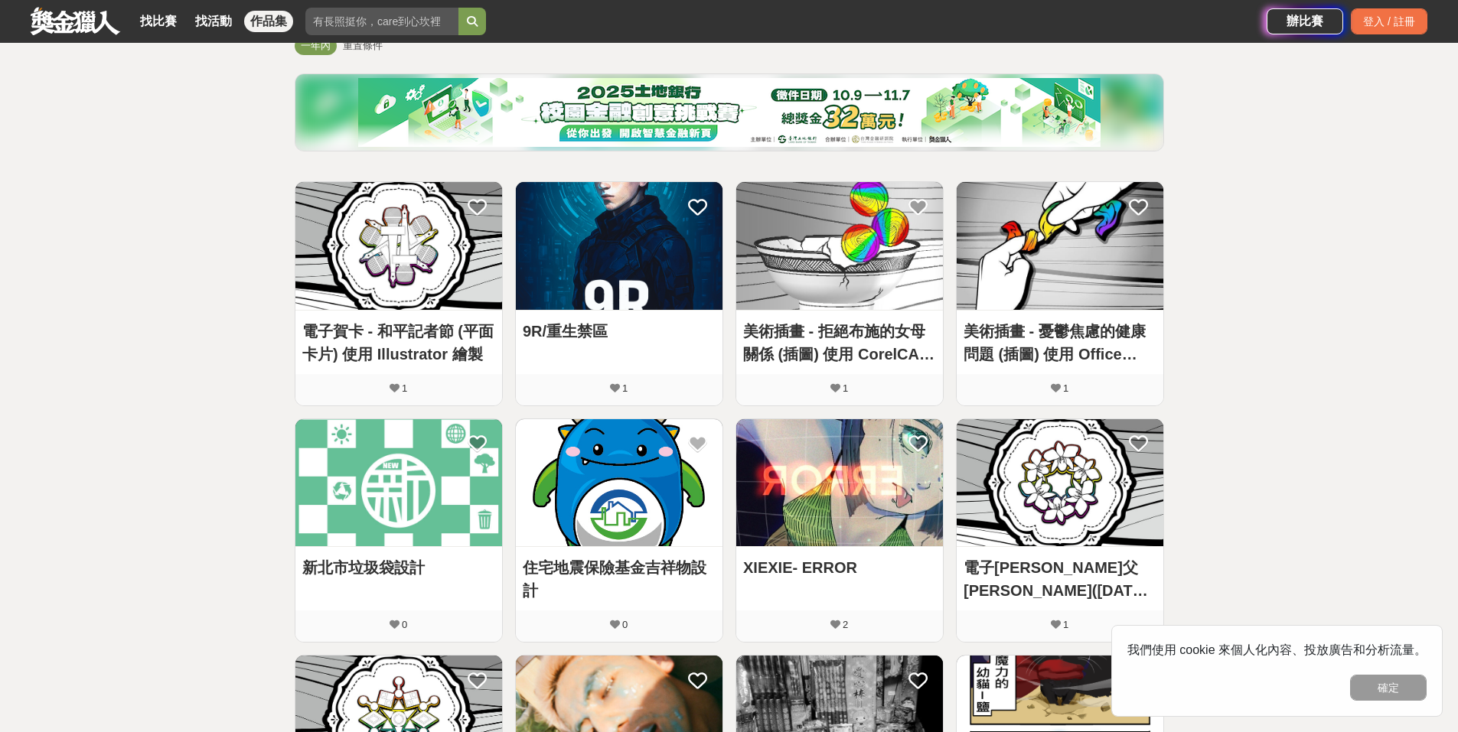
click at [414, 277] on img at bounding box center [398, 246] width 207 height 128
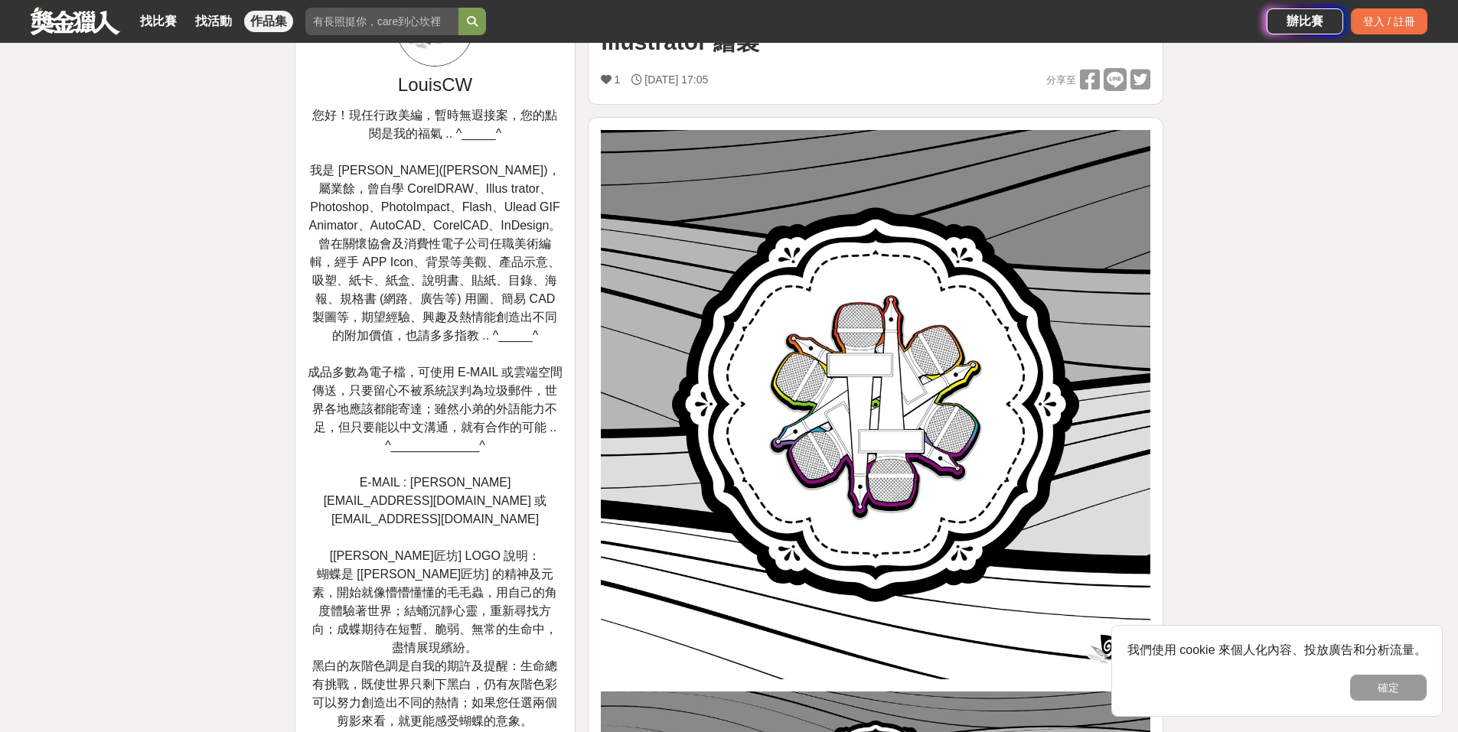
scroll to position [153, 0]
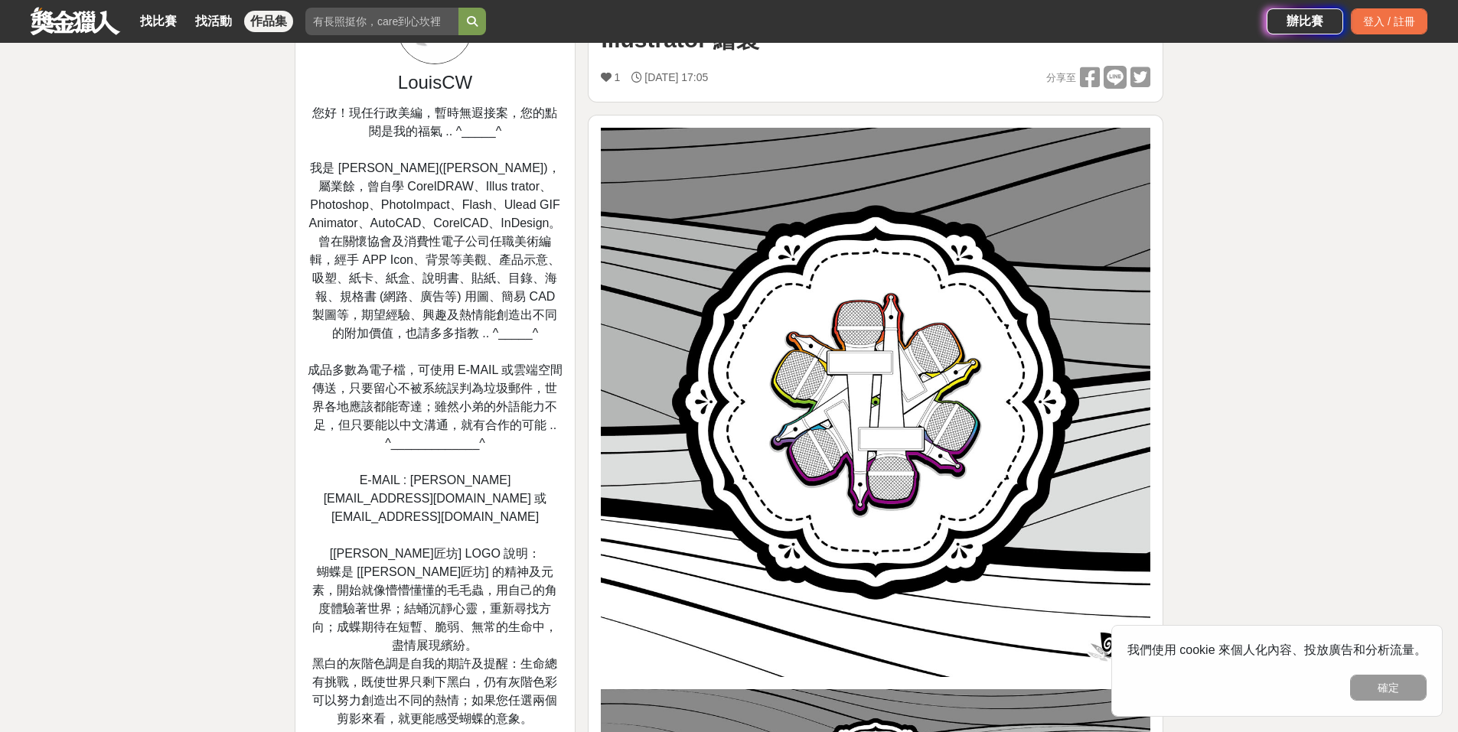
click at [960, 385] on img at bounding box center [876, 403] width 550 height 550
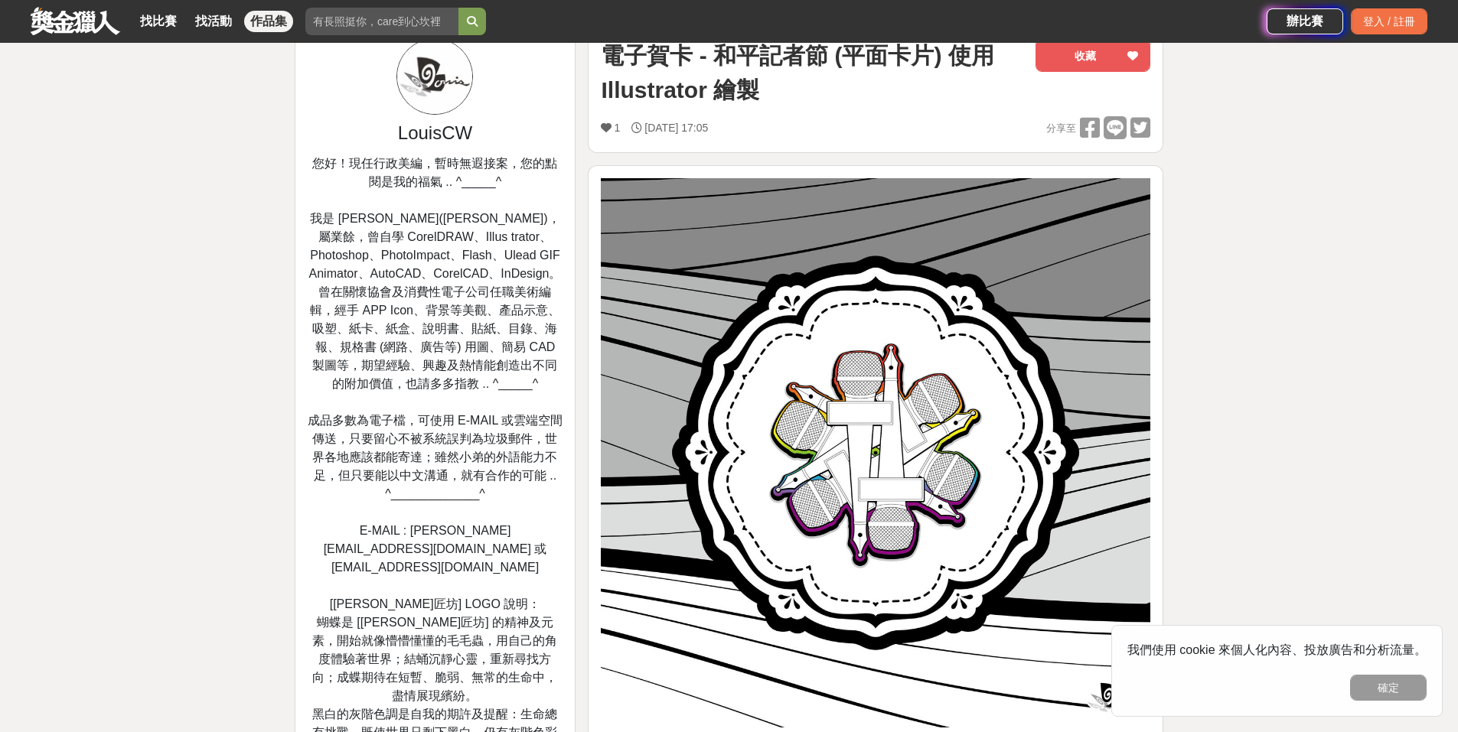
scroll to position [0, 0]
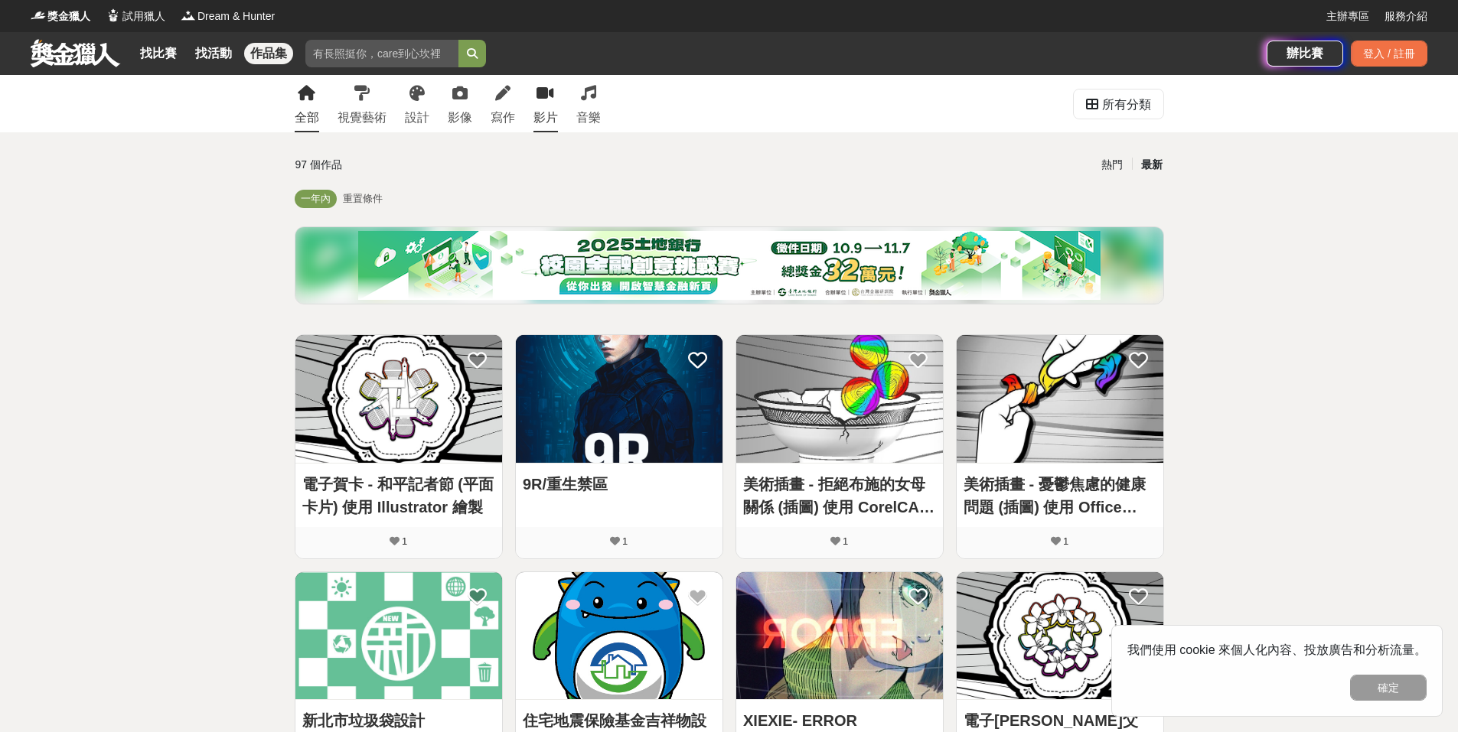
click at [542, 119] on div "影片" at bounding box center [545, 118] width 24 height 18
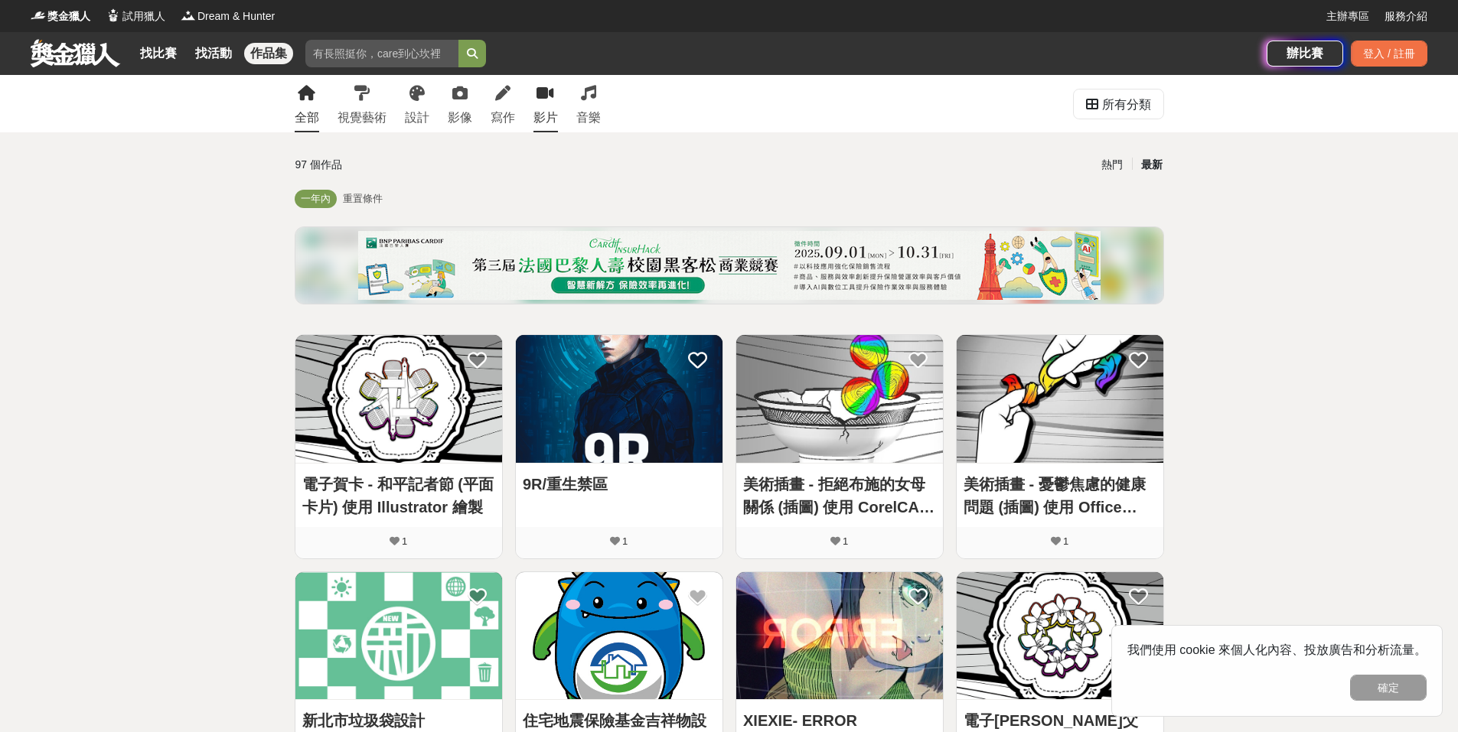
click at [546, 106] on link "影片" at bounding box center [545, 103] width 24 height 57
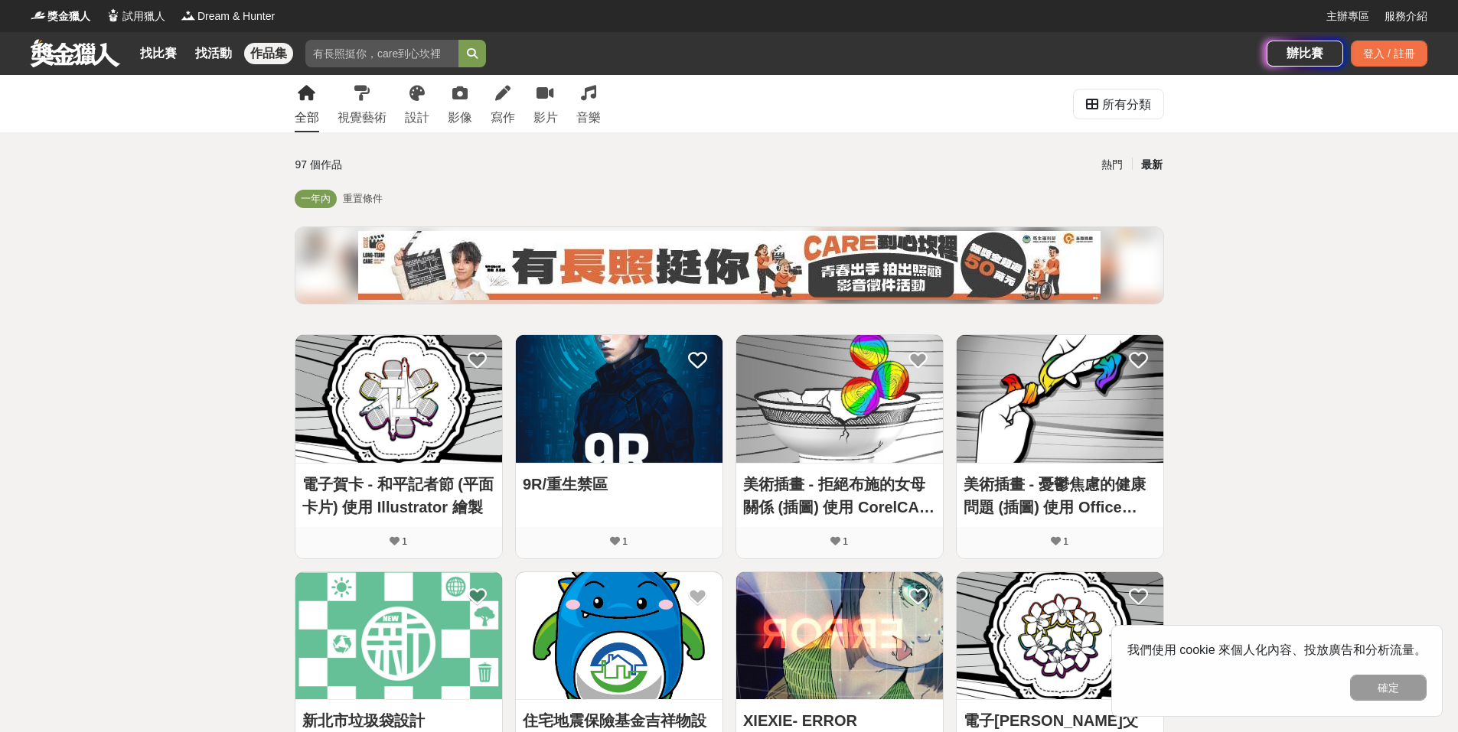
click at [601, 158] on div "熱門 最新" at bounding box center [878, 165] width 587 height 27
click at [308, 203] on span "一年內" at bounding box center [316, 198] width 30 height 11
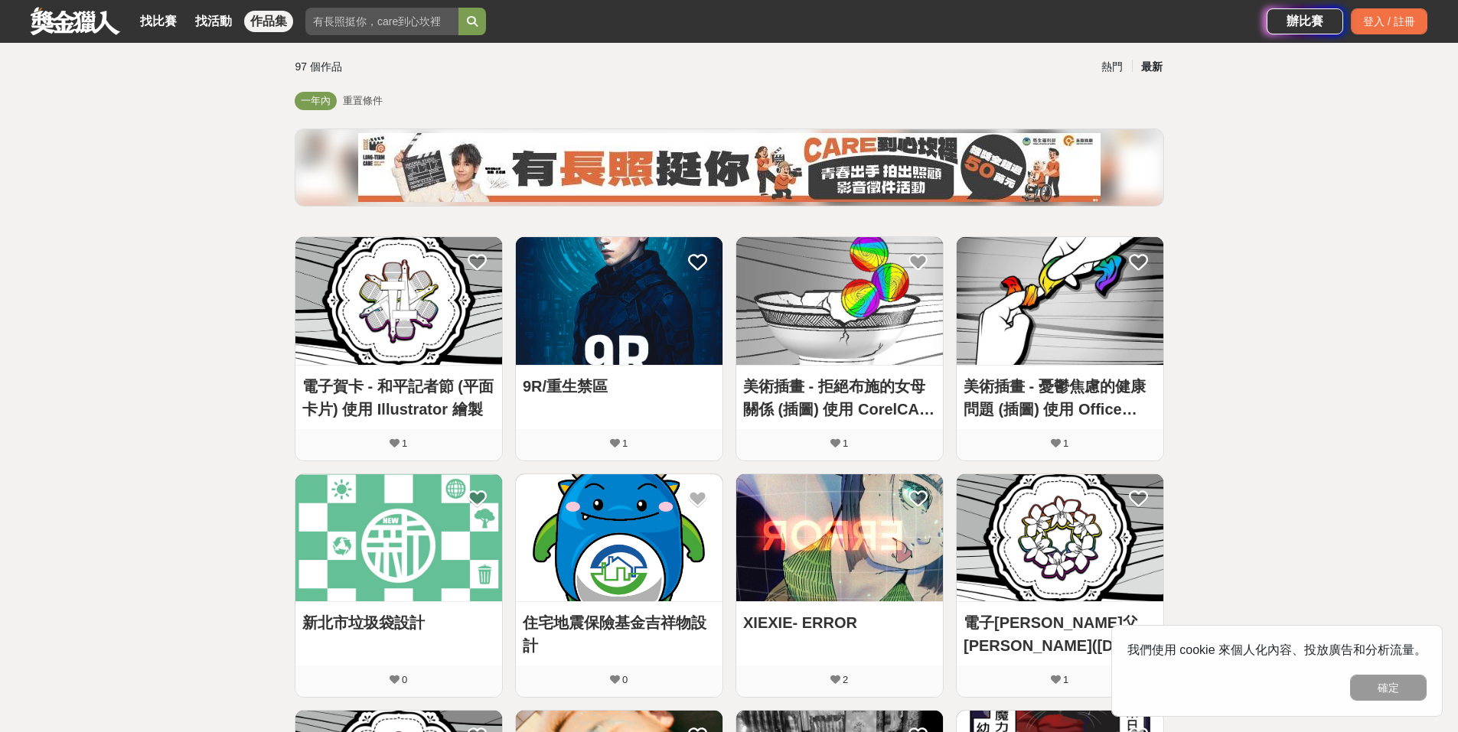
scroll to position [306, 0]
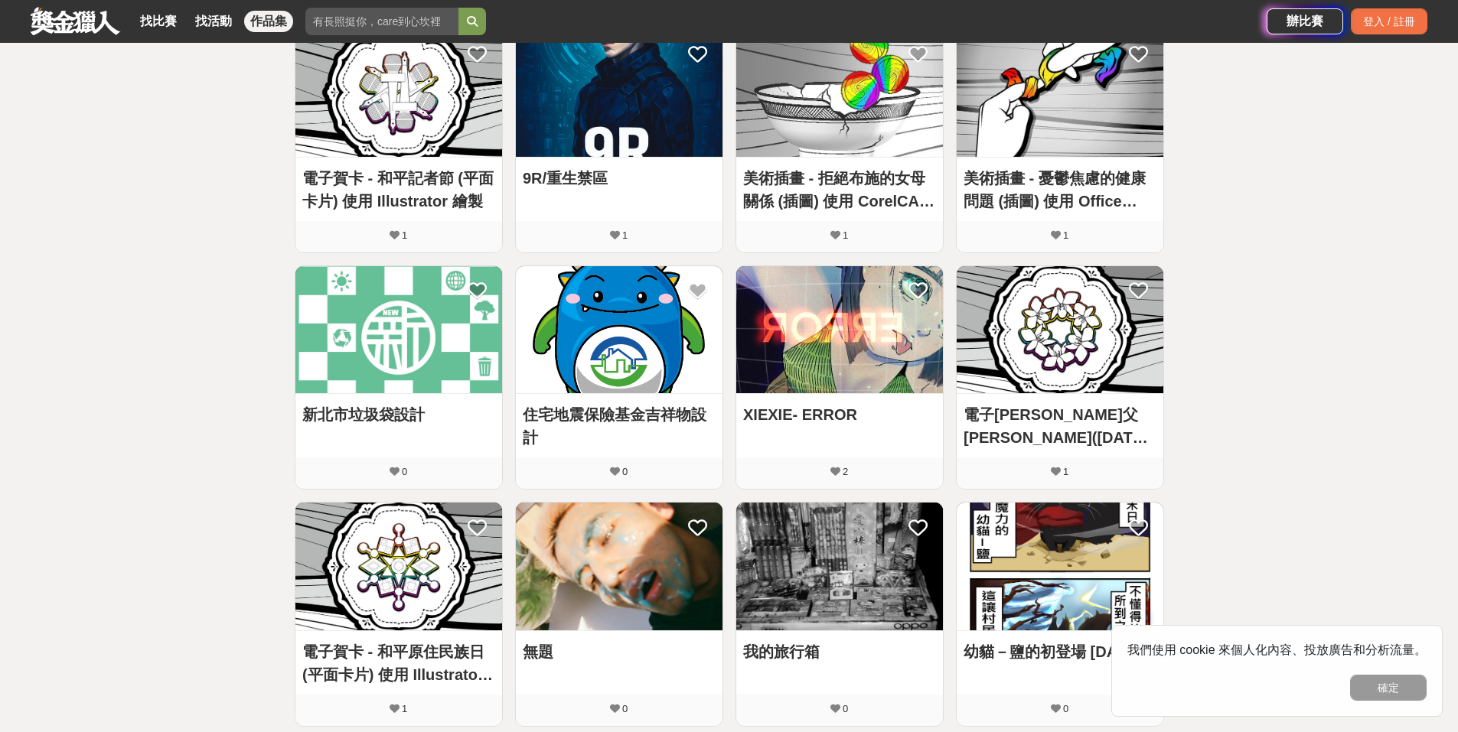
click at [858, 332] on img at bounding box center [839, 330] width 207 height 128
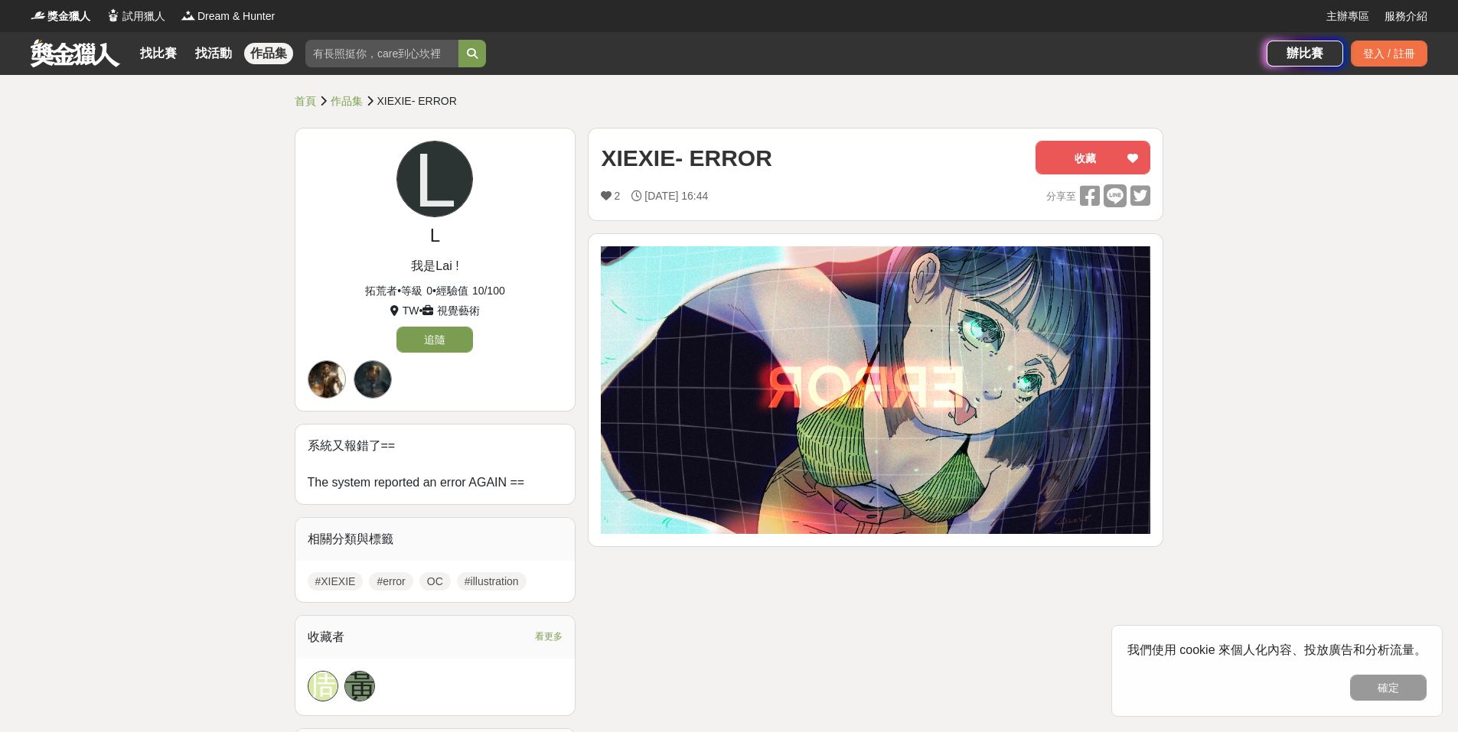
click at [900, 392] on img at bounding box center [876, 390] width 550 height 288
click at [1030, 371] on img at bounding box center [876, 390] width 550 height 288
click at [1185, 365] on div "首頁 作品集 XIEXIE- ERROR L L 我是[PERSON_NAME] ! 拓荒者 • 等級 0 • 經驗值 10 / 100 TW • 視覺藝術 …" at bounding box center [729, 496] width 1458 height 843
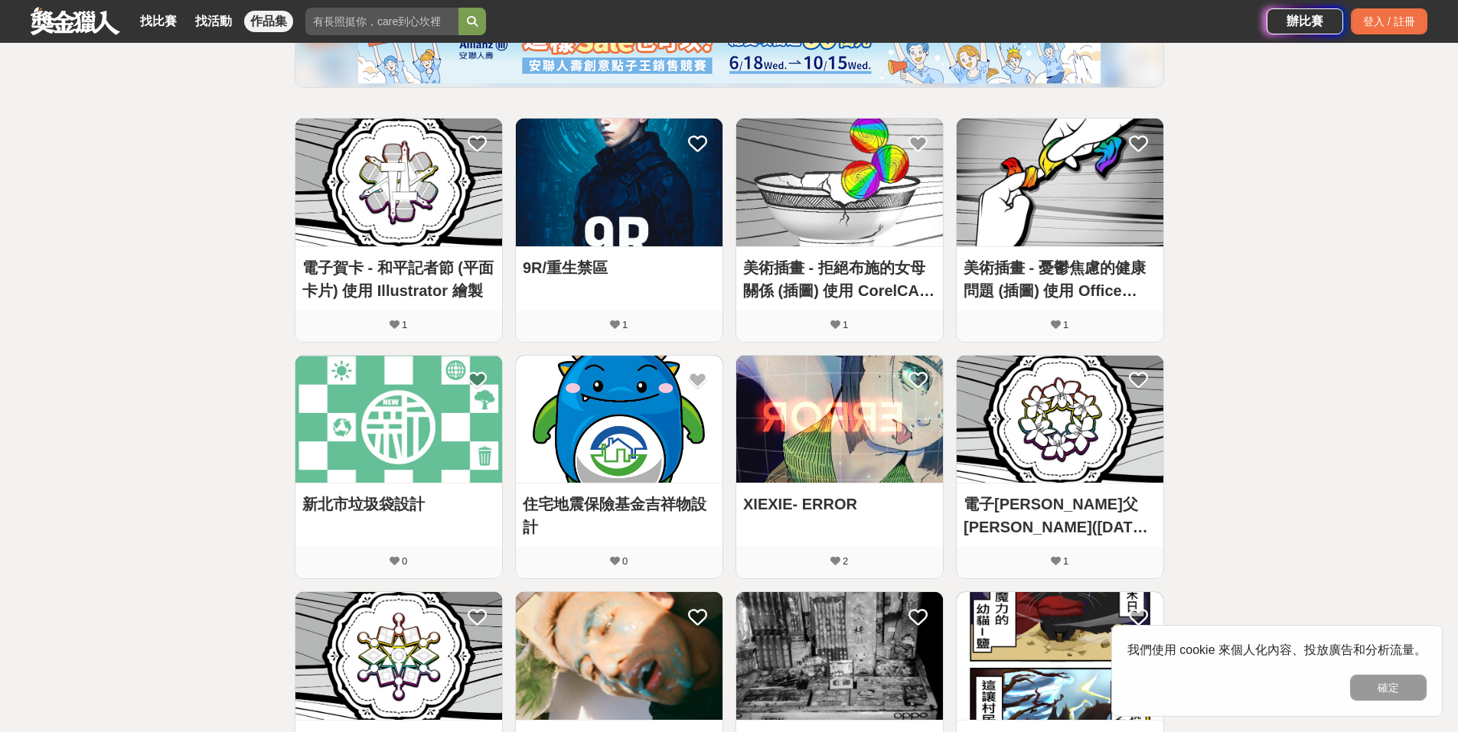
scroll to position [306, 0]
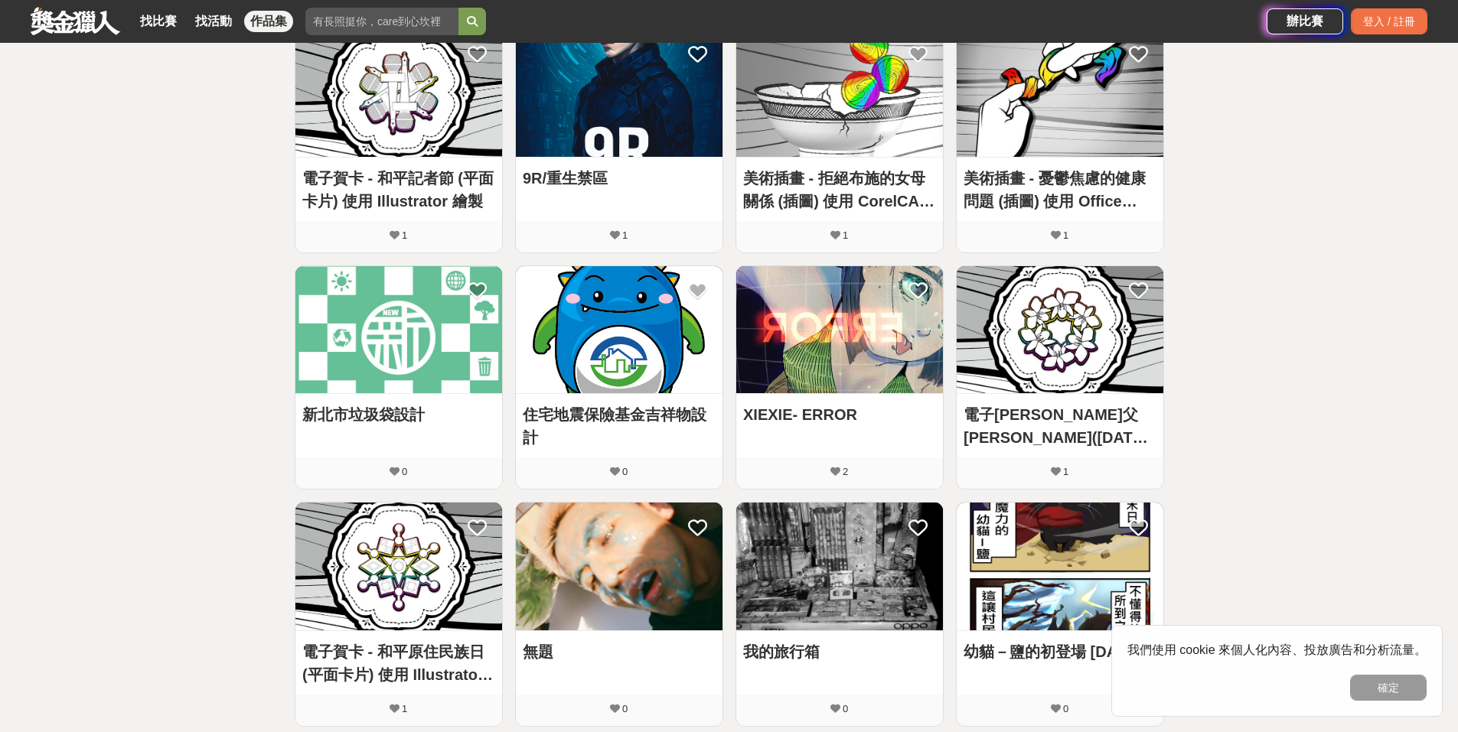
click at [1073, 334] on img at bounding box center [1060, 330] width 207 height 128
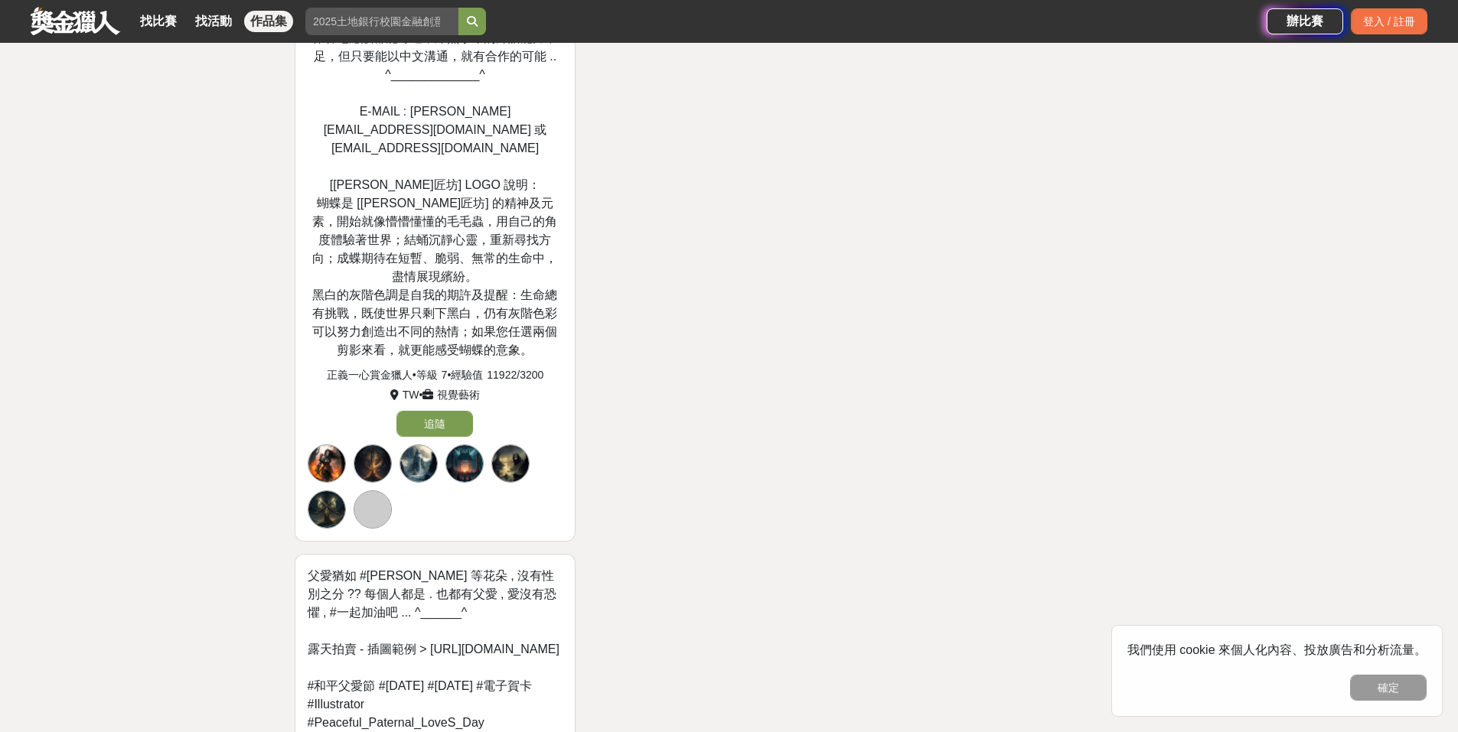
scroll to position [689, 0]
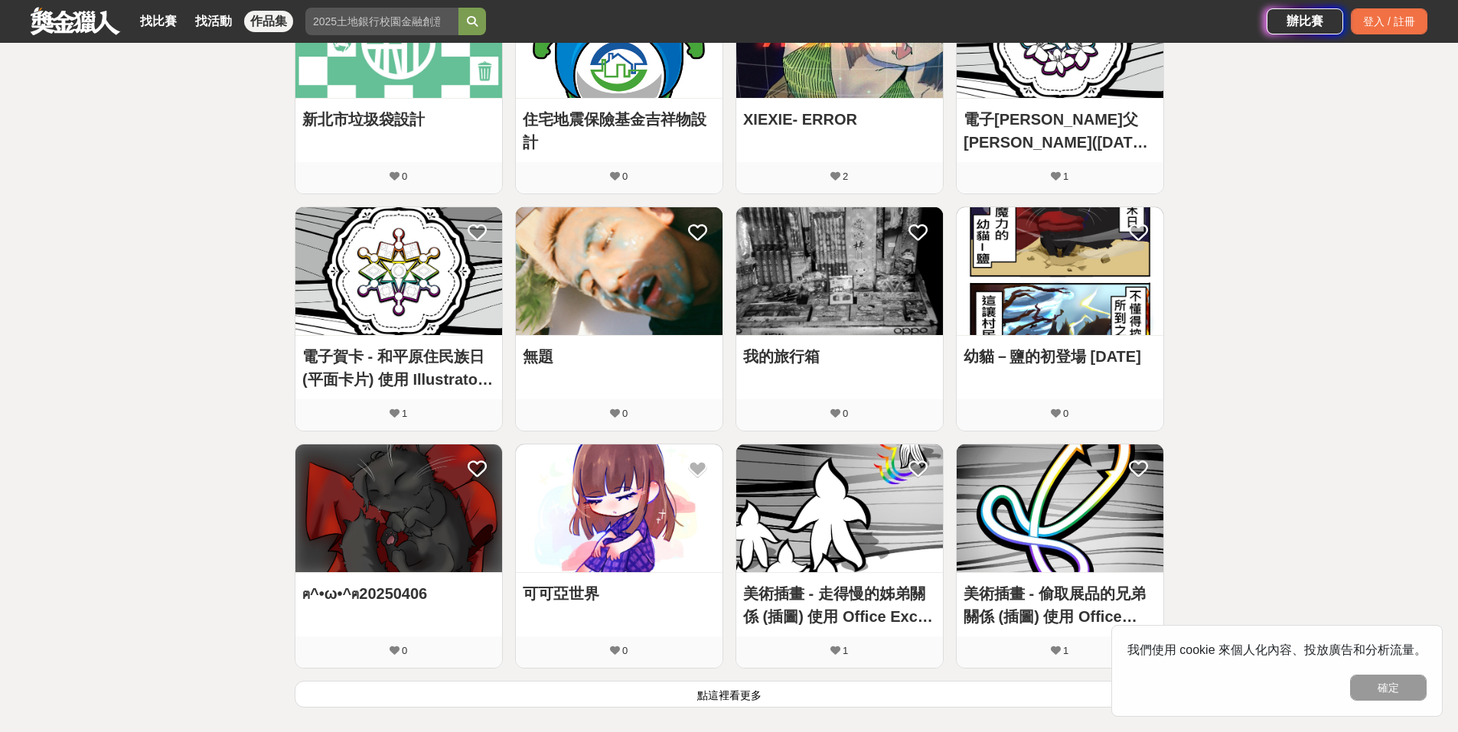
scroll to position [831, 0]
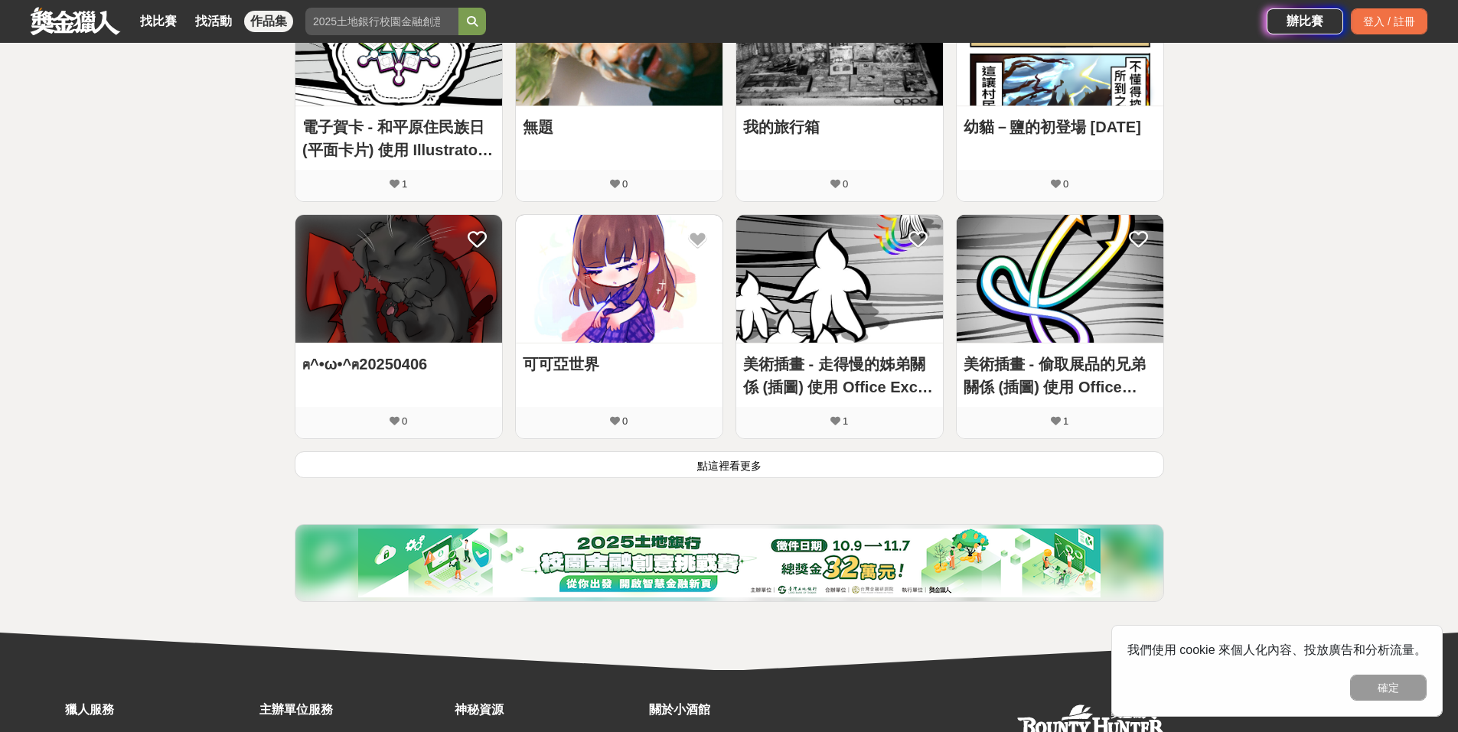
click at [742, 466] on button "點這裡看更多" at bounding box center [729, 465] width 869 height 27
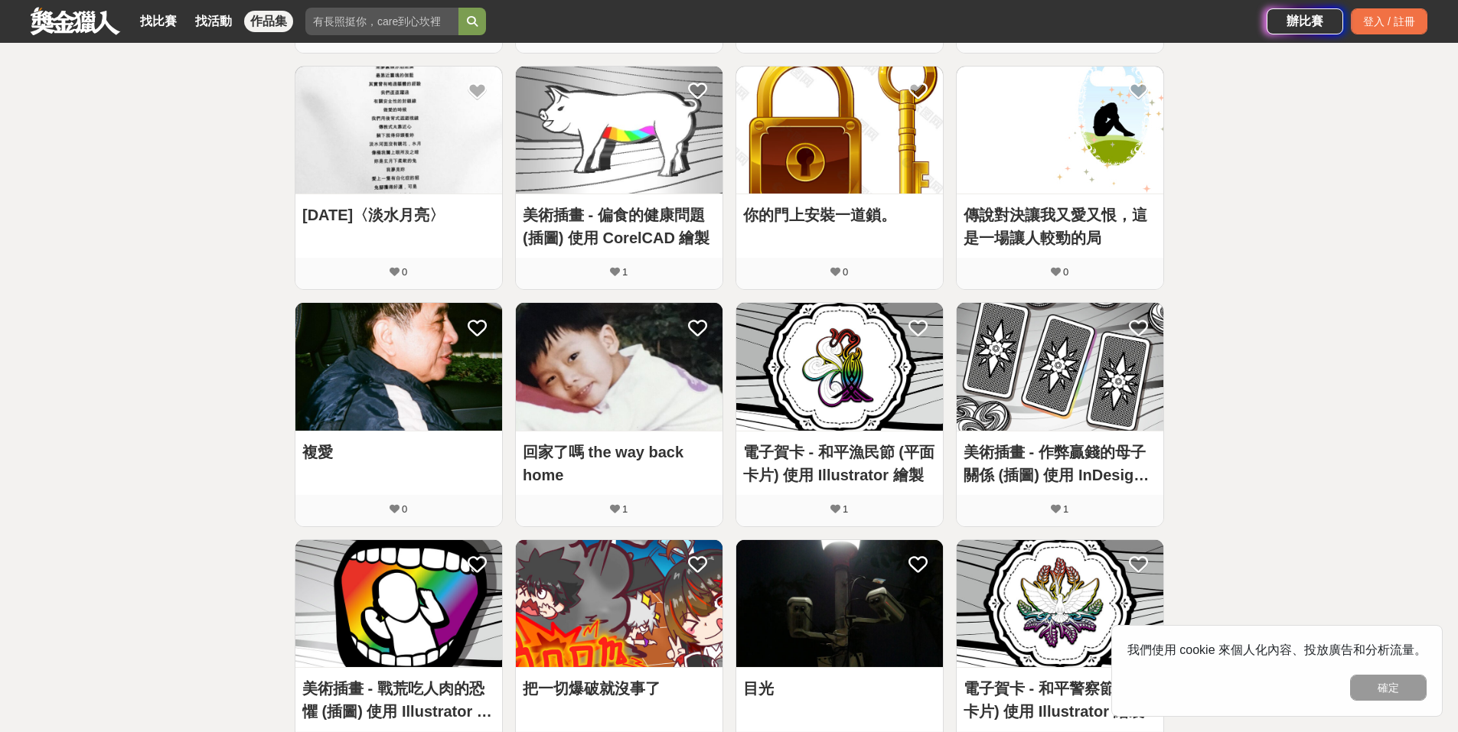
scroll to position [1290, 0]
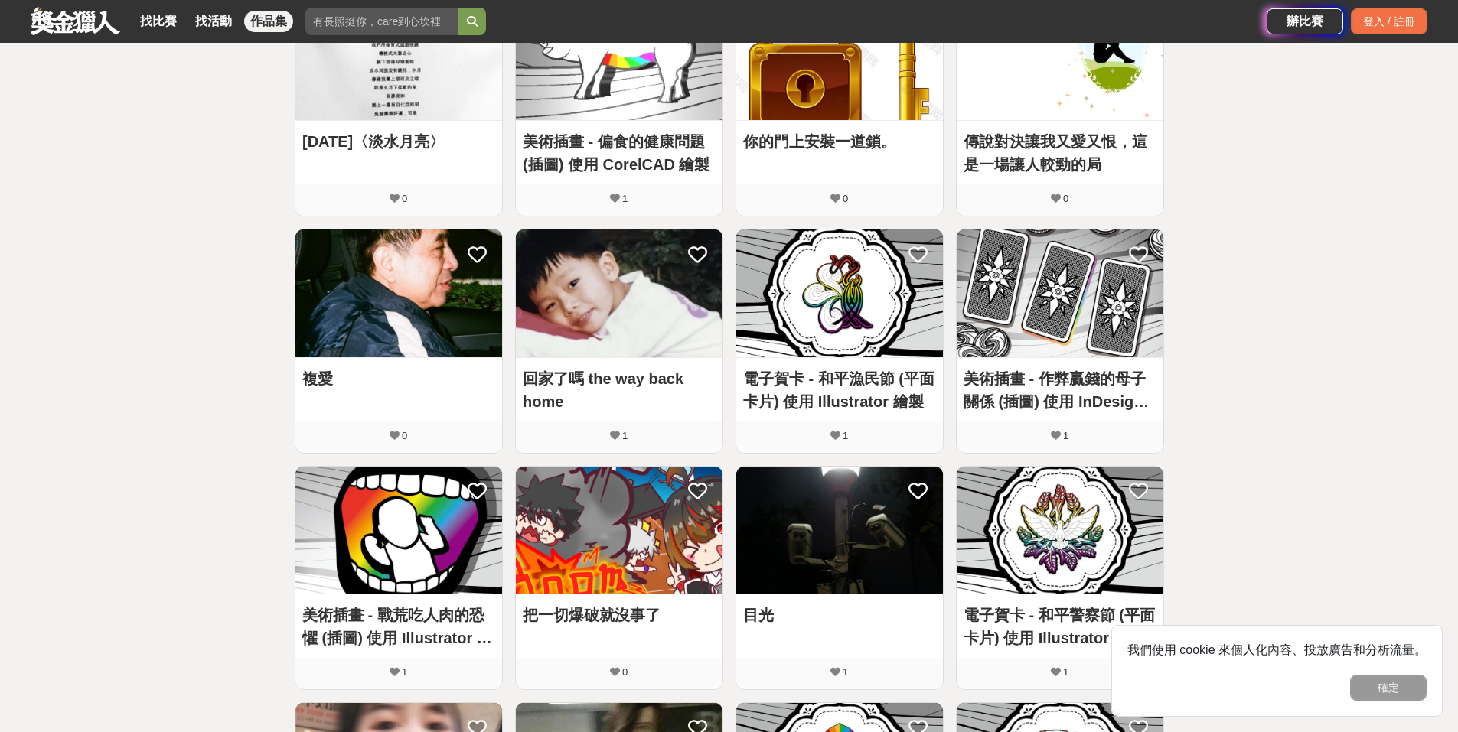
click at [648, 340] on img at bounding box center [619, 294] width 207 height 128
